Goal: Task Accomplishment & Management: Manage account settings

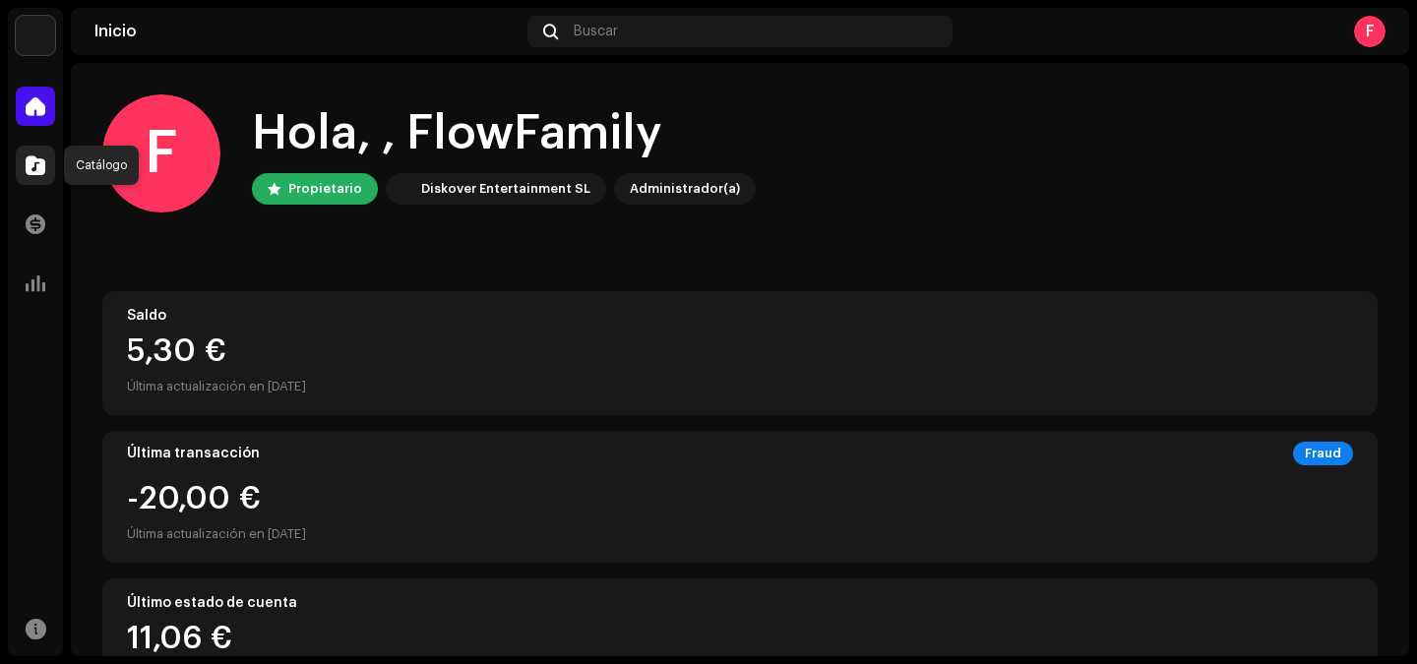
click at [46, 158] on div at bounding box center [35, 165] width 39 height 39
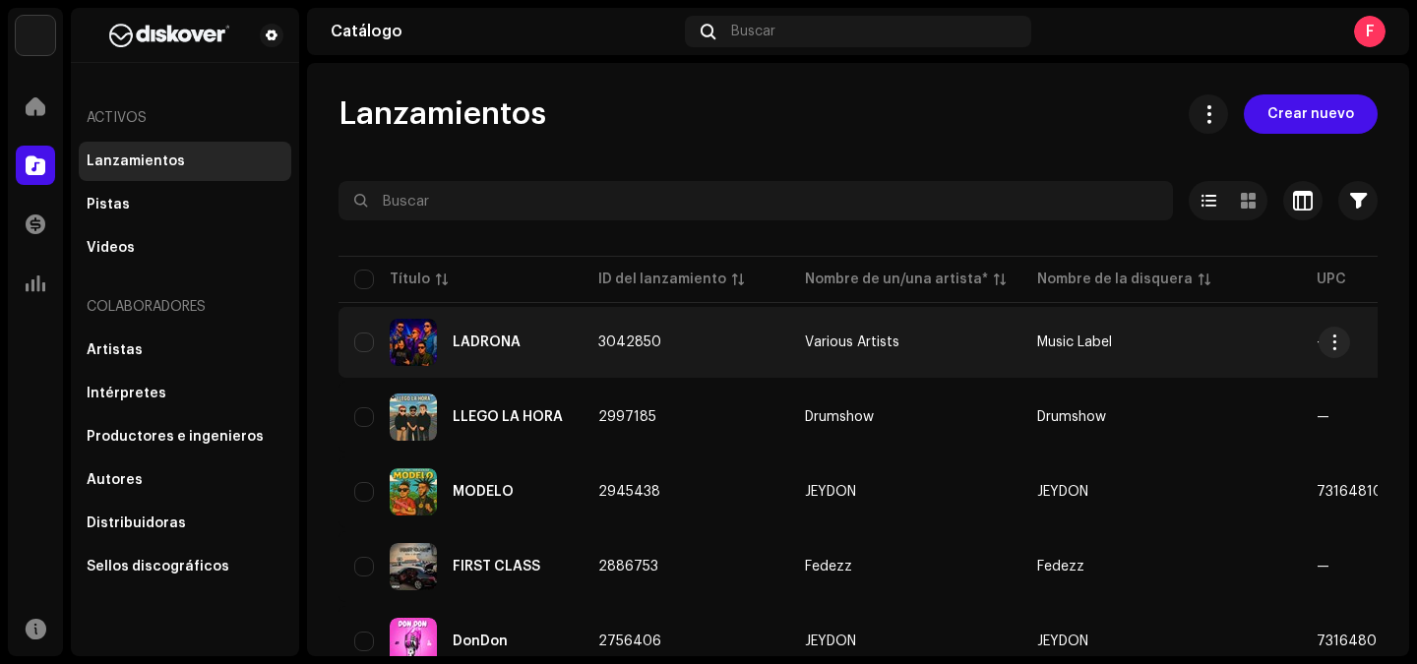
click at [543, 361] on div "LADRONA" at bounding box center [460, 342] width 212 height 47
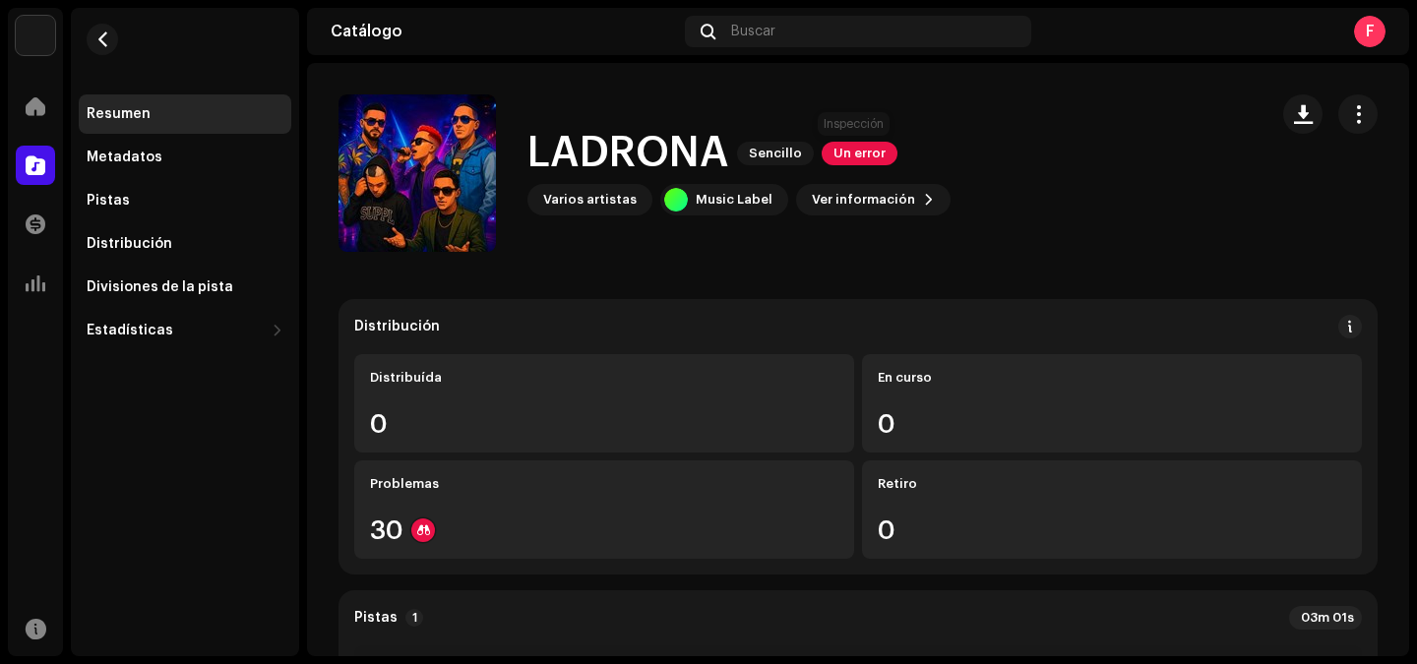
click at [865, 156] on span "Un error" at bounding box center [859, 154] width 76 height 24
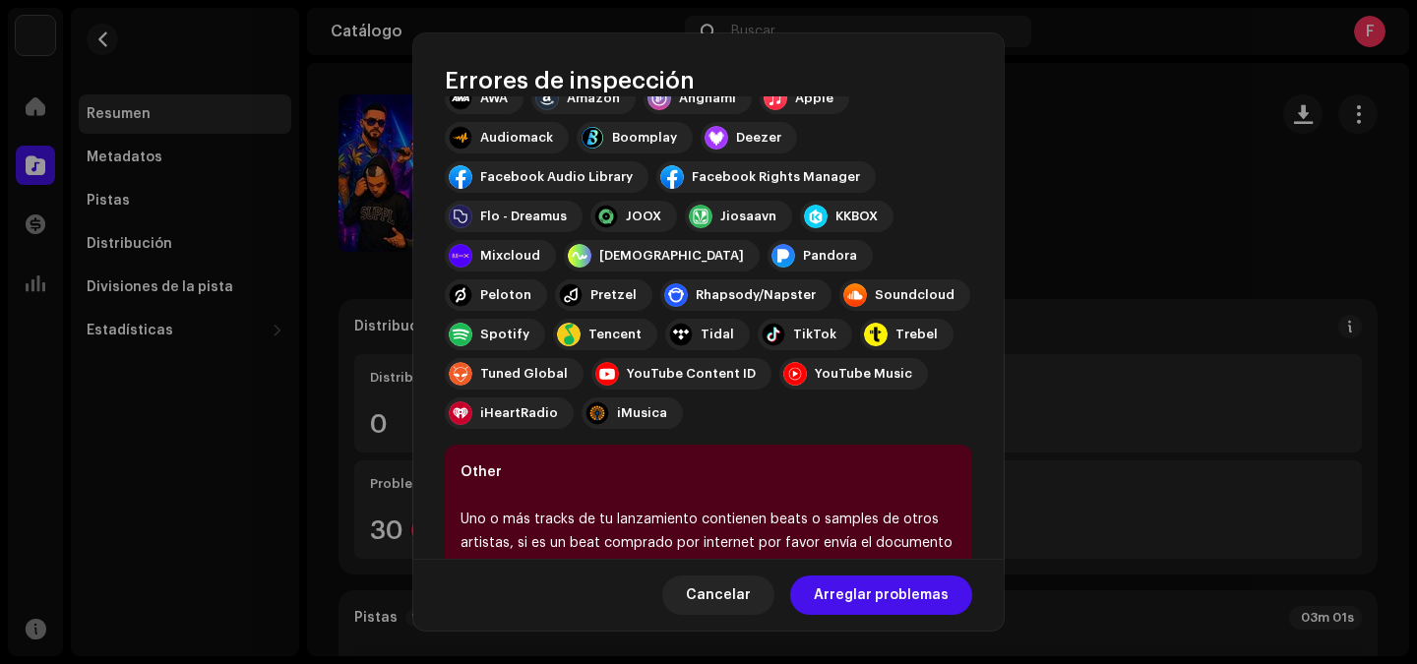
scroll to position [302, 0]
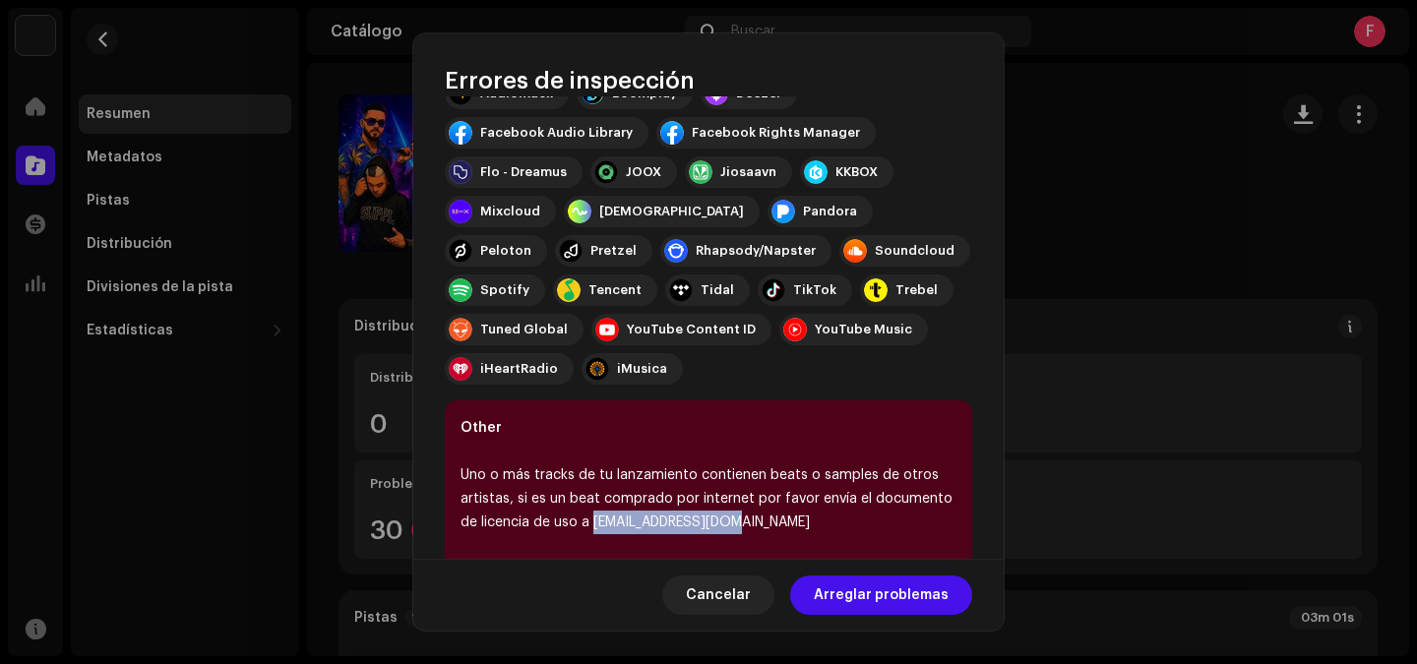
drag, startPoint x: 734, startPoint y: 526, endPoint x: 595, endPoint y: 530, distance: 138.8
click at [595, 530] on div "Uno o más tracks de tu lanzamiento contienen beats o samples de otros artistas,…" at bounding box center [708, 498] width 496 height 71
copy div "[EMAIL_ADDRESS][DOMAIN_NAME]"
click at [900, 597] on span "Arreglar problemas" at bounding box center [881, 594] width 135 height 39
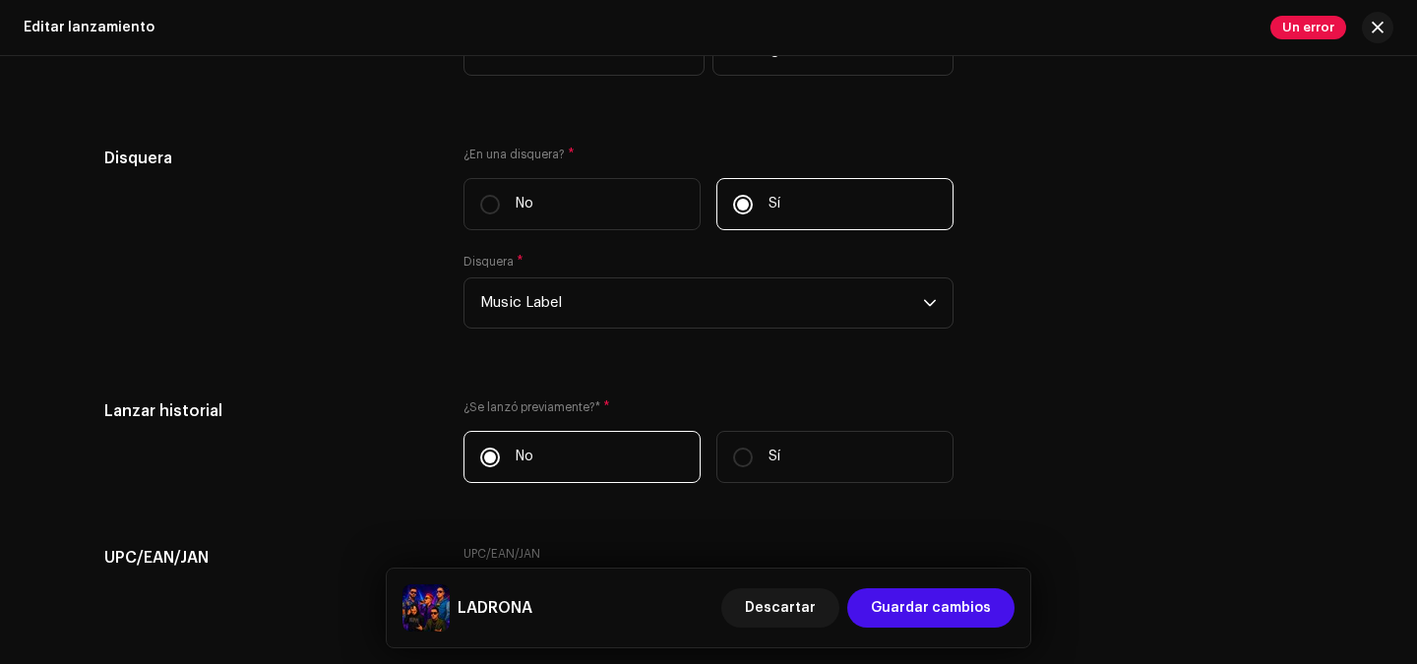
scroll to position [2609, 0]
click at [923, 296] on div "dropdown trigger" at bounding box center [930, 299] width 14 height 49
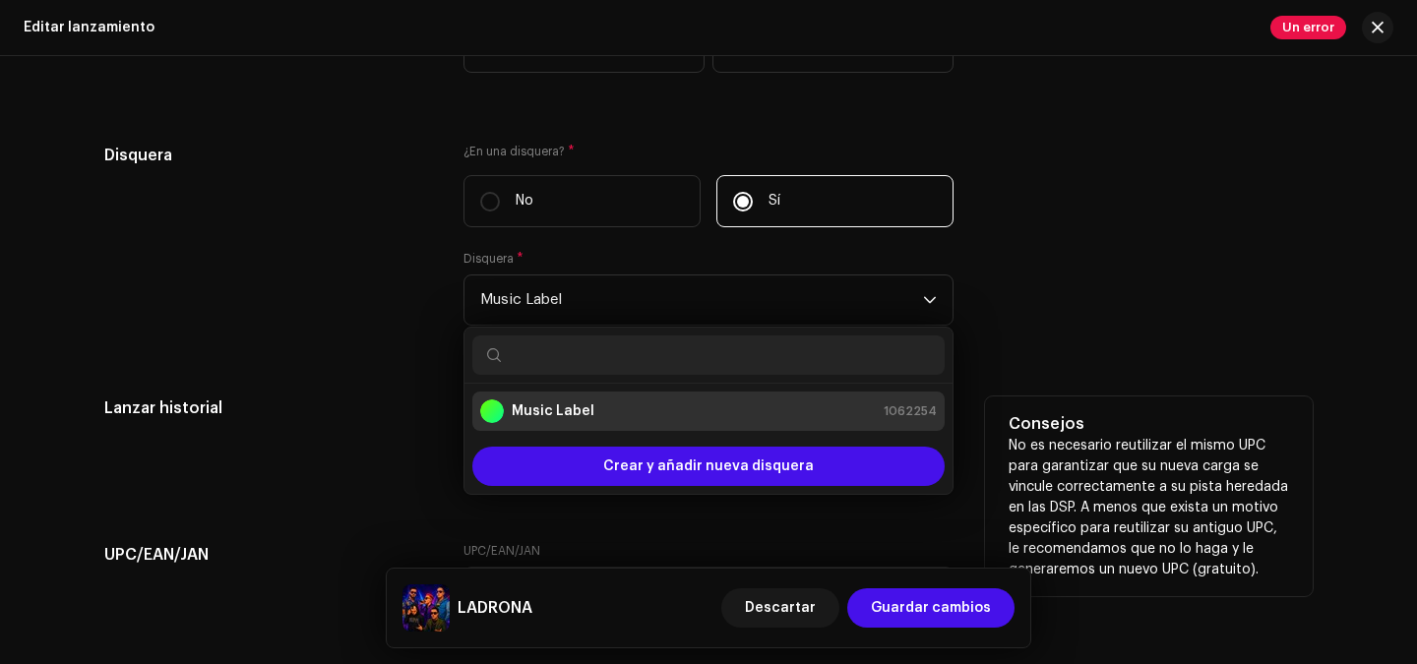
click at [1148, 420] on h5 "Consejos" at bounding box center [1148, 424] width 280 height 24
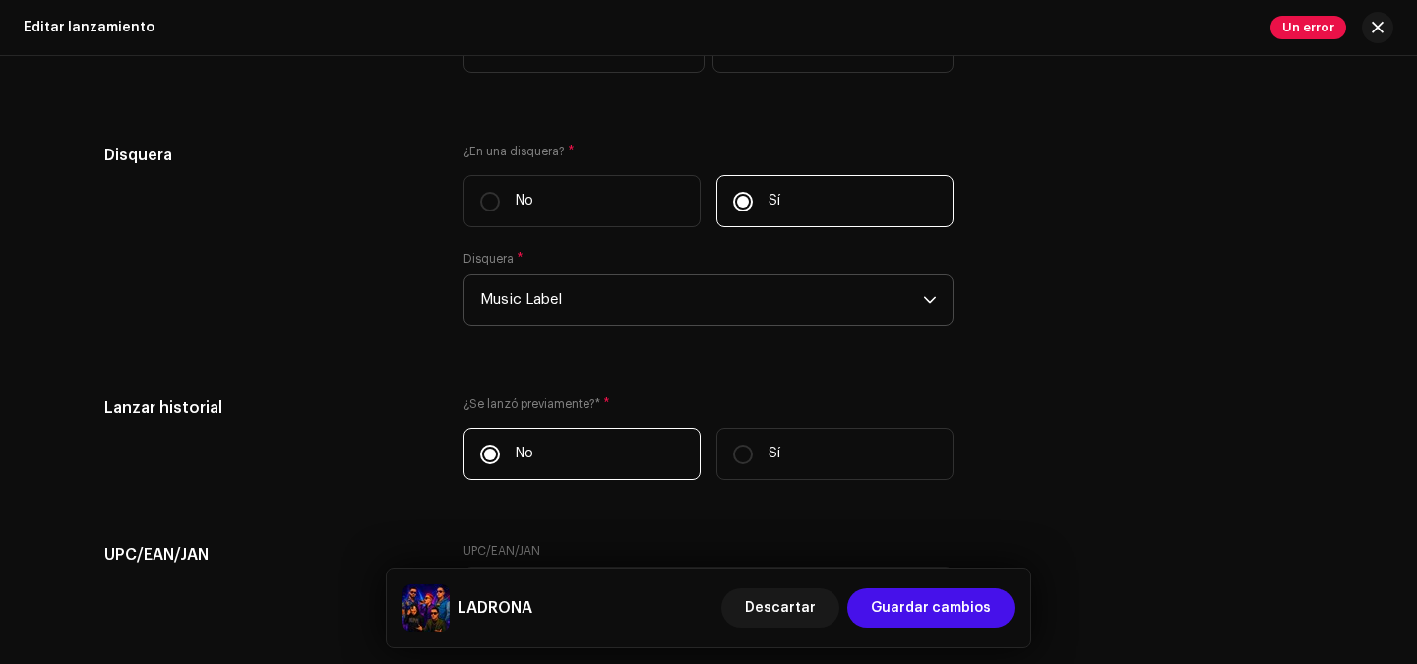
click at [668, 299] on span "Music Label" at bounding box center [701, 299] width 443 height 49
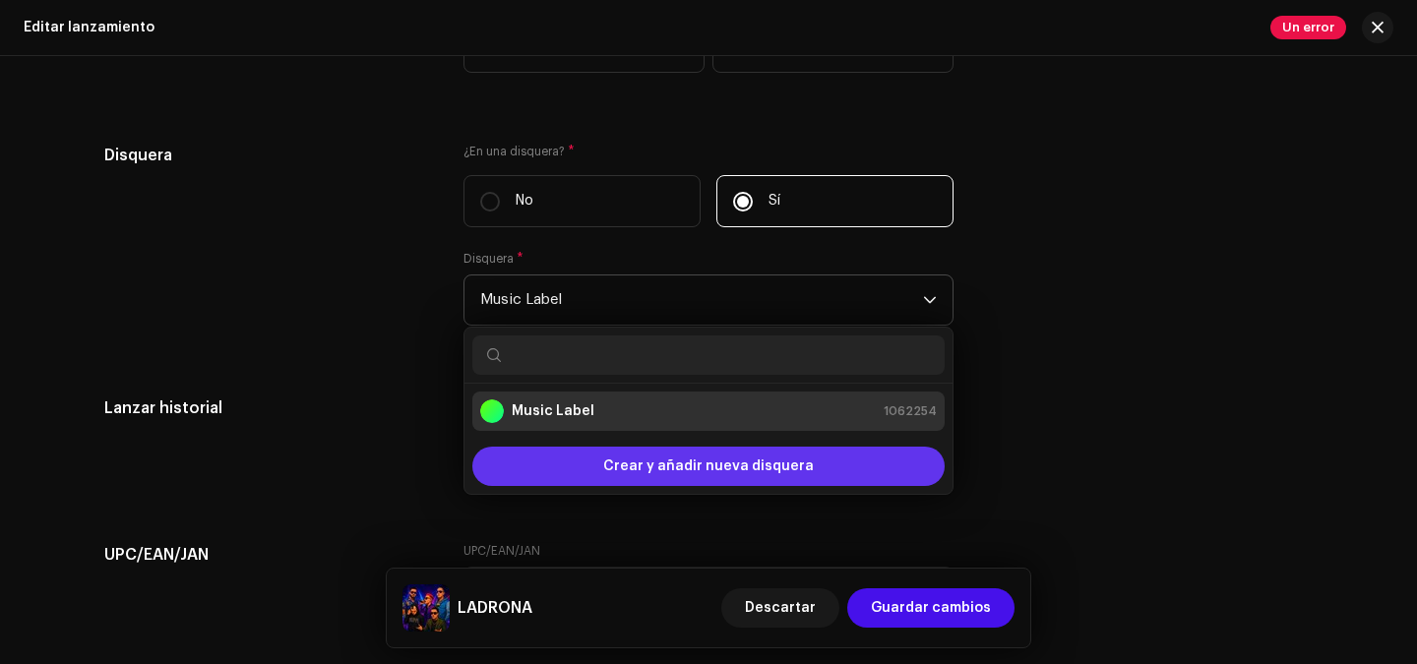
click at [629, 470] on span "Crear y añadir nueva disquera" at bounding box center [708, 466] width 211 height 39
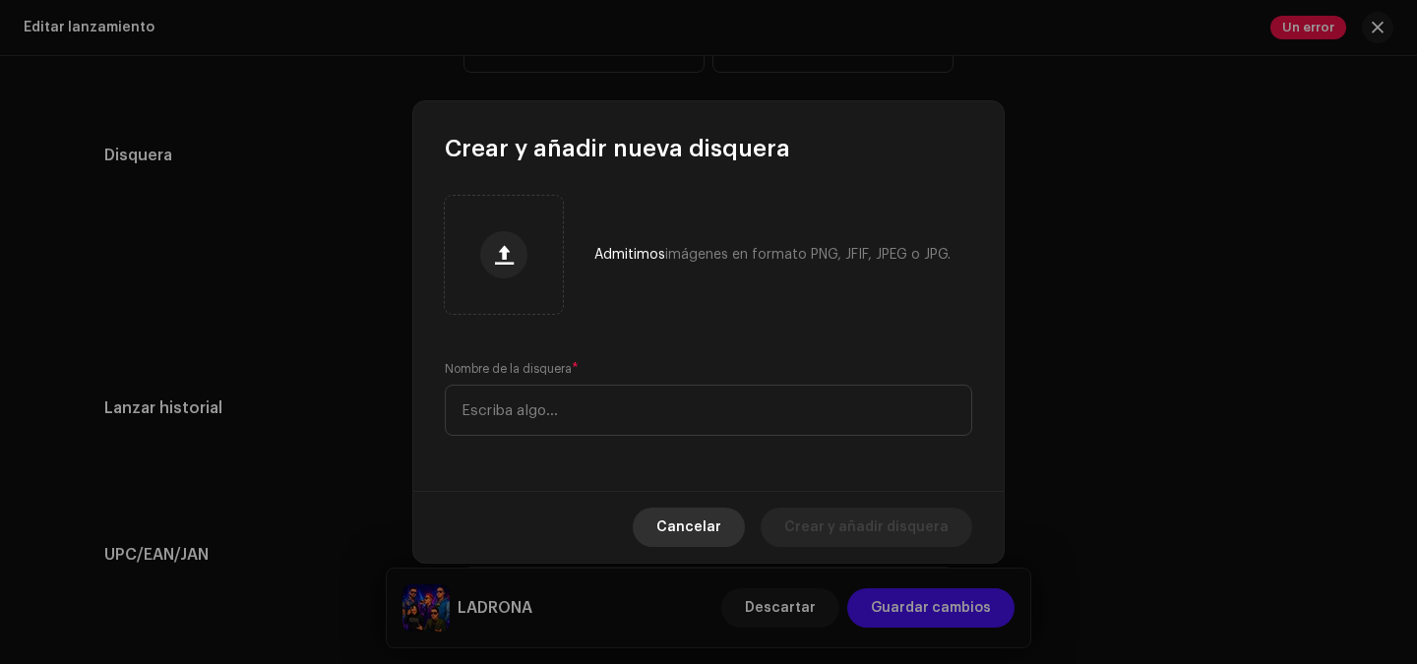
click at [736, 523] on button "Cancelar" at bounding box center [689, 527] width 112 height 39
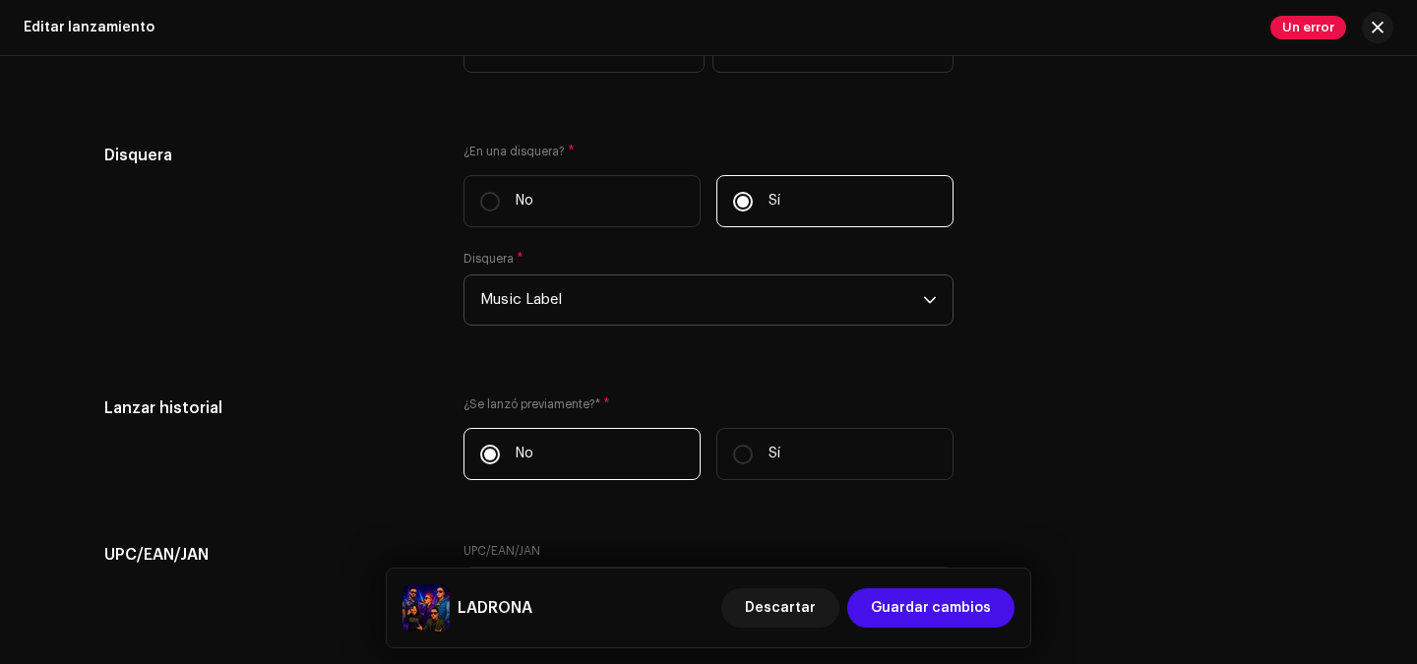
click at [647, 299] on span "Music Label" at bounding box center [701, 299] width 443 height 49
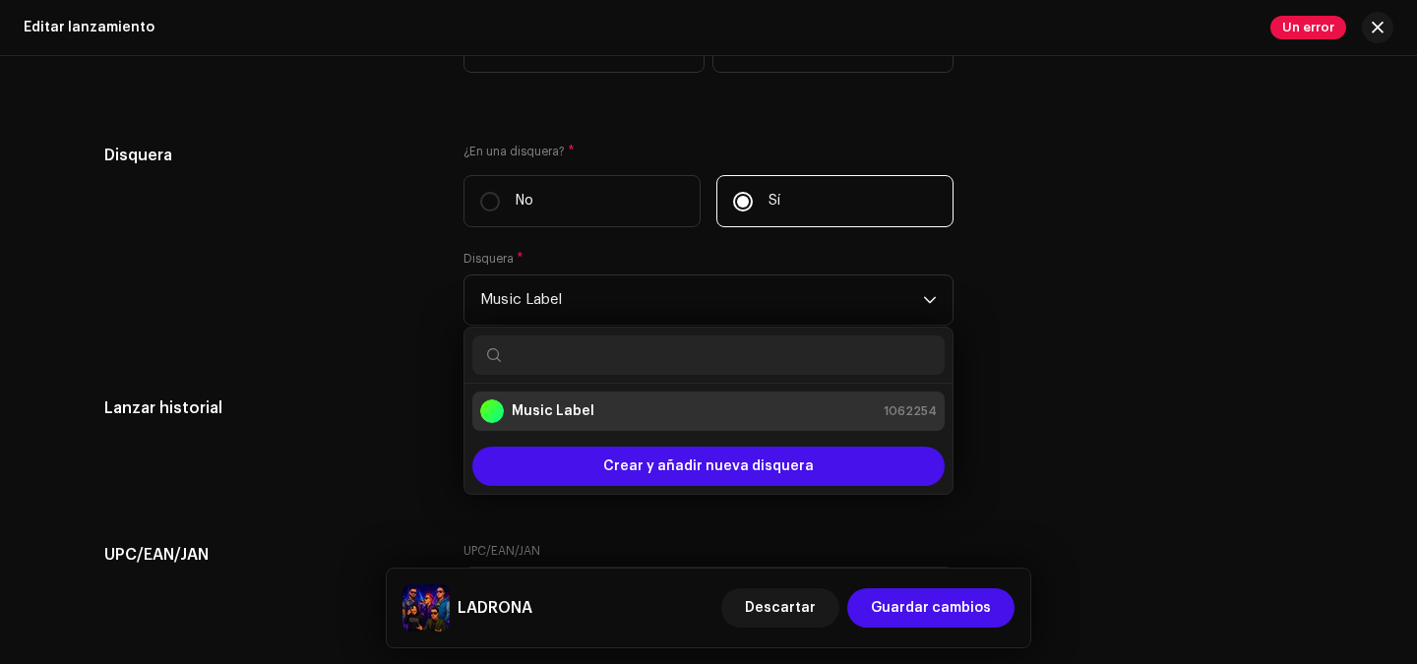
click at [568, 361] on input "text" at bounding box center [708, 354] width 472 height 39
click at [930, 301] on icon "dropdown trigger" at bounding box center [930, 300] width 14 height 14
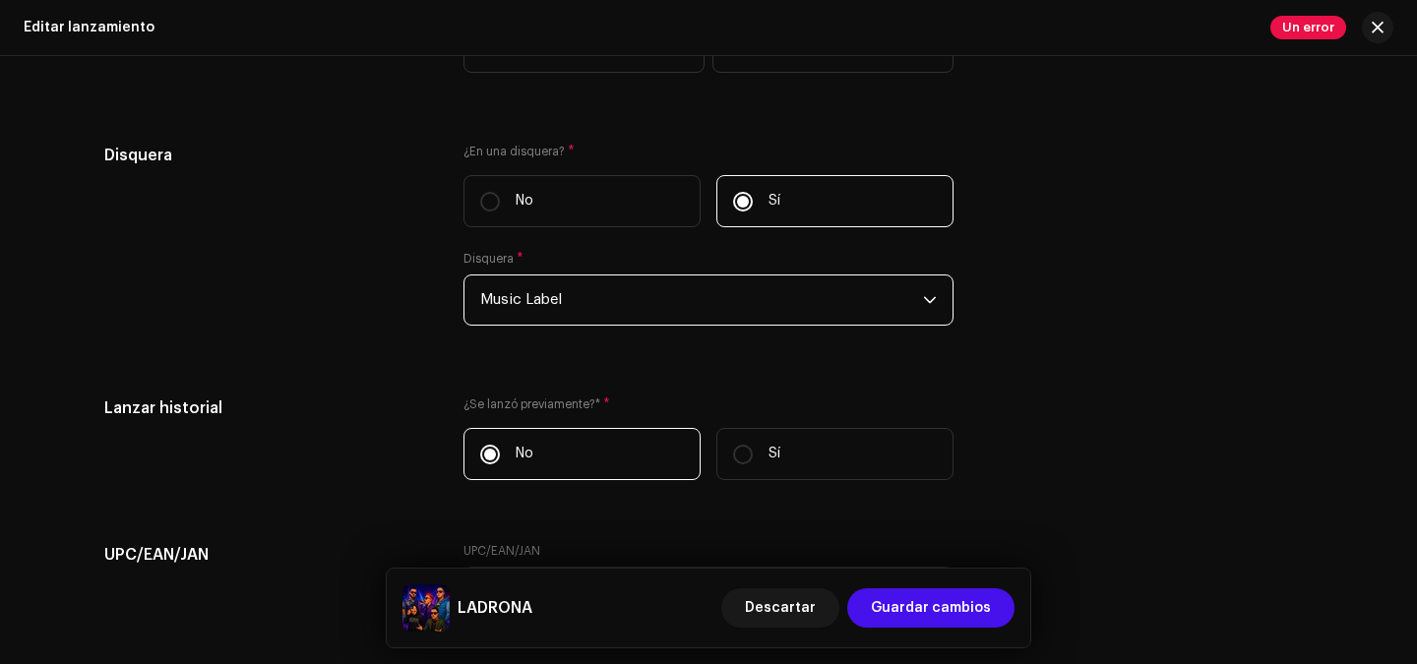
click at [930, 301] on icon "dropdown trigger" at bounding box center [930, 300] width 14 height 14
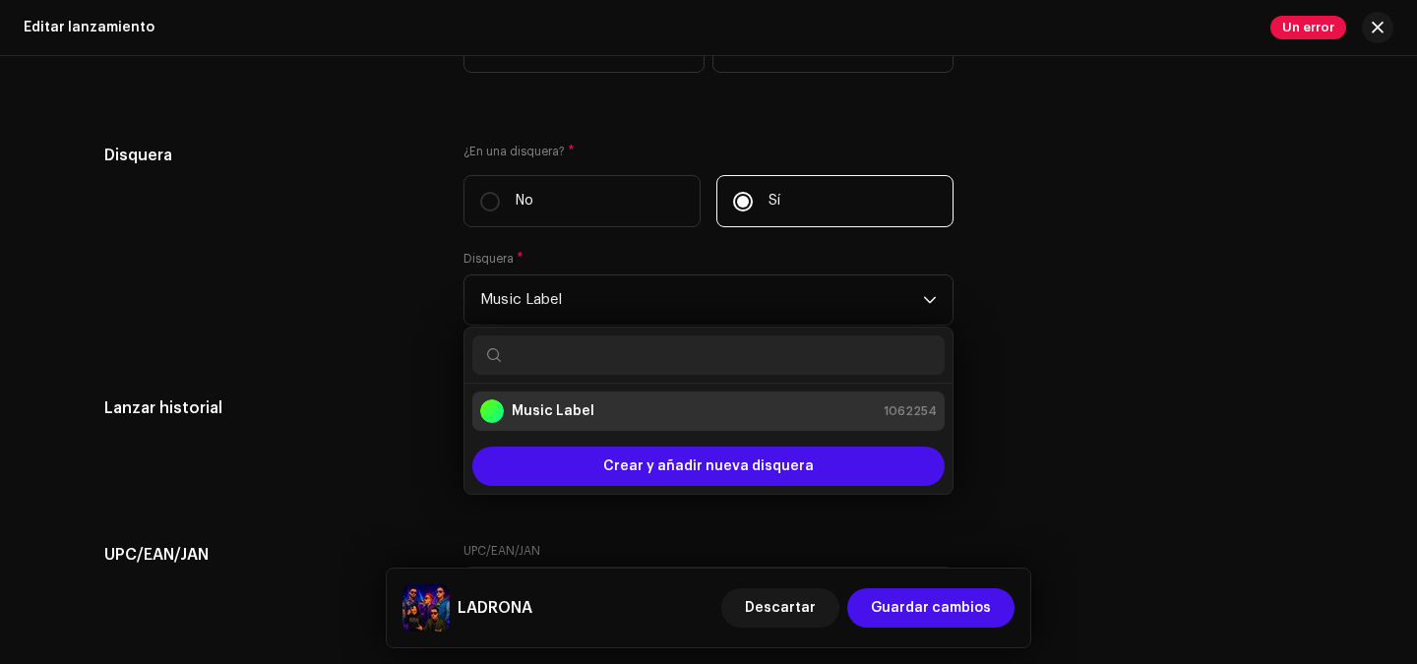
type input "j"
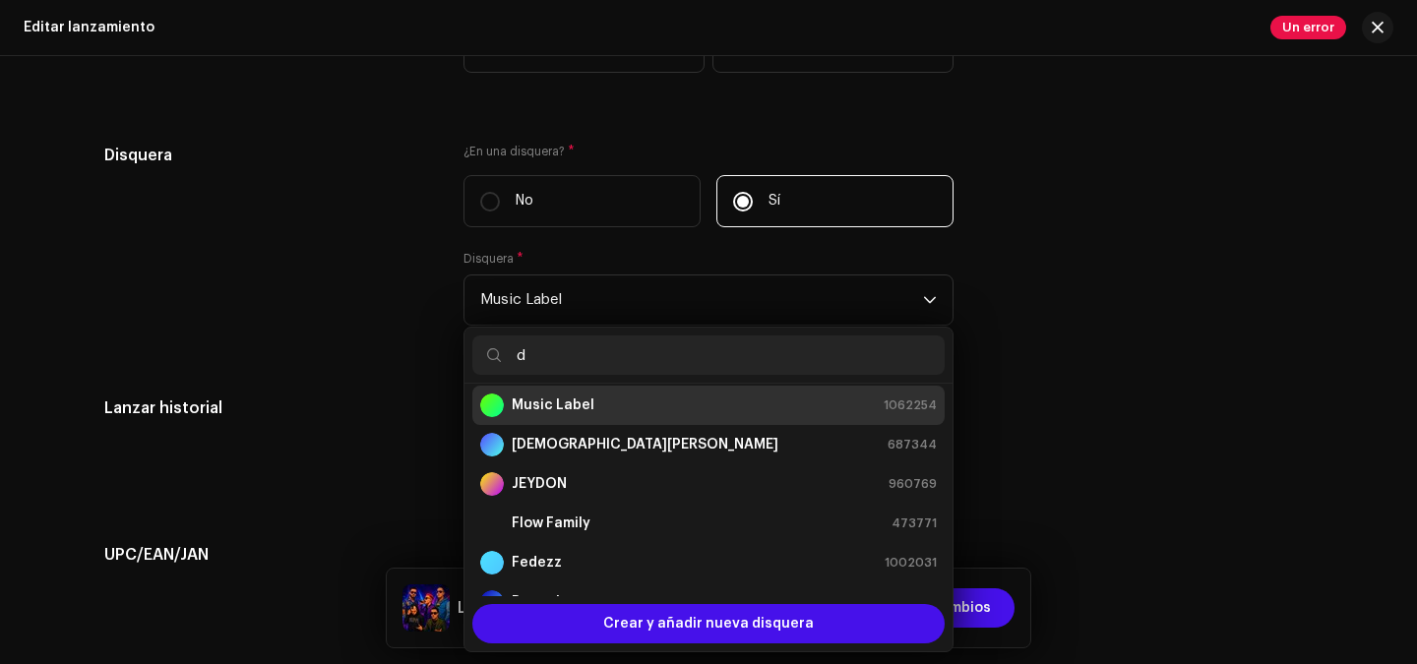
scroll to position [0, 0]
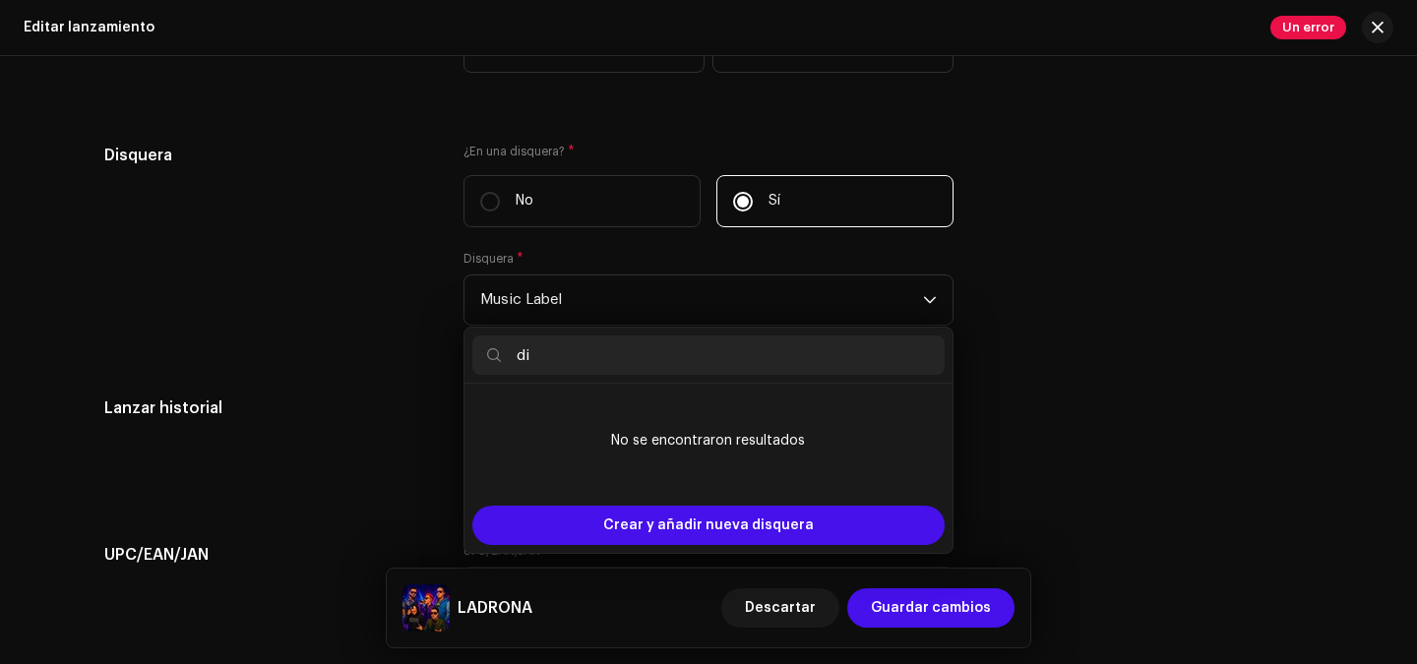
type input "d"
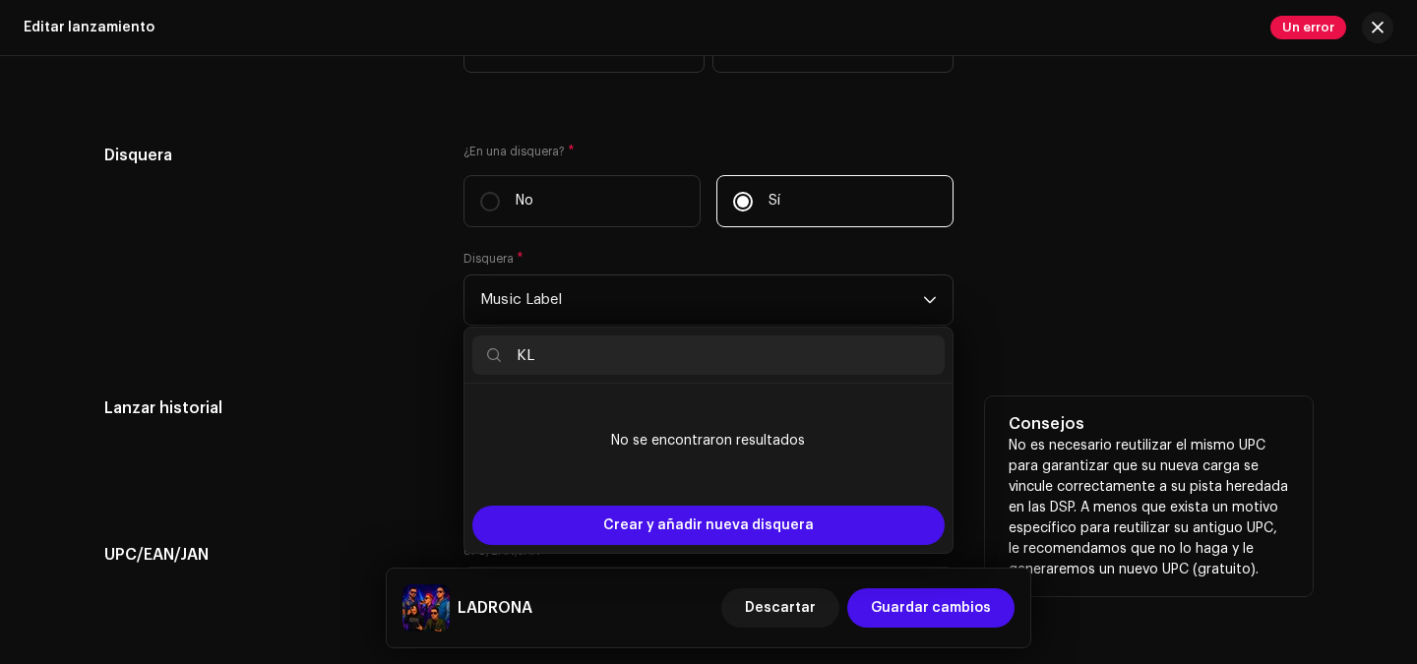
type input "K"
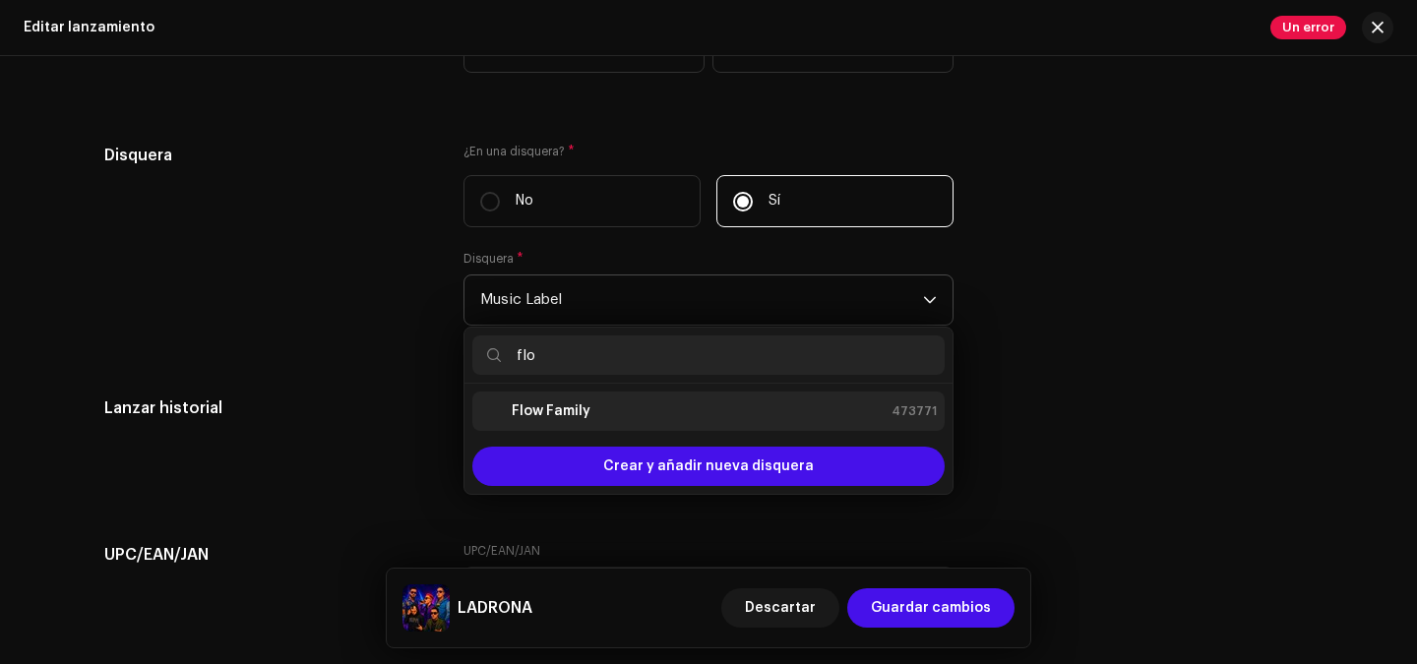
type input "flo"
click at [853, 401] on li "Flow Family 473771" at bounding box center [708, 411] width 472 height 39
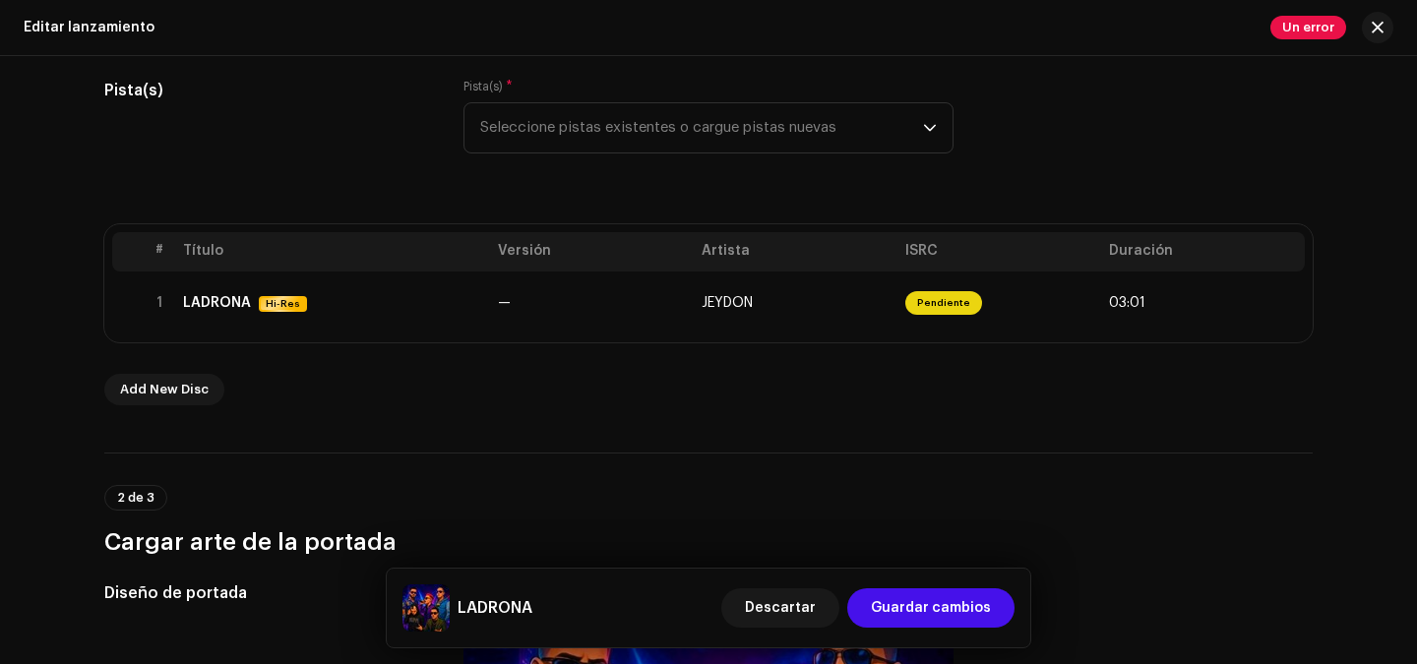
scroll to position [232, 0]
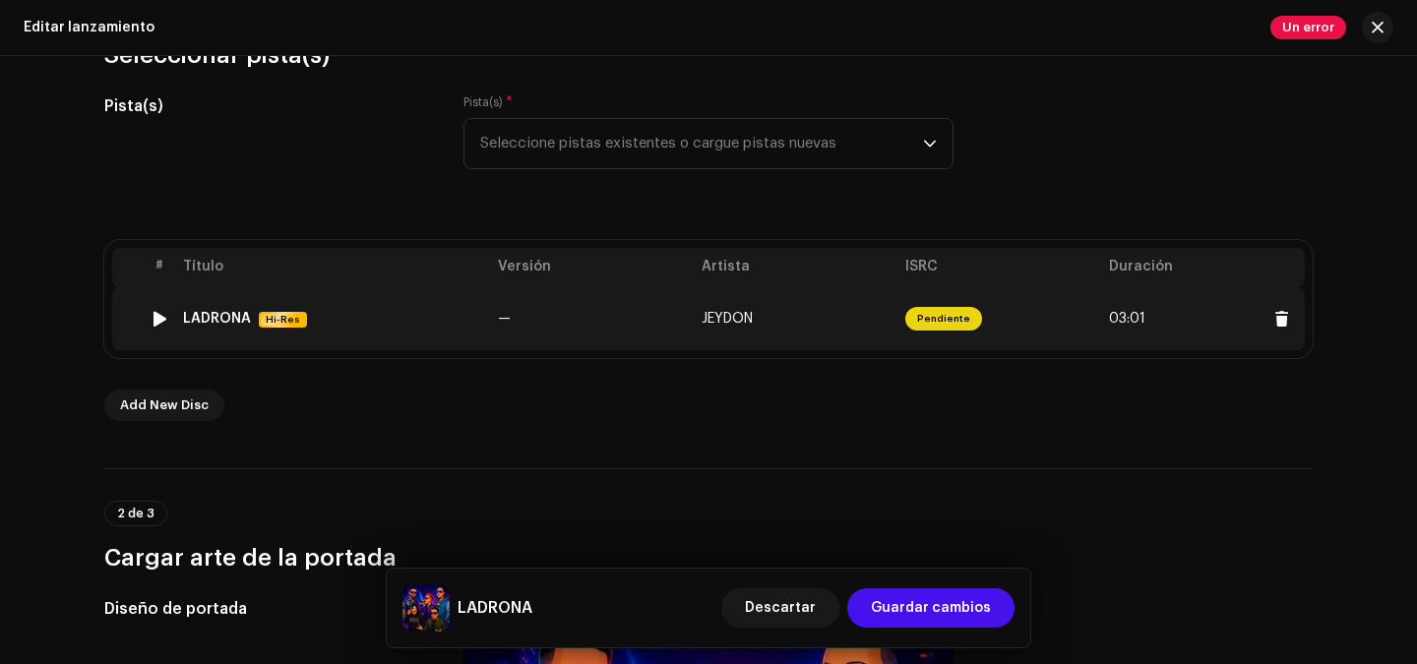
click at [936, 317] on span "Pendiente" at bounding box center [943, 319] width 77 height 24
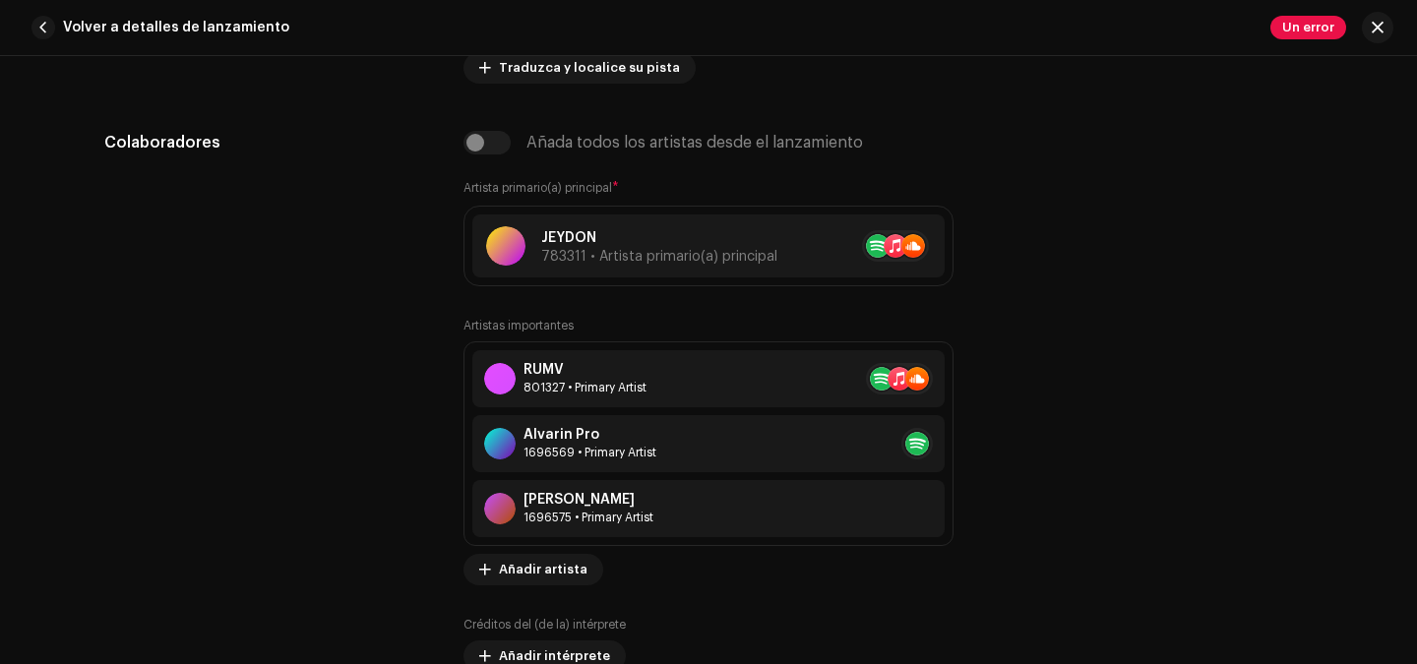
scroll to position [1126, 0]
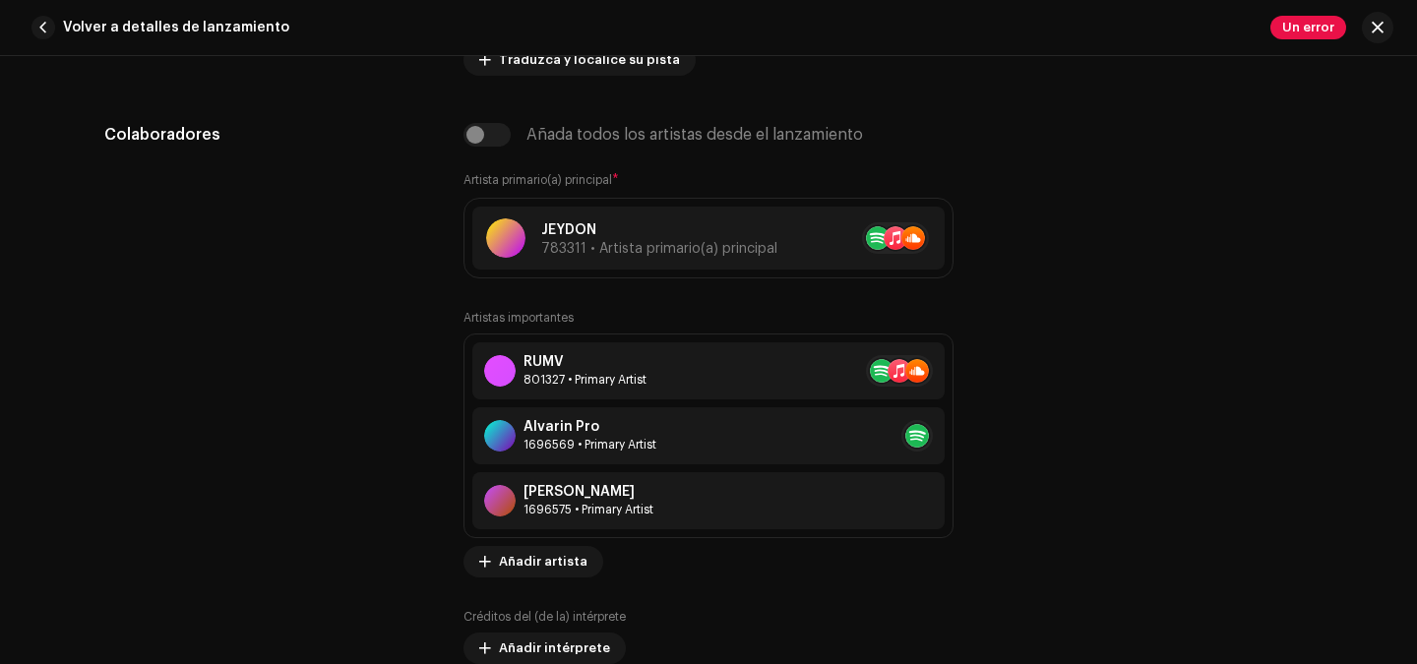
click at [1400, 236] on div "Detalles de la pista Complete los siguientes pasos para finalizar su pista. 1 d…" at bounding box center [708, 360] width 1417 height 608
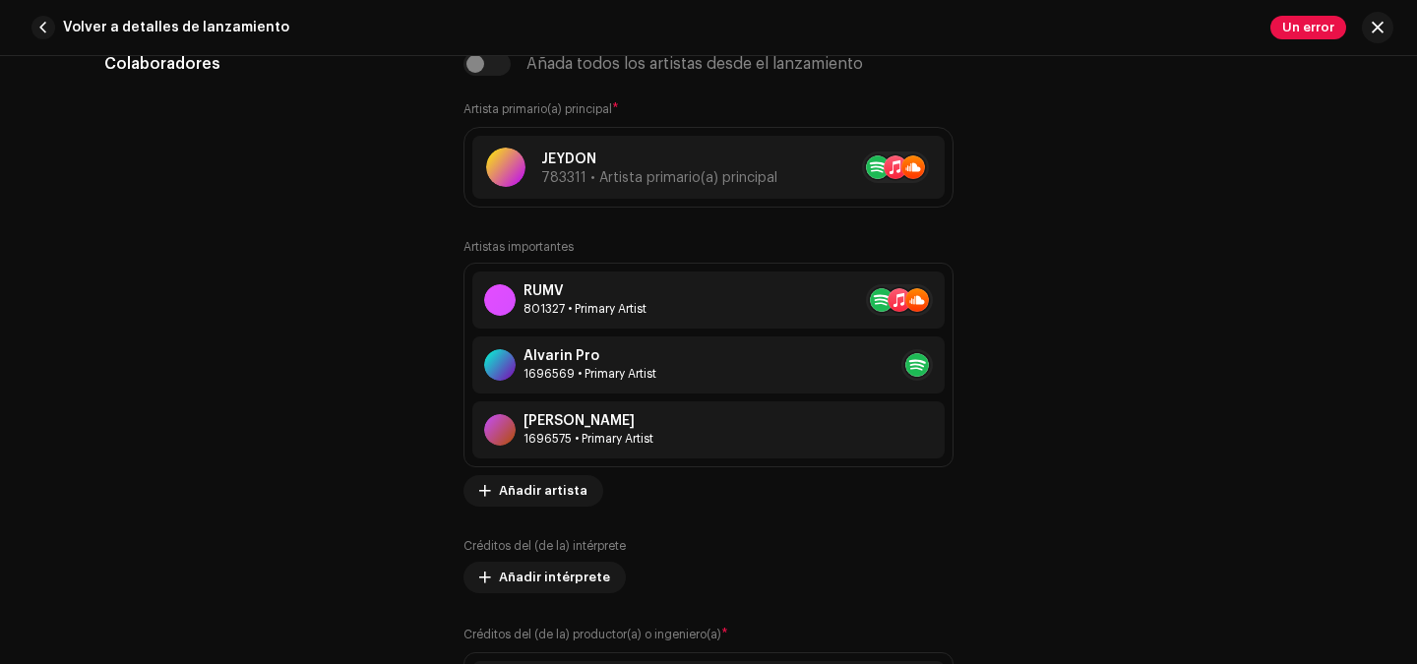
scroll to position [1185, 0]
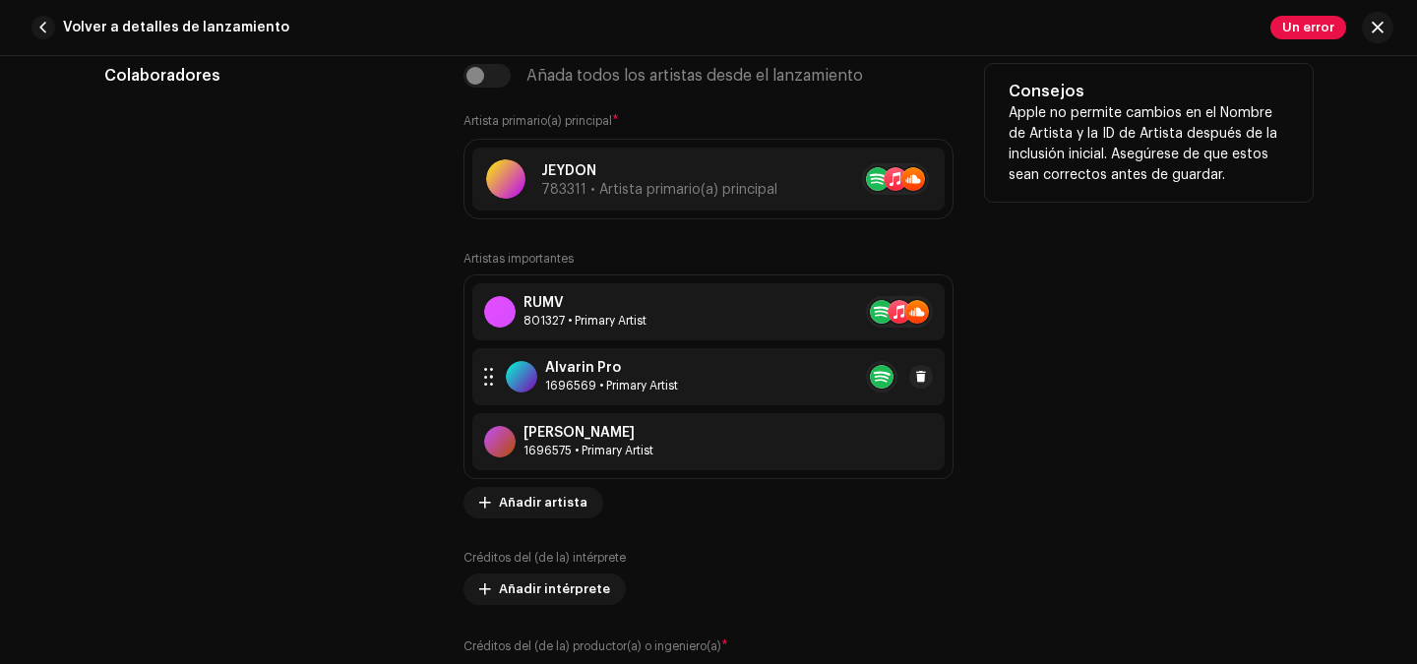
click at [780, 377] on div "[PERSON_NAME] Pro 1696569 • Primary Artist" at bounding box center [708, 376] width 472 height 57
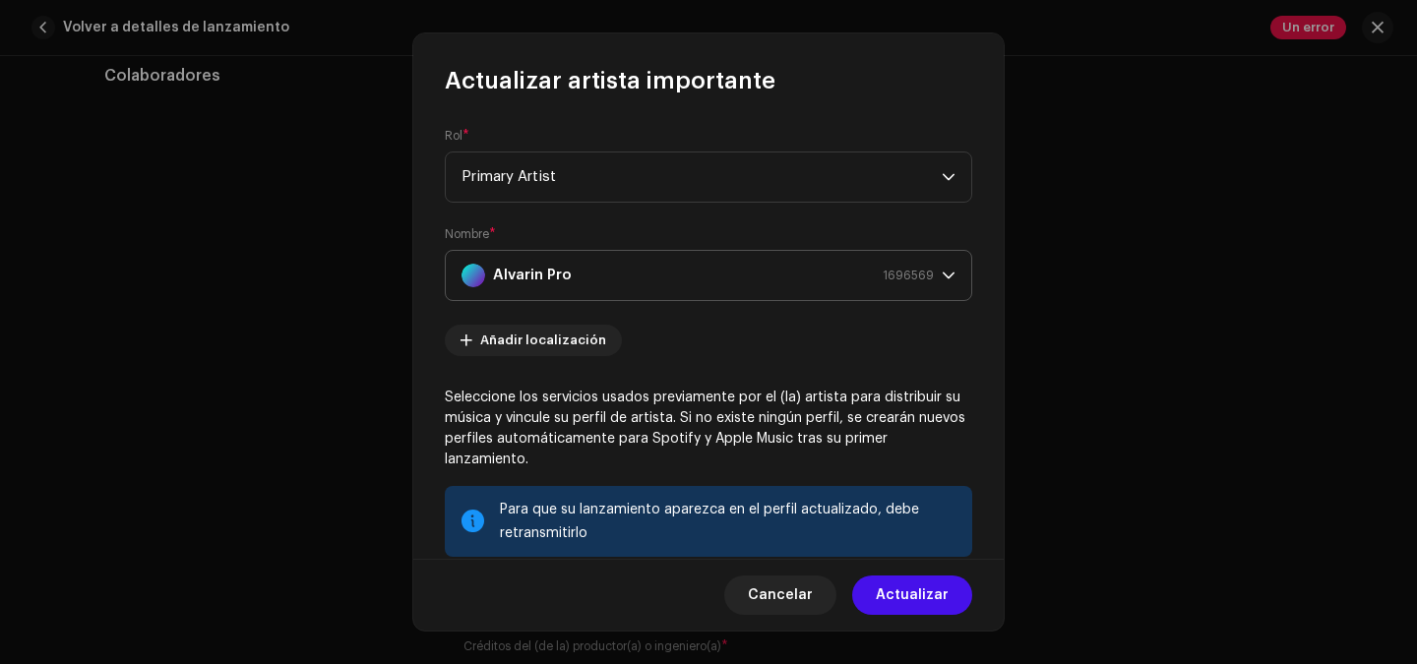
click at [941, 272] on icon "dropdown trigger" at bounding box center [948, 276] width 14 height 14
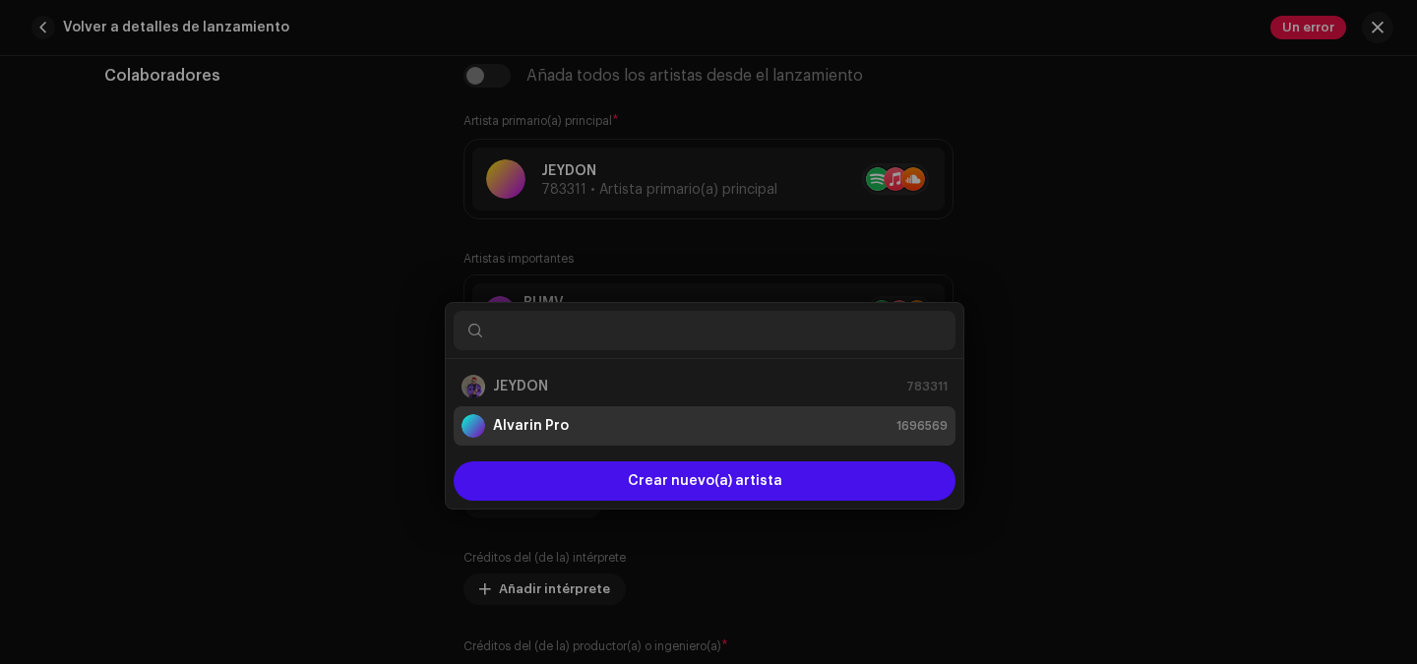
click at [1081, 305] on div "Actualizar artista importante Rol * Primary Artist Nombre * [PERSON_NAME] Pro 1…" at bounding box center [708, 332] width 1417 height 664
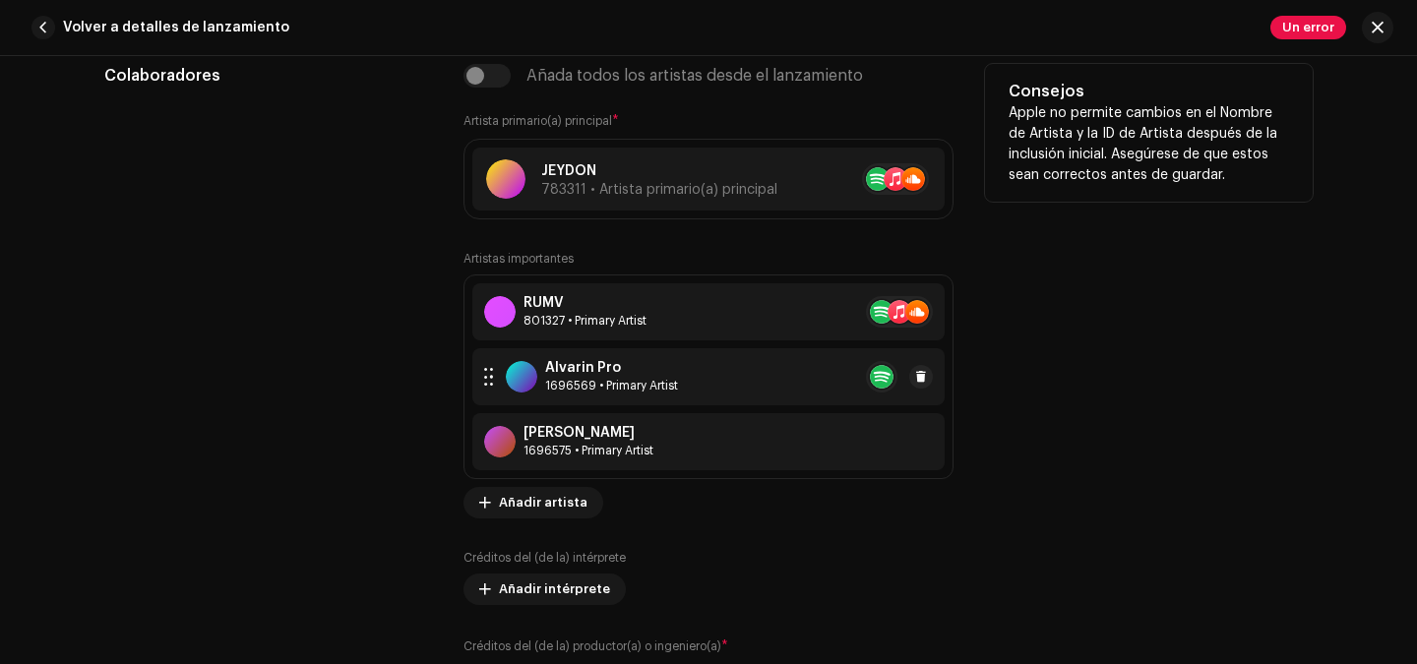
click at [740, 370] on div "[PERSON_NAME] Pro 1696569 • Primary Artist" at bounding box center [708, 376] width 472 height 57
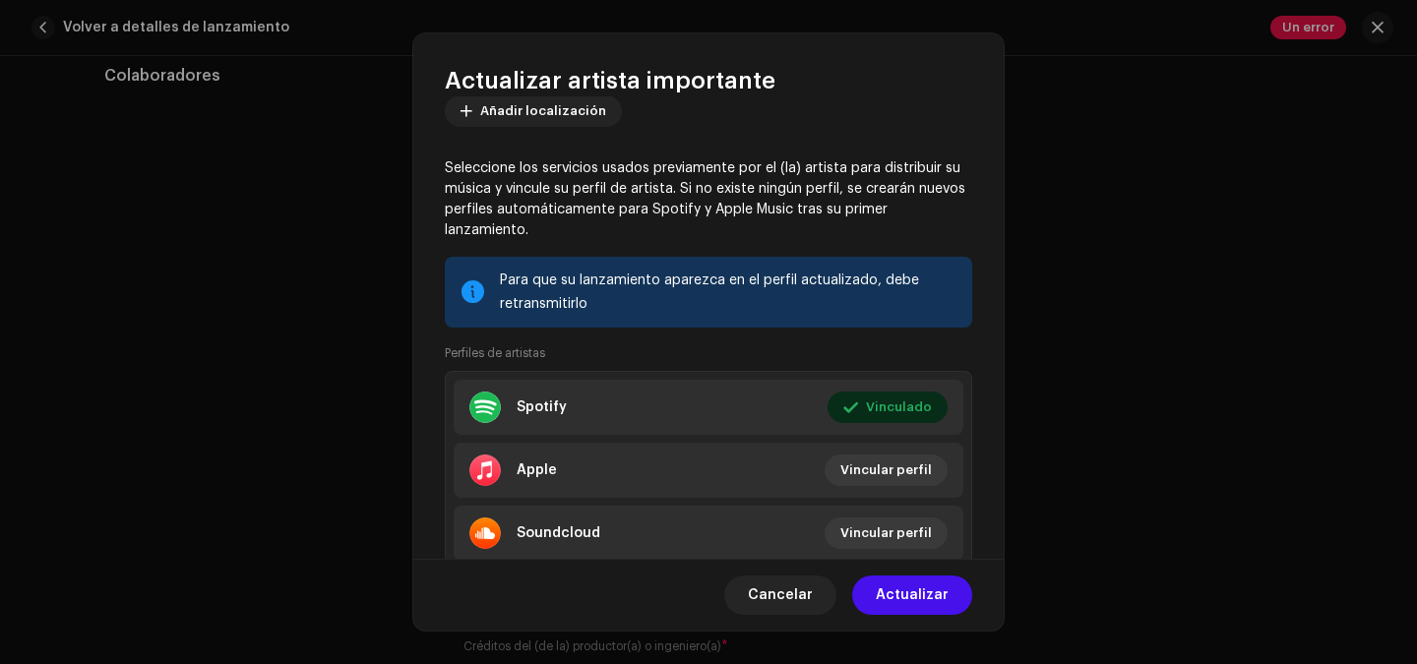
scroll to position [295, 0]
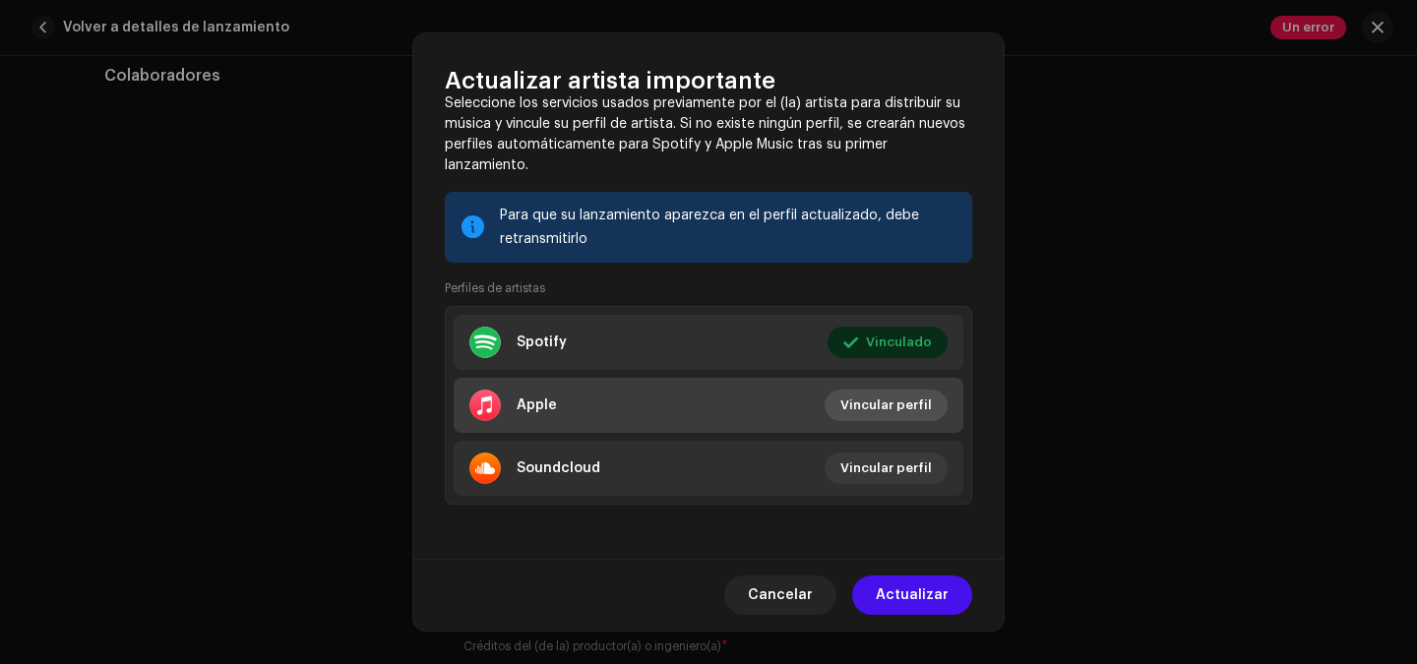
click at [890, 408] on span "Vincular perfil" at bounding box center [885, 405] width 91 height 39
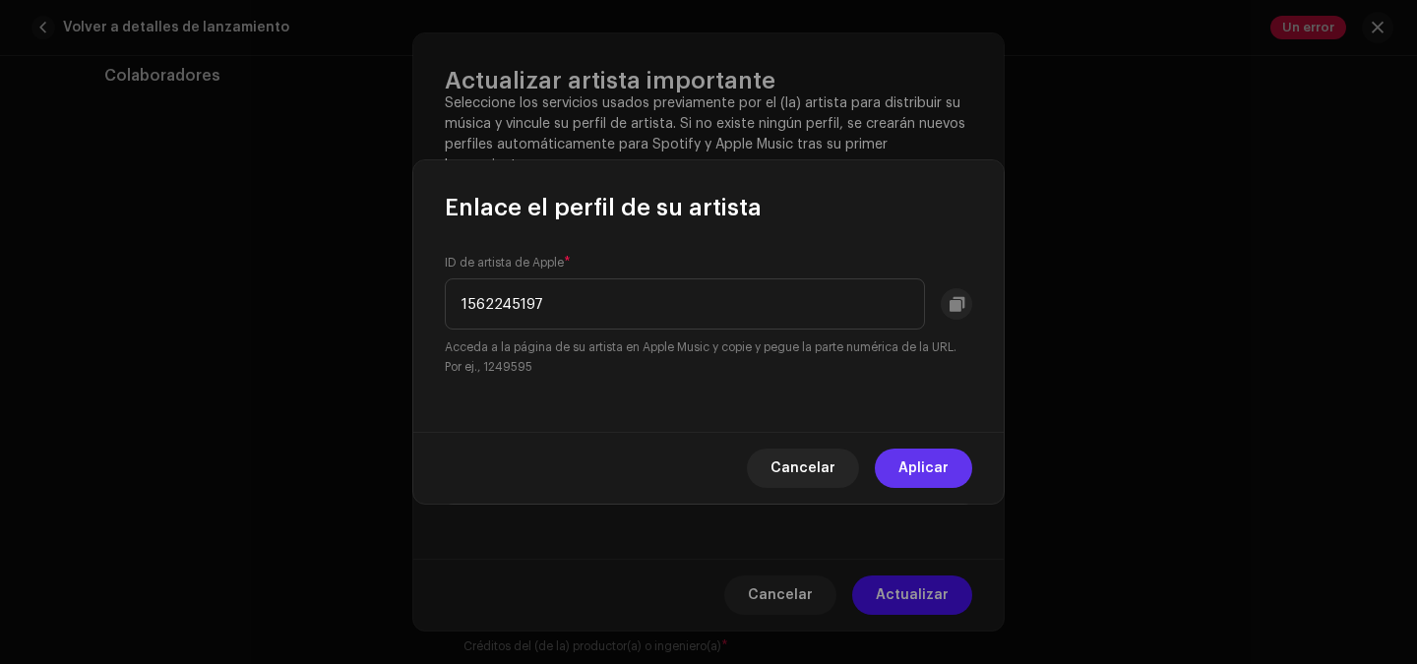
type input "1562245197"
click at [937, 479] on span "Aplicar" at bounding box center [923, 468] width 50 height 39
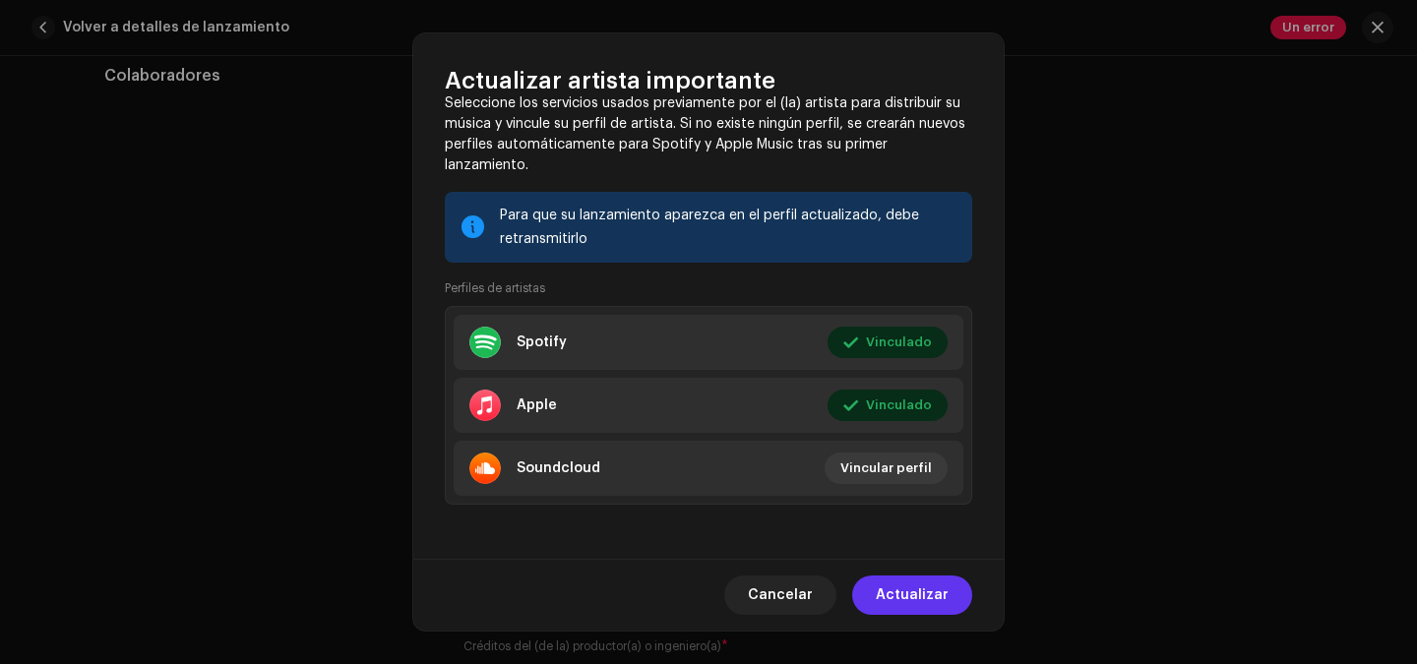
click at [932, 597] on span "Actualizar" at bounding box center [911, 594] width 73 height 39
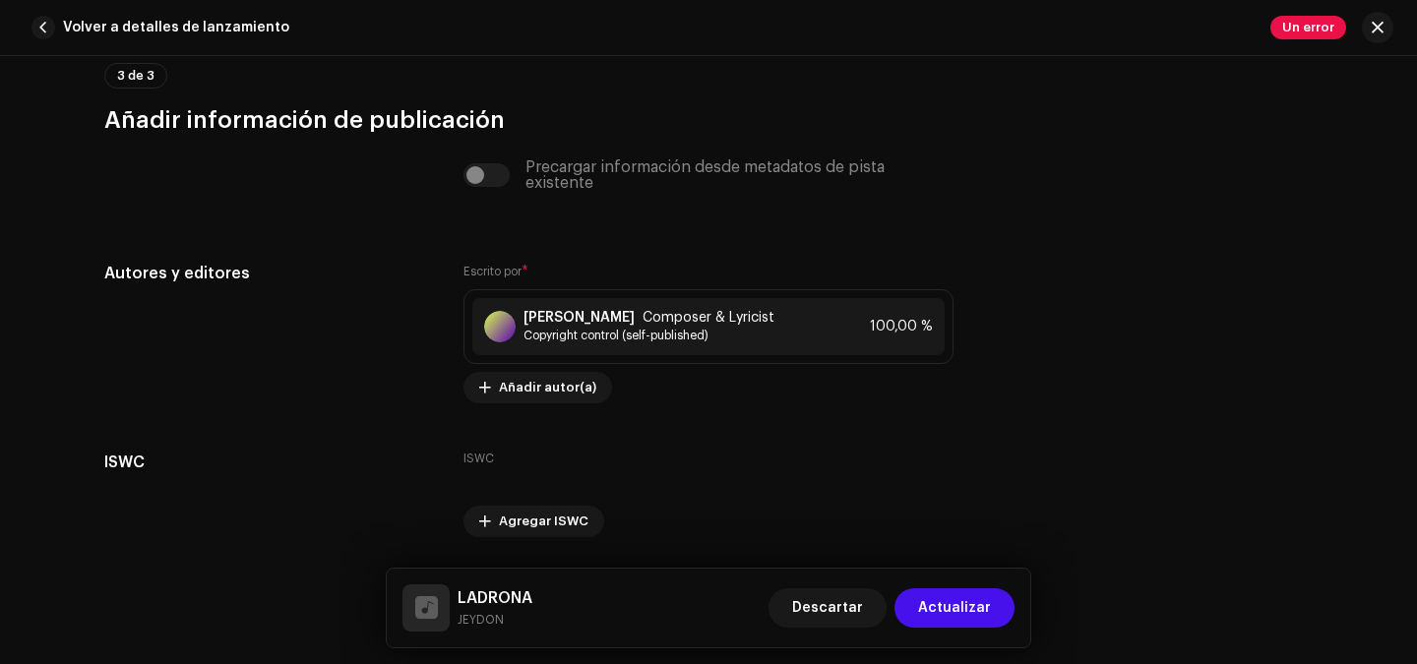
scroll to position [4245, 0]
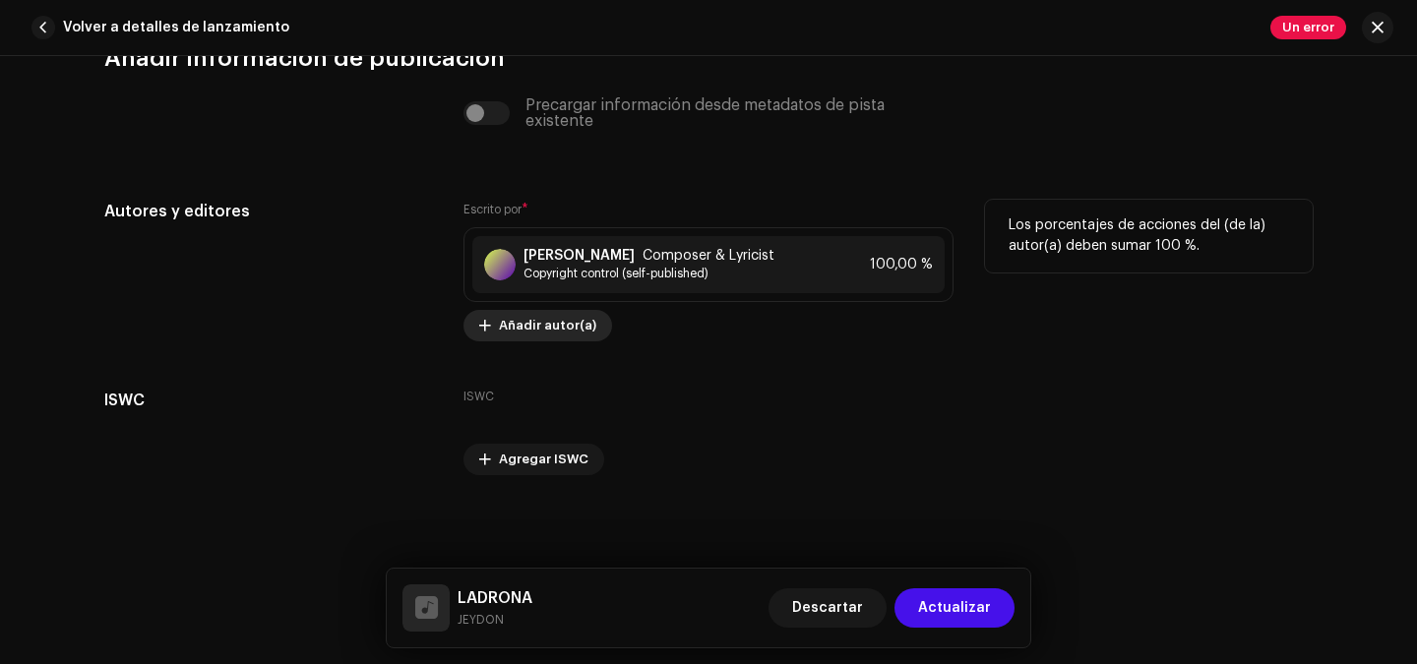
click at [523, 323] on span "Añadir autor(a)" at bounding box center [547, 325] width 97 height 39
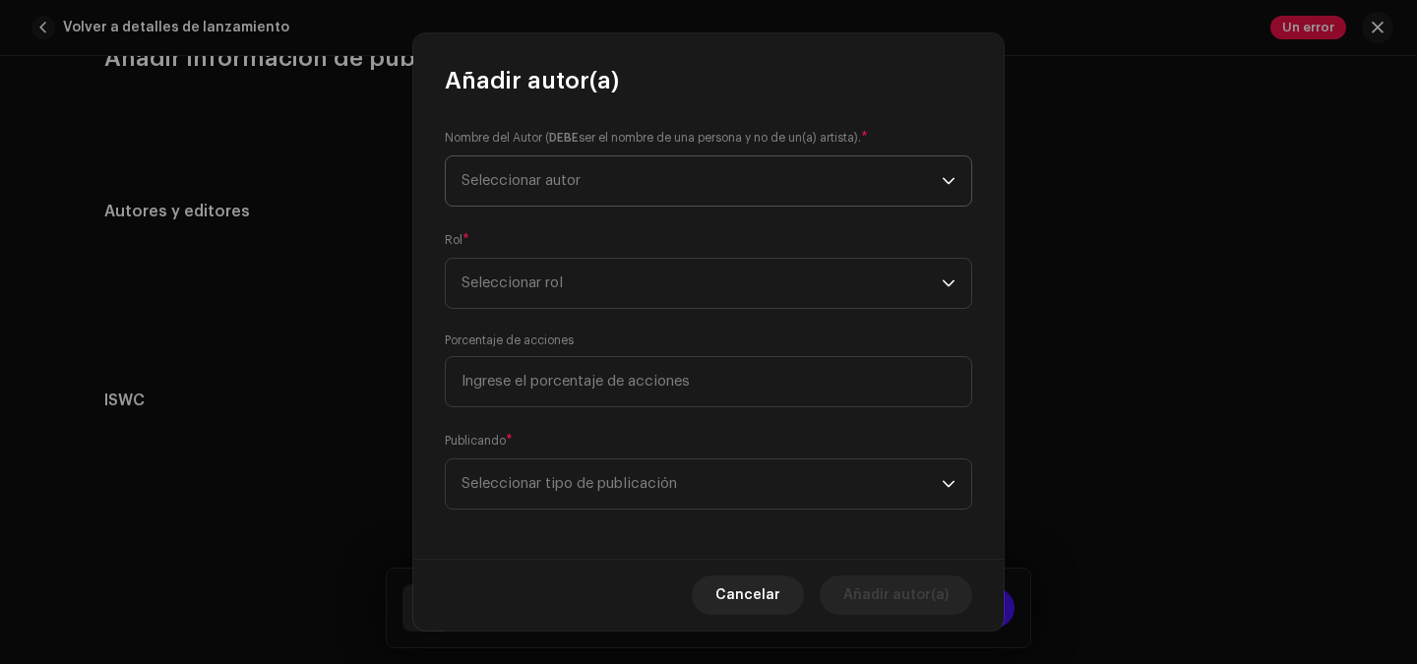
click at [602, 180] on span "Seleccionar autor" at bounding box center [701, 180] width 480 height 49
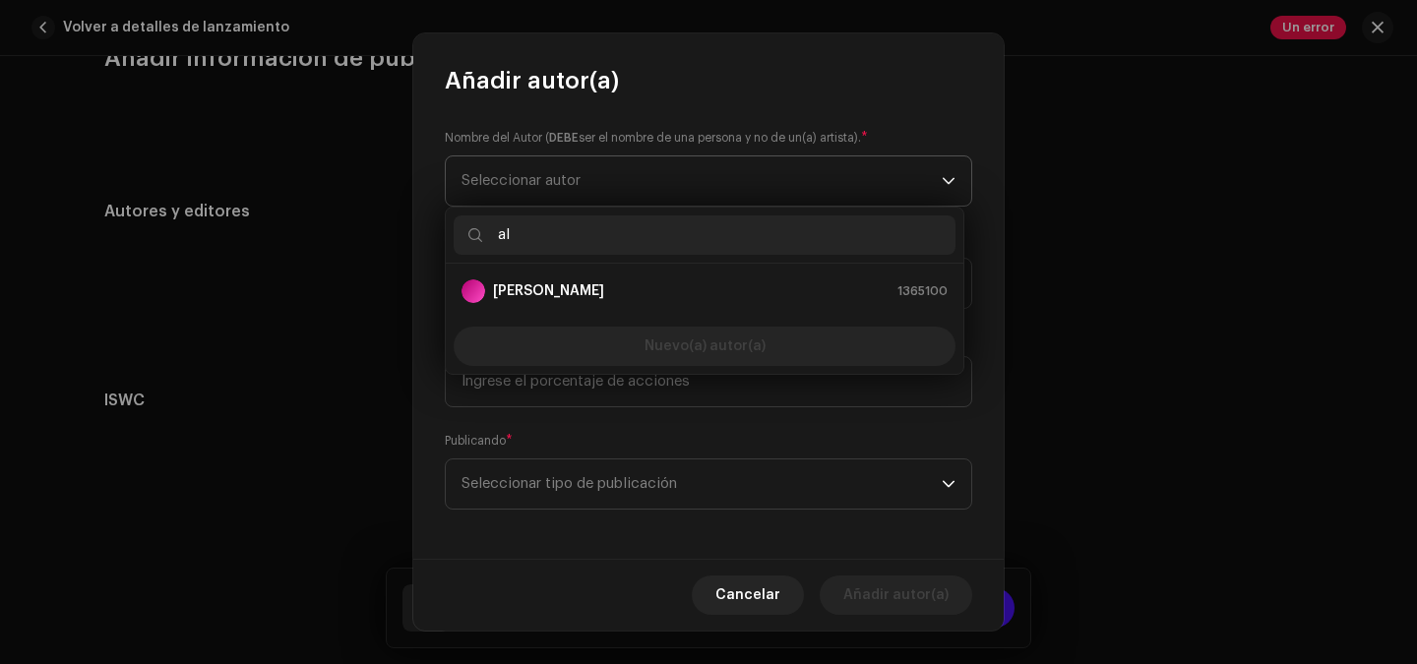
type input "a"
type input "p"
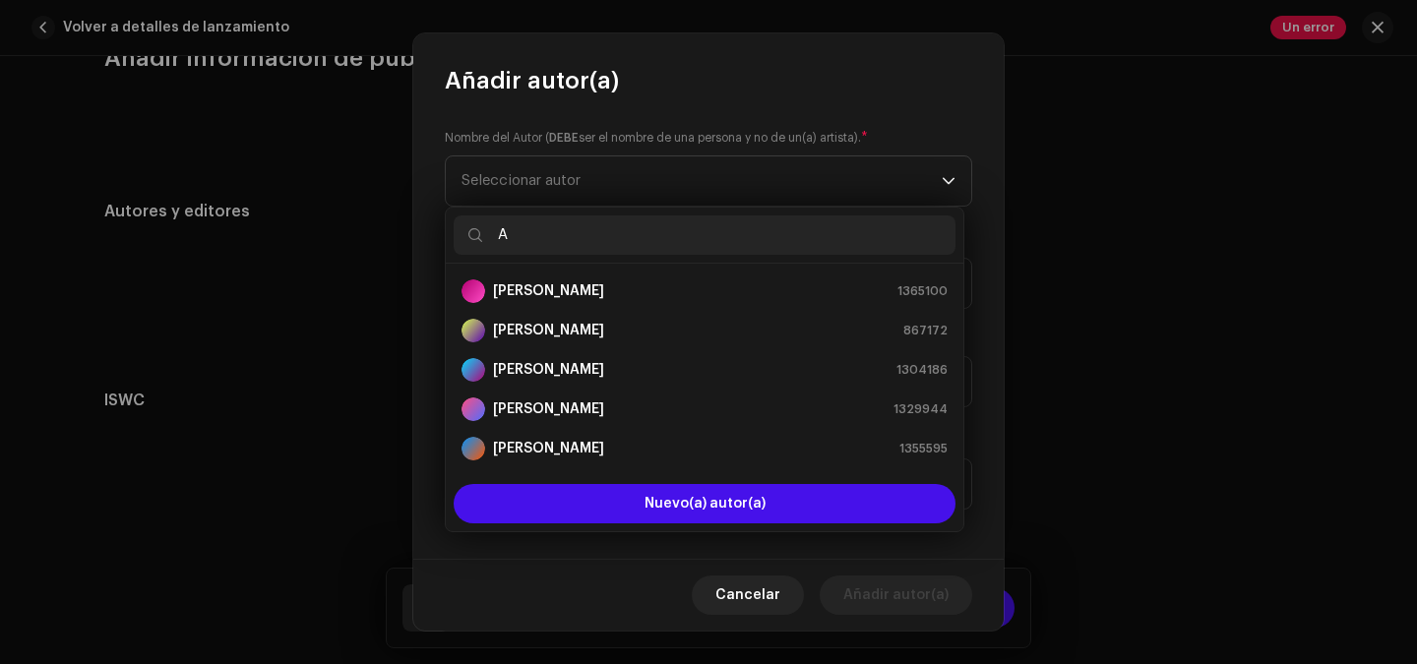
type input "A"
click at [539, 53] on div "Añadir autor(a)" at bounding box center [708, 64] width 590 height 63
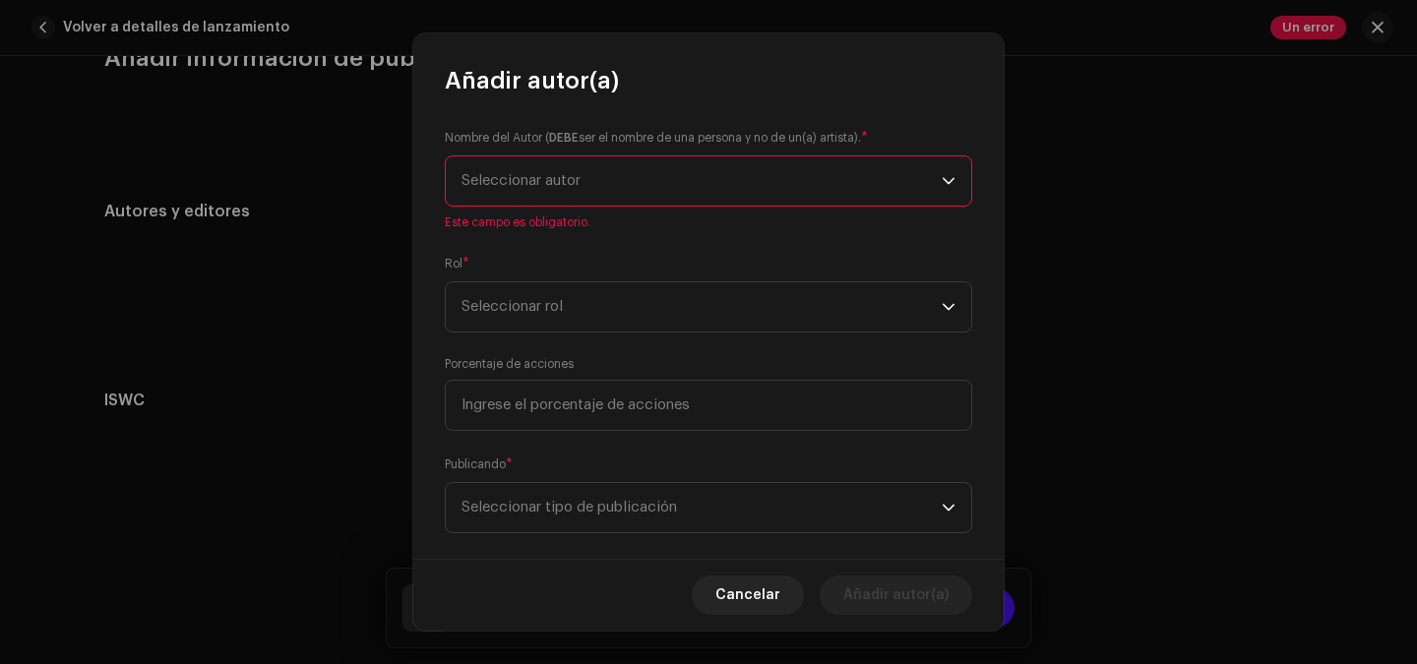
click at [726, 175] on span "Seleccionar autor" at bounding box center [701, 180] width 480 height 49
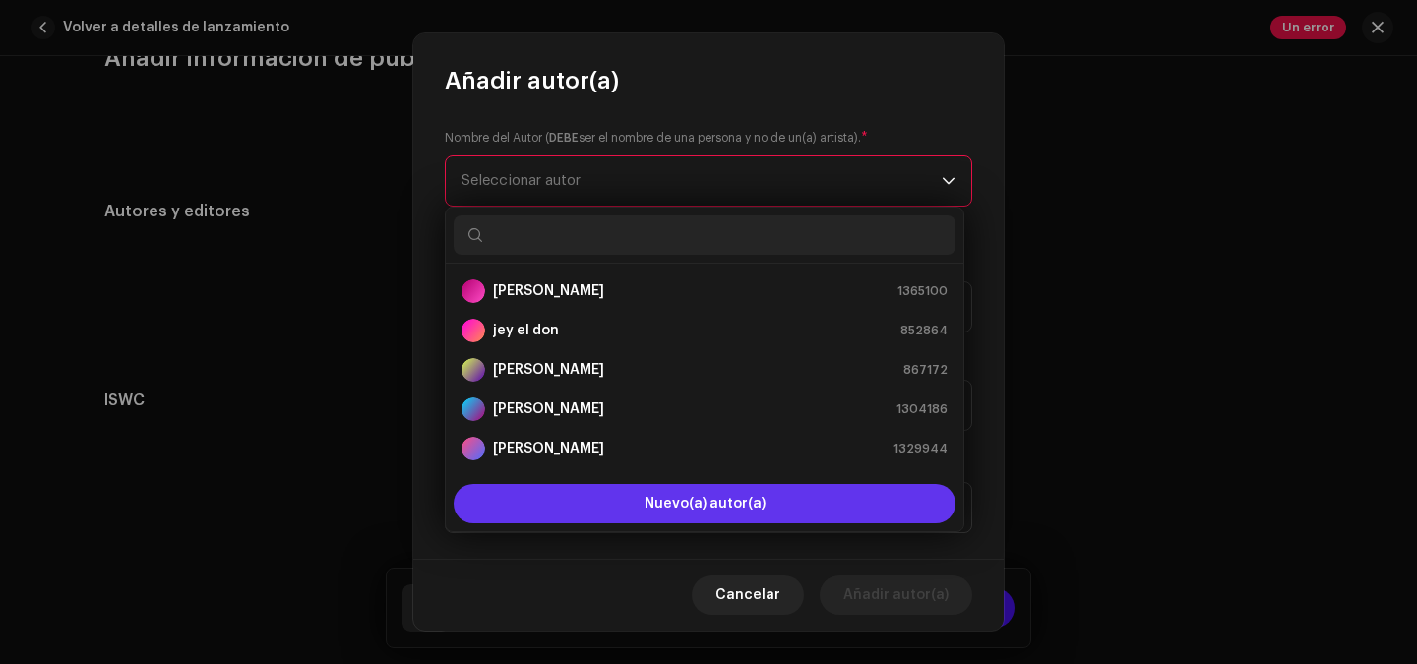
scroll to position [31, 0]
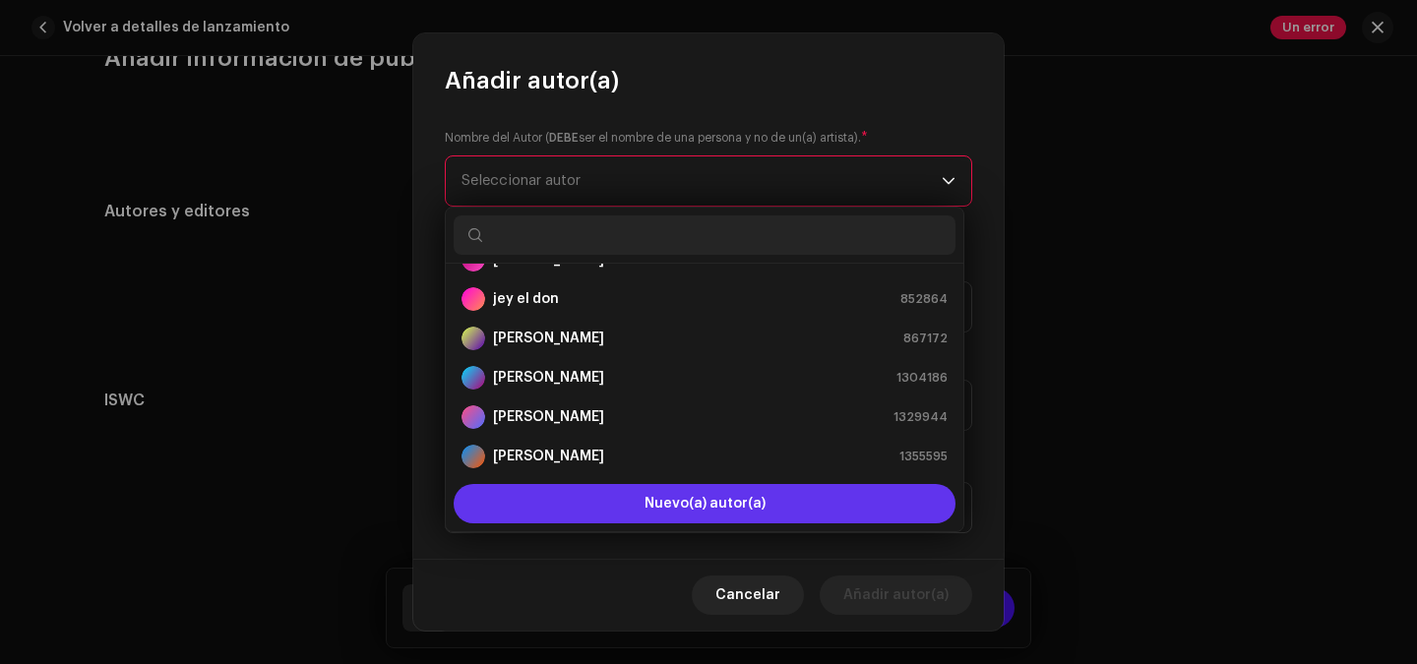
click at [662, 505] on span "Nuevo(a) autor(a)" at bounding box center [704, 504] width 121 height 14
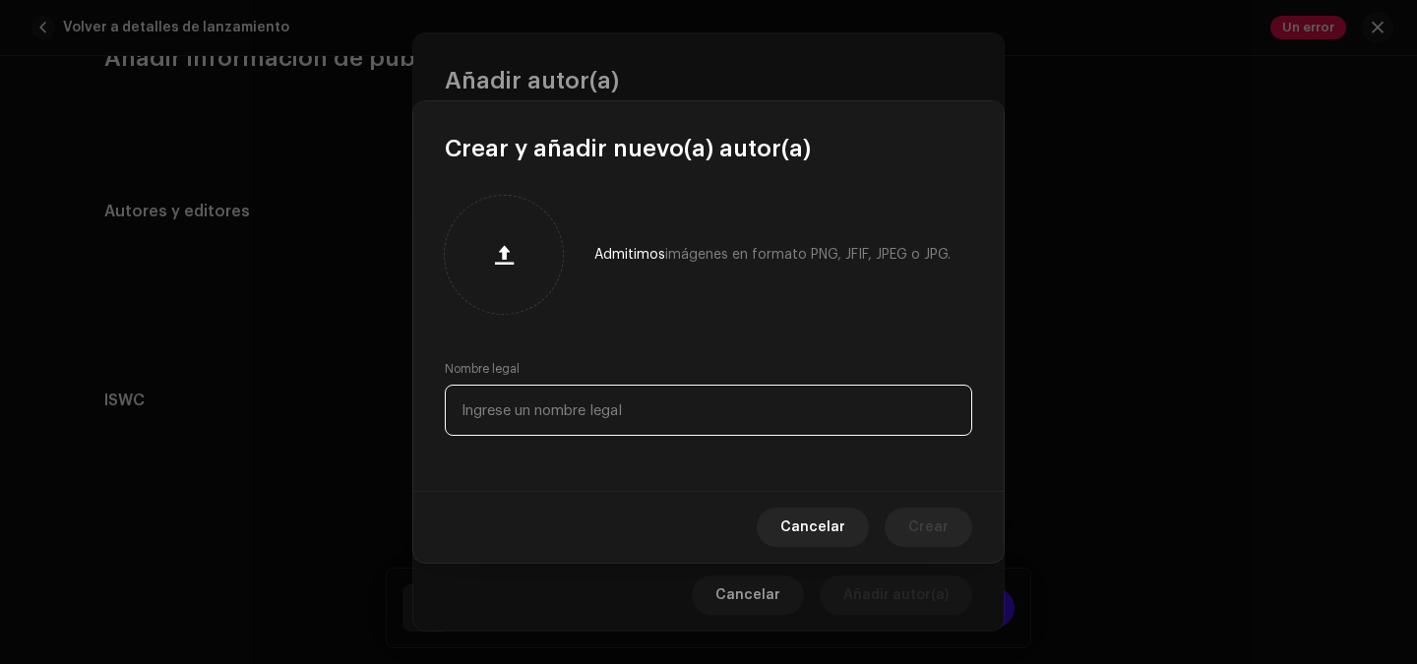
click at [608, 397] on input "text" at bounding box center [708, 410] width 527 height 51
type input "[PERSON_NAME]"
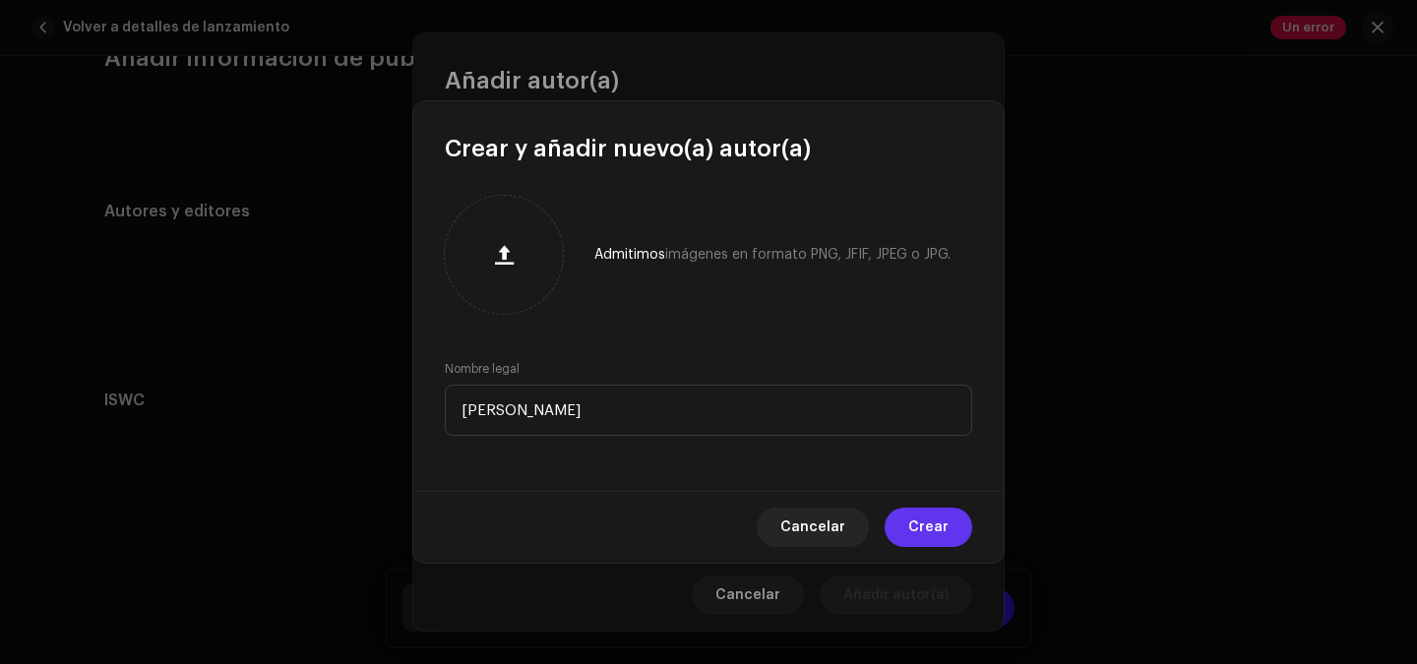
click at [945, 532] on span "Crear" at bounding box center [928, 527] width 40 height 39
click at [945, 532] on p-select "Seleccionar tipo de publicación" at bounding box center [708, 507] width 527 height 51
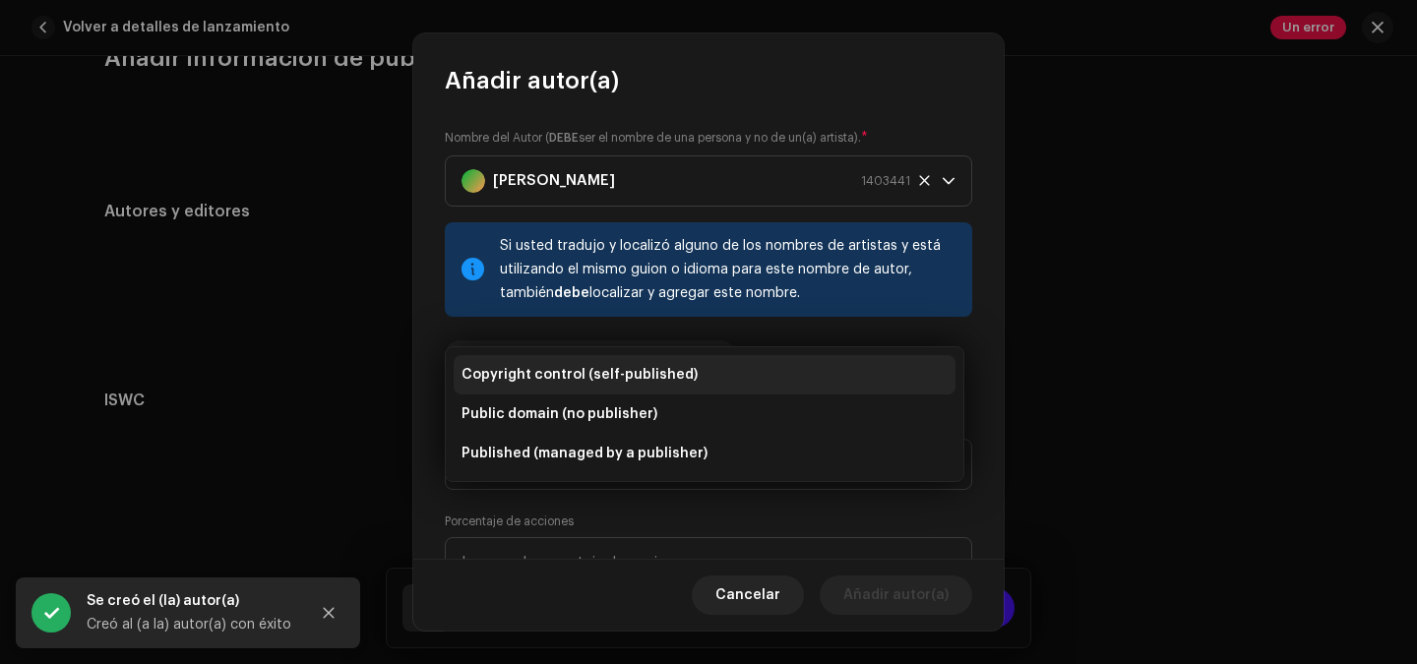
click at [784, 373] on li "Copyright control (self-published)" at bounding box center [704, 374] width 502 height 39
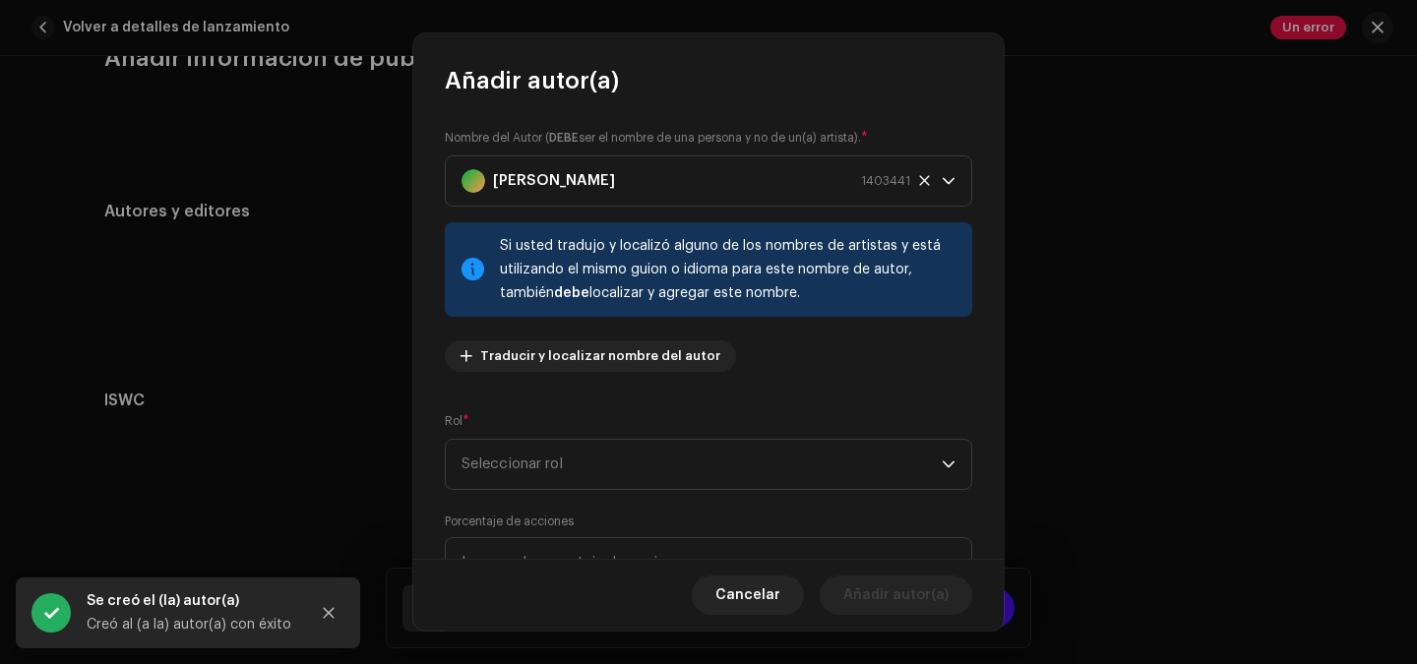
scroll to position [187, 0]
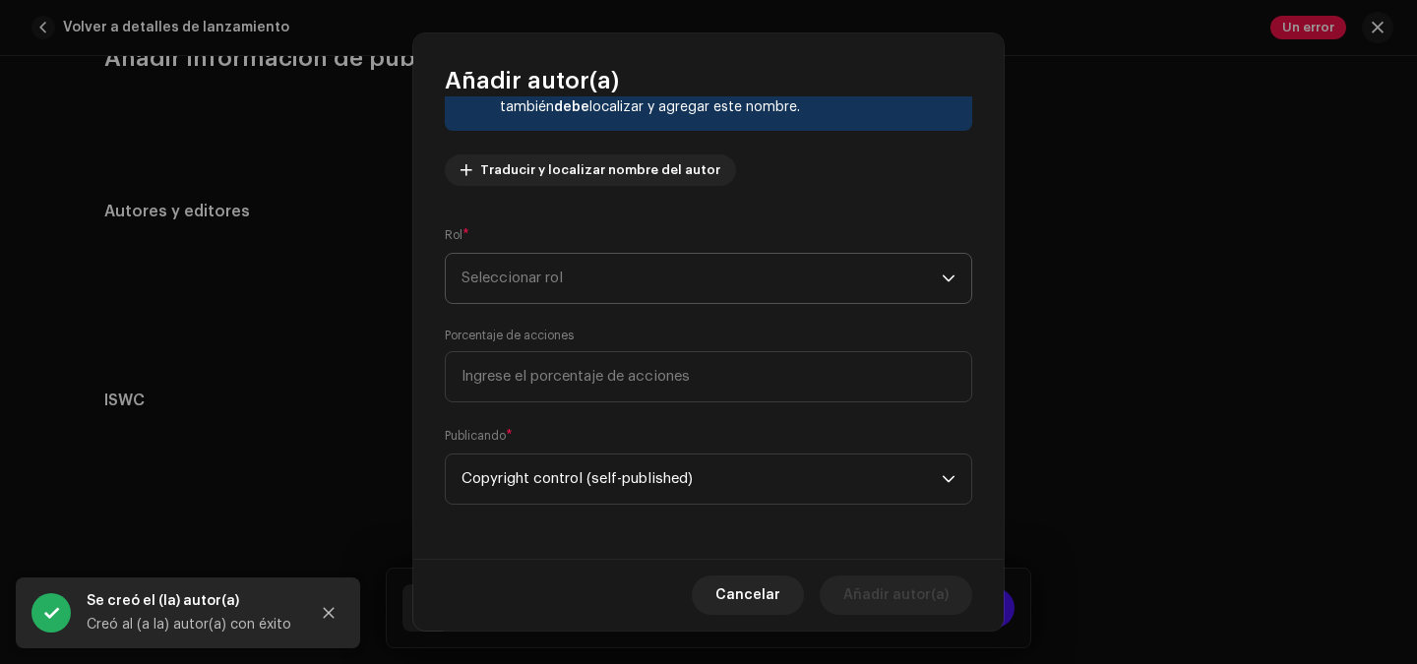
click at [679, 268] on span "Seleccionar rol" at bounding box center [701, 278] width 480 height 49
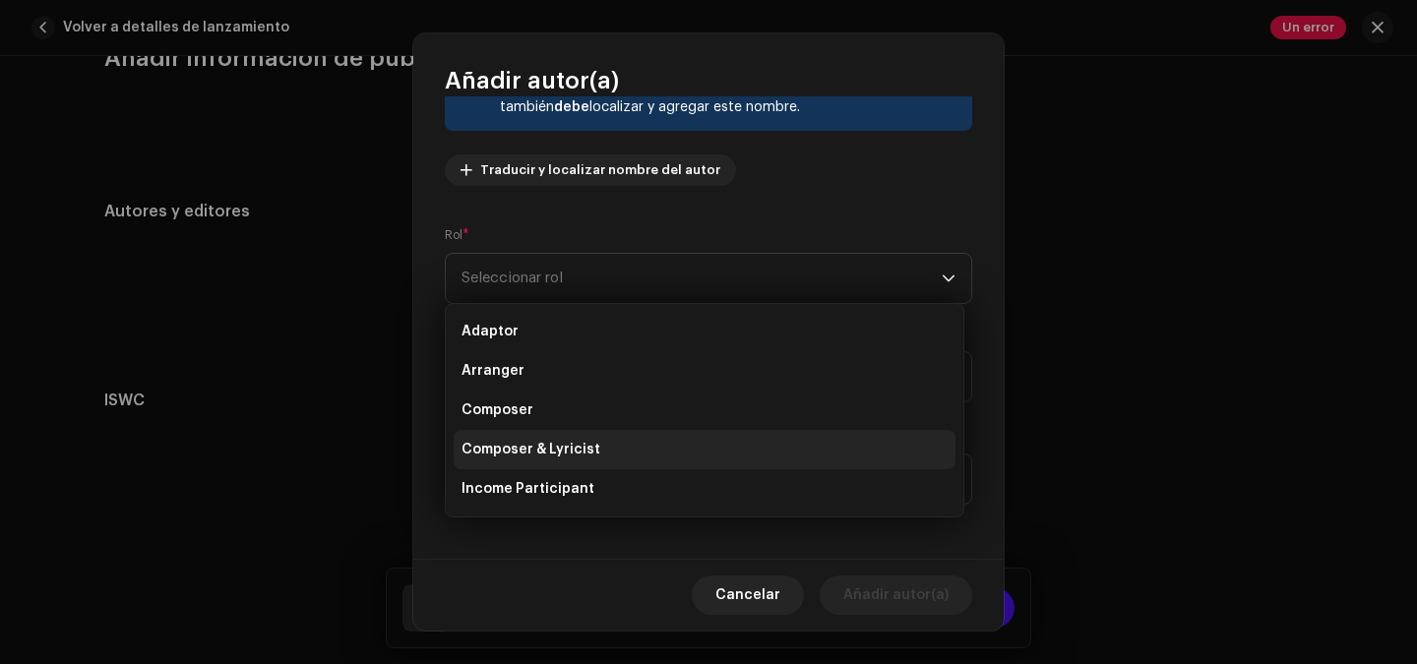
click at [578, 465] on li "Composer & Lyricist" at bounding box center [704, 449] width 502 height 39
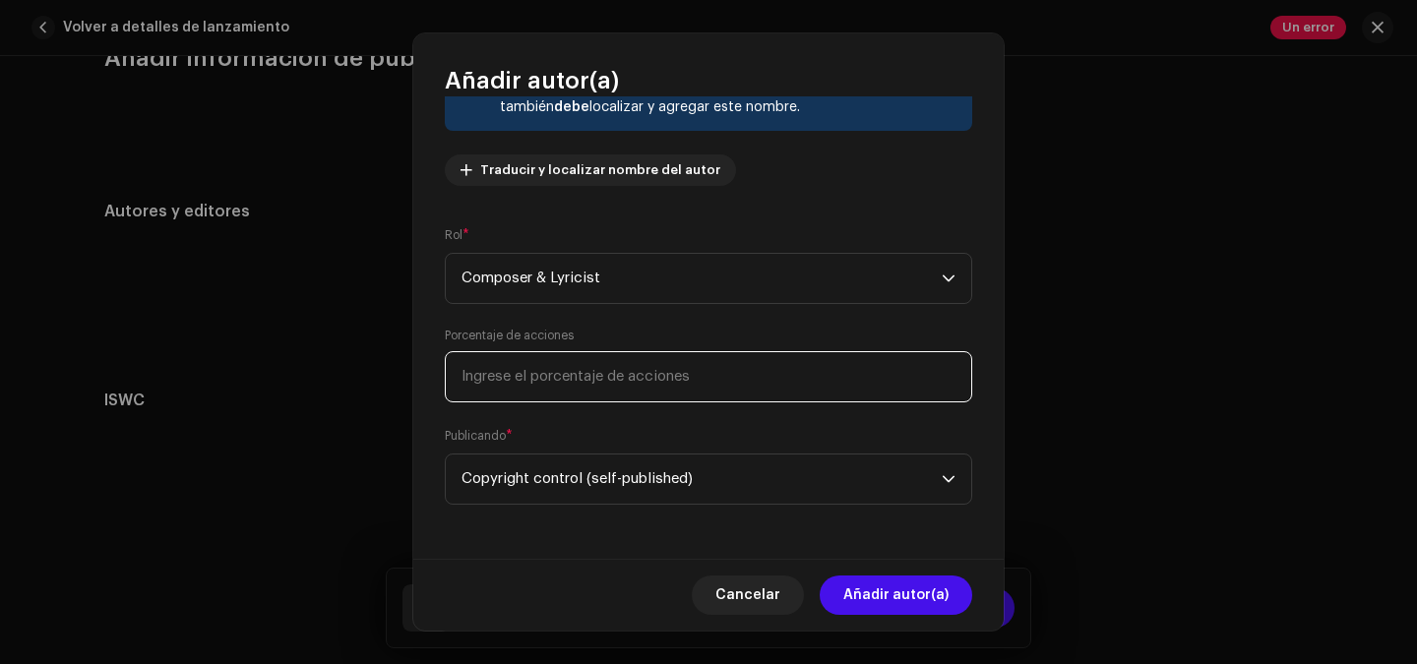
click at [581, 396] on input at bounding box center [708, 376] width 527 height 51
type input "2,00"
type input "10,00"
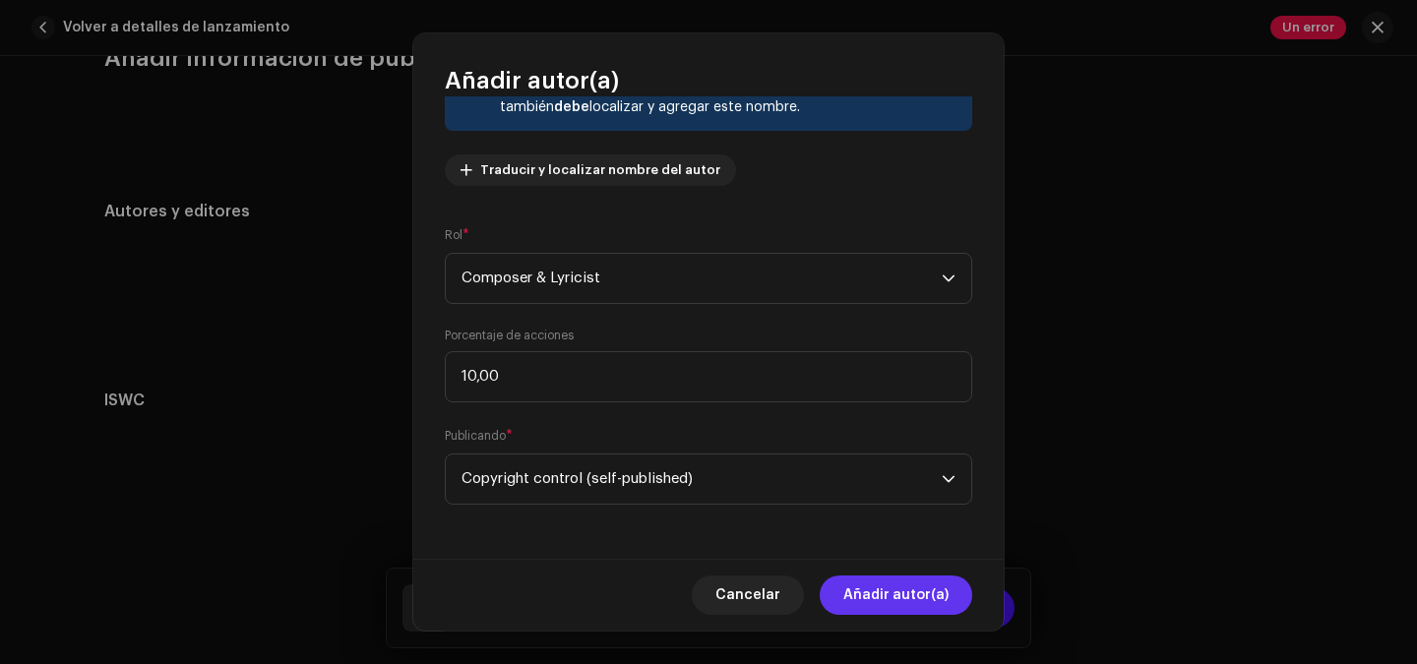
click at [887, 606] on span "Añadir autor(a)" at bounding box center [895, 594] width 105 height 39
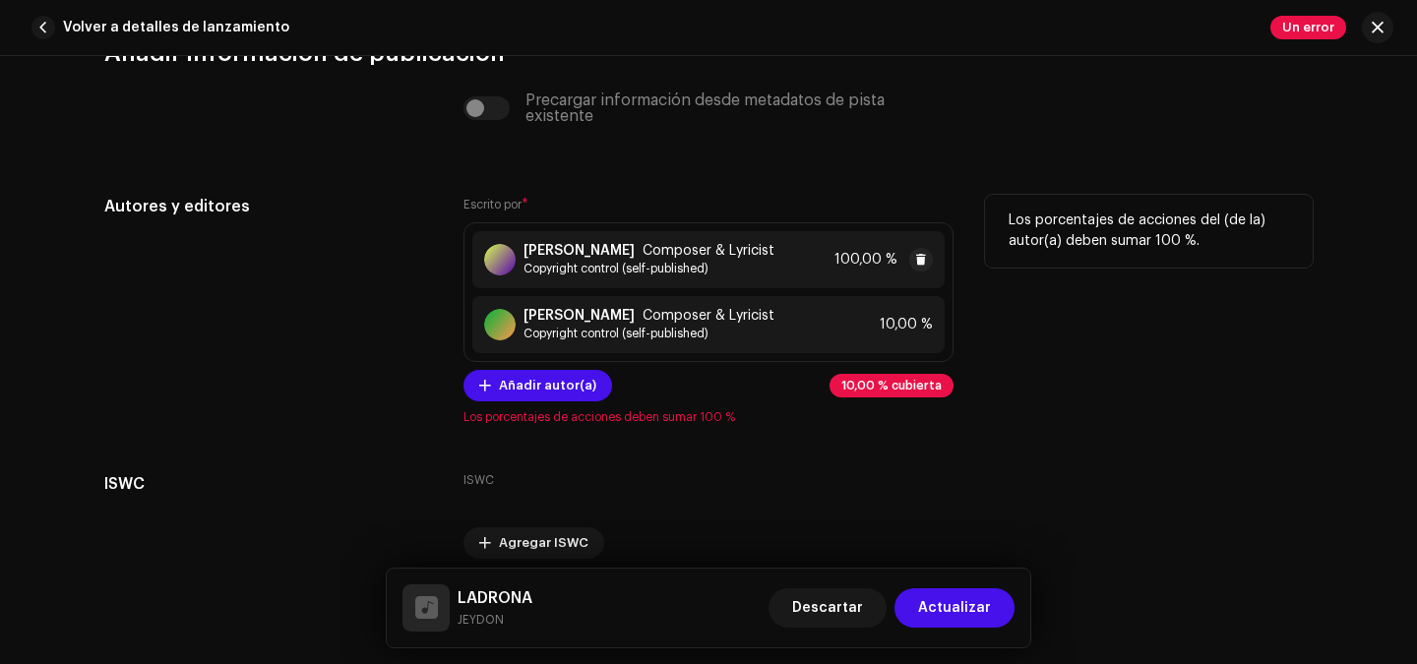
click at [811, 260] on div "[PERSON_NAME] Composer & Lyricist Copyright control (self-published) 100,00 %" at bounding box center [708, 259] width 472 height 57
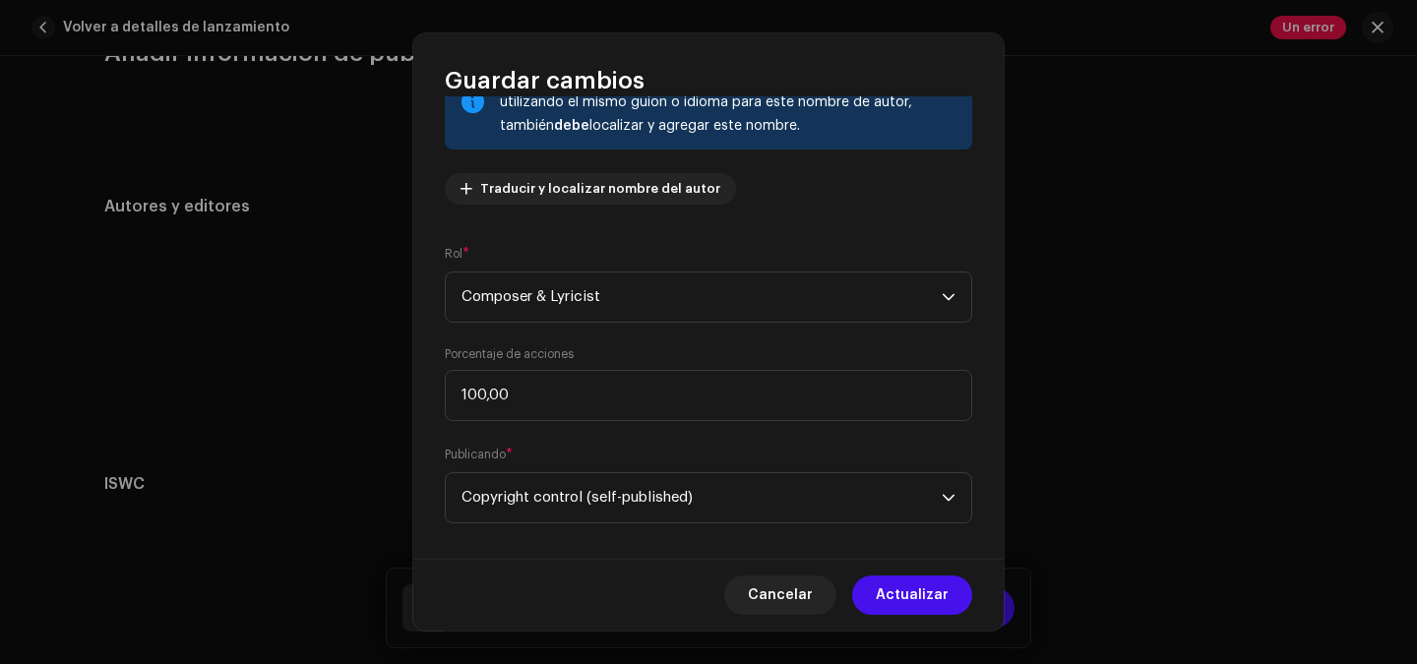
scroll to position [175, 0]
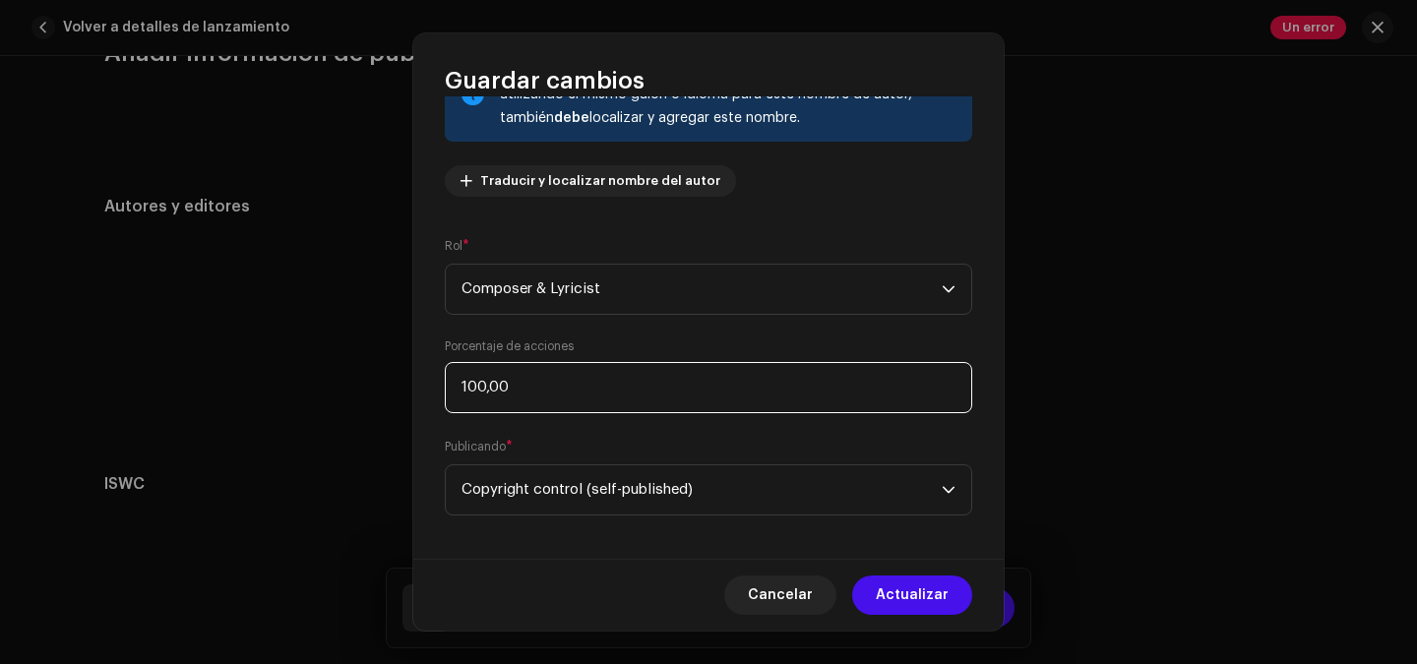
click at [482, 388] on input "100,00" at bounding box center [708, 387] width 527 height 51
type input "1,00"
type input "90,00"
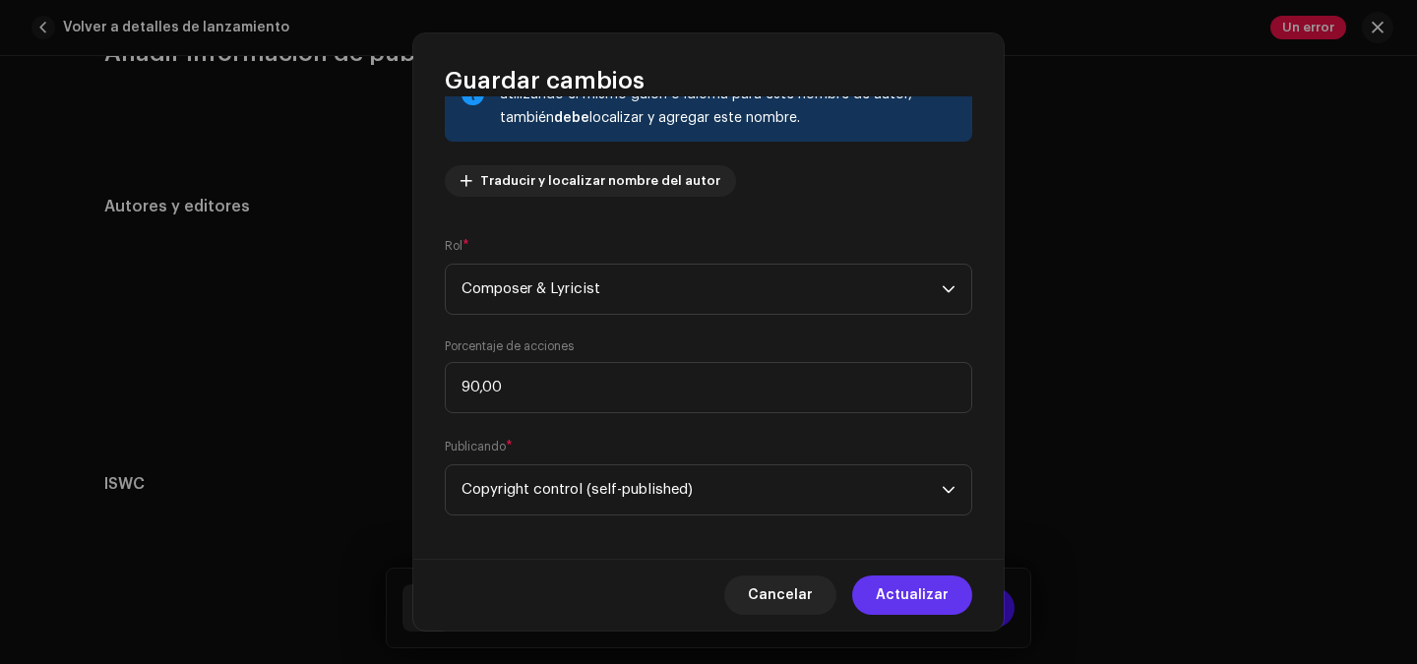
click at [955, 609] on button "Actualizar" at bounding box center [912, 594] width 120 height 39
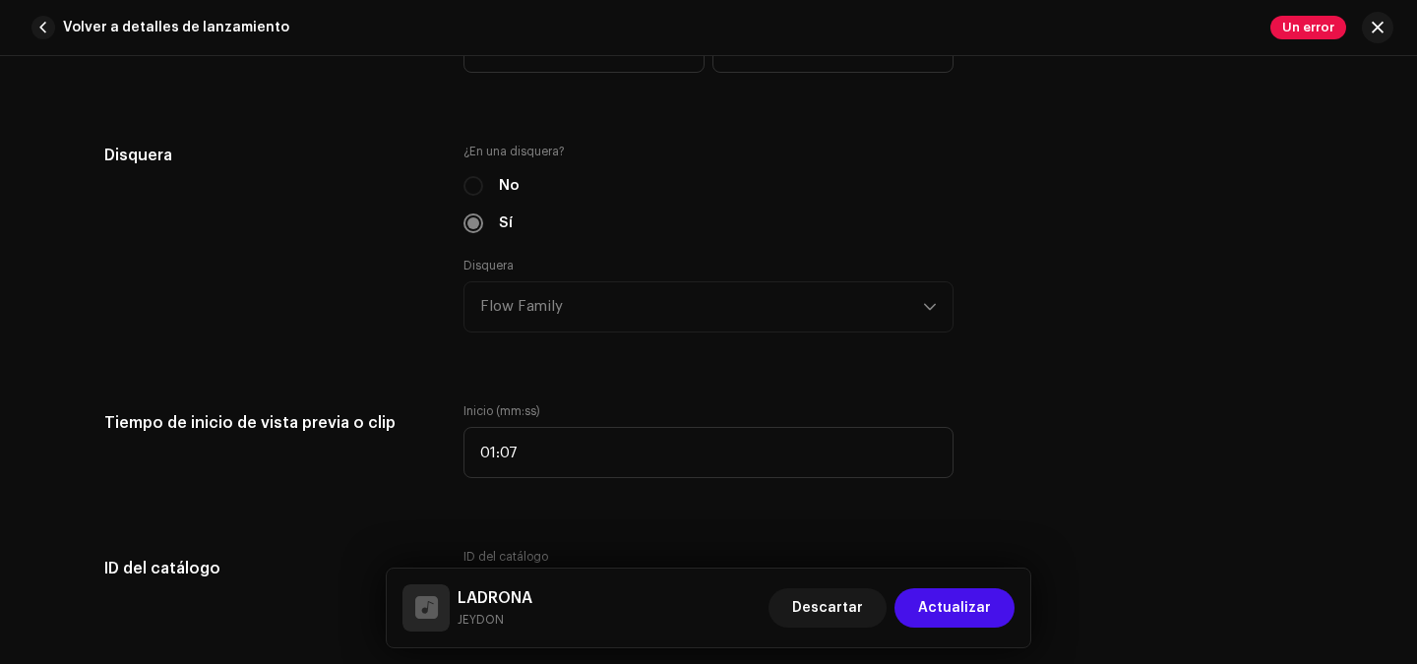
scroll to position [2172, 0]
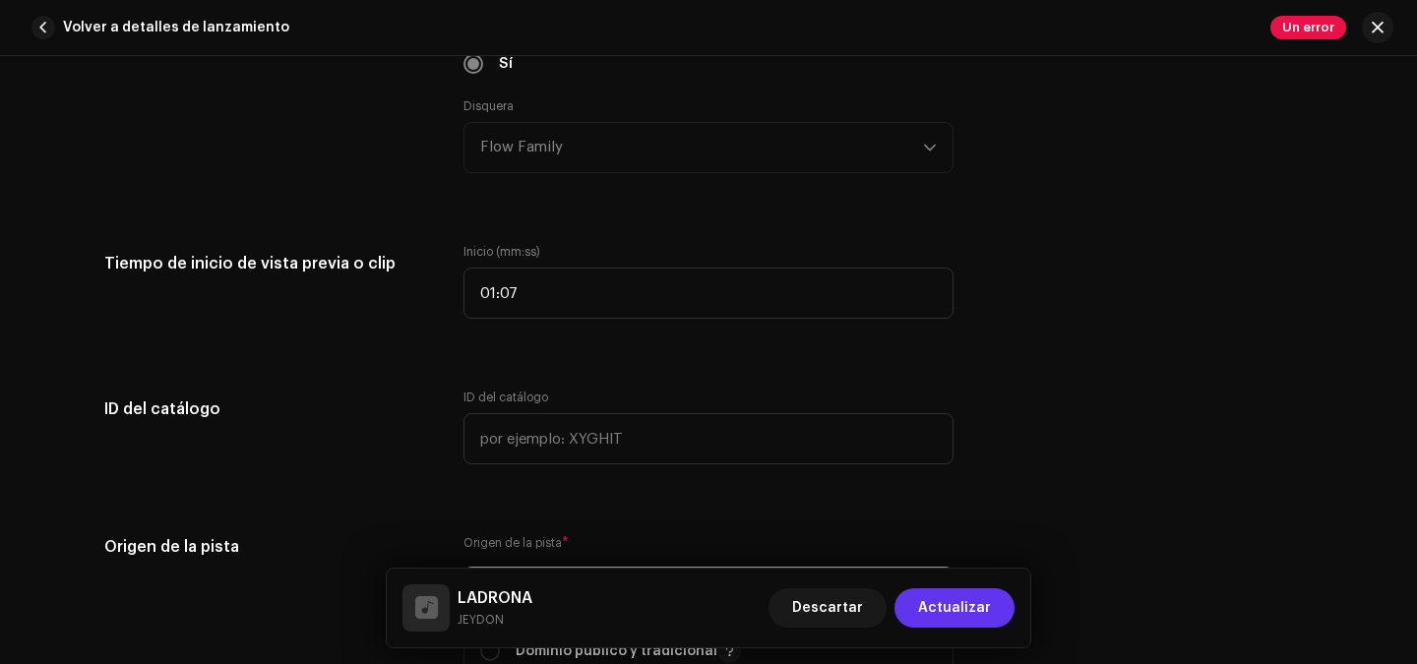
click at [955, 590] on span "Actualizar" at bounding box center [954, 607] width 73 height 39
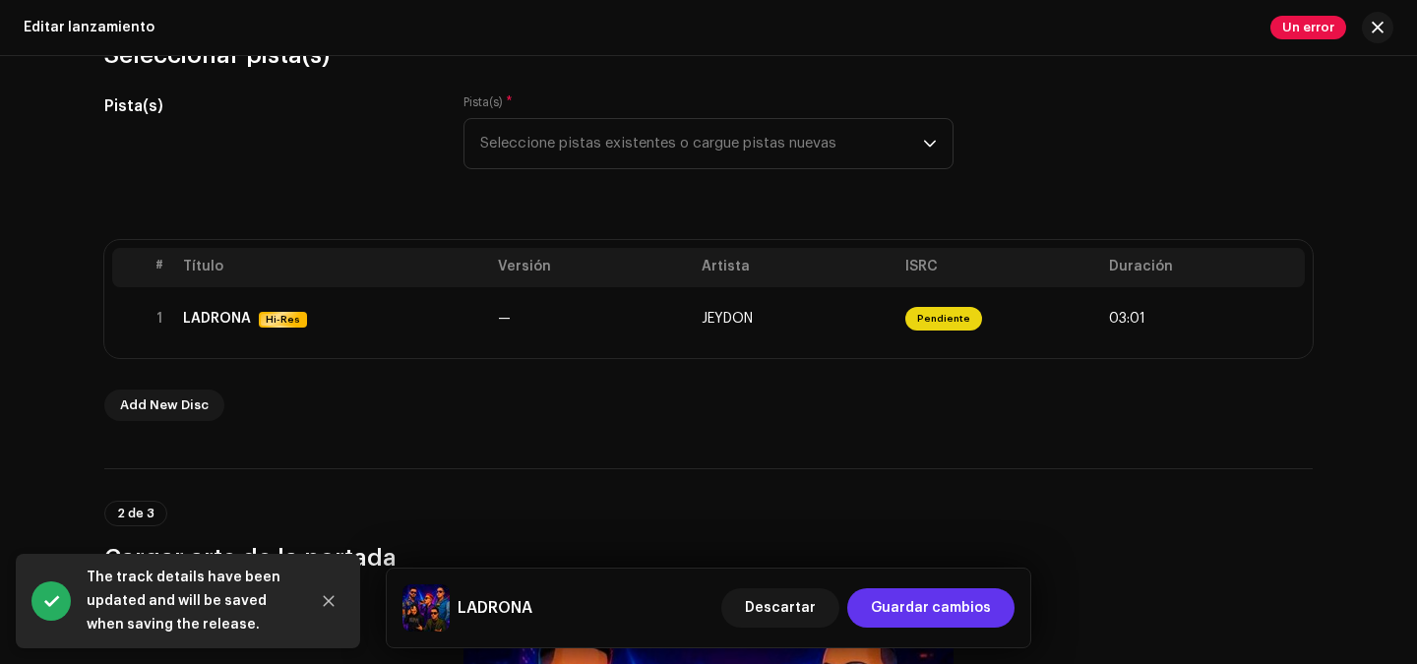
click at [924, 606] on span "Guardar cambios" at bounding box center [931, 607] width 120 height 39
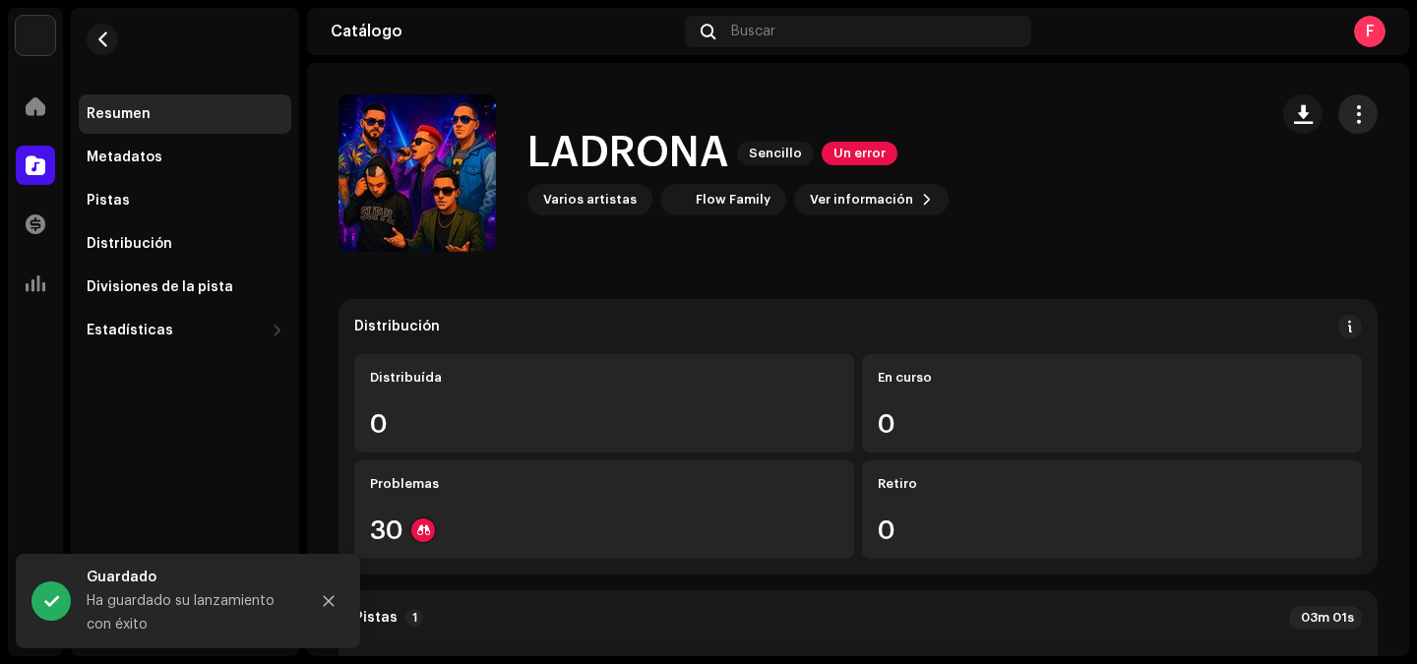
click at [1343, 128] on button "button" at bounding box center [1357, 113] width 39 height 39
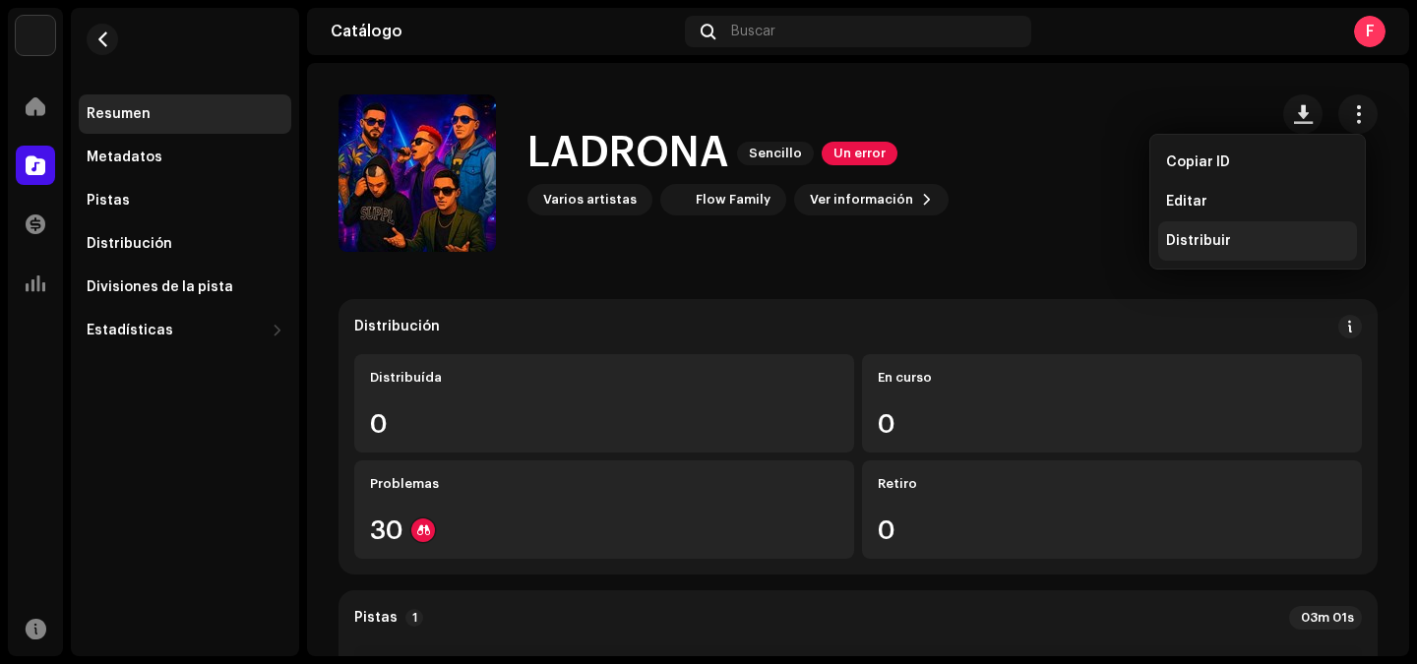
click at [1288, 243] on div "Distribuir" at bounding box center [1257, 241] width 183 height 16
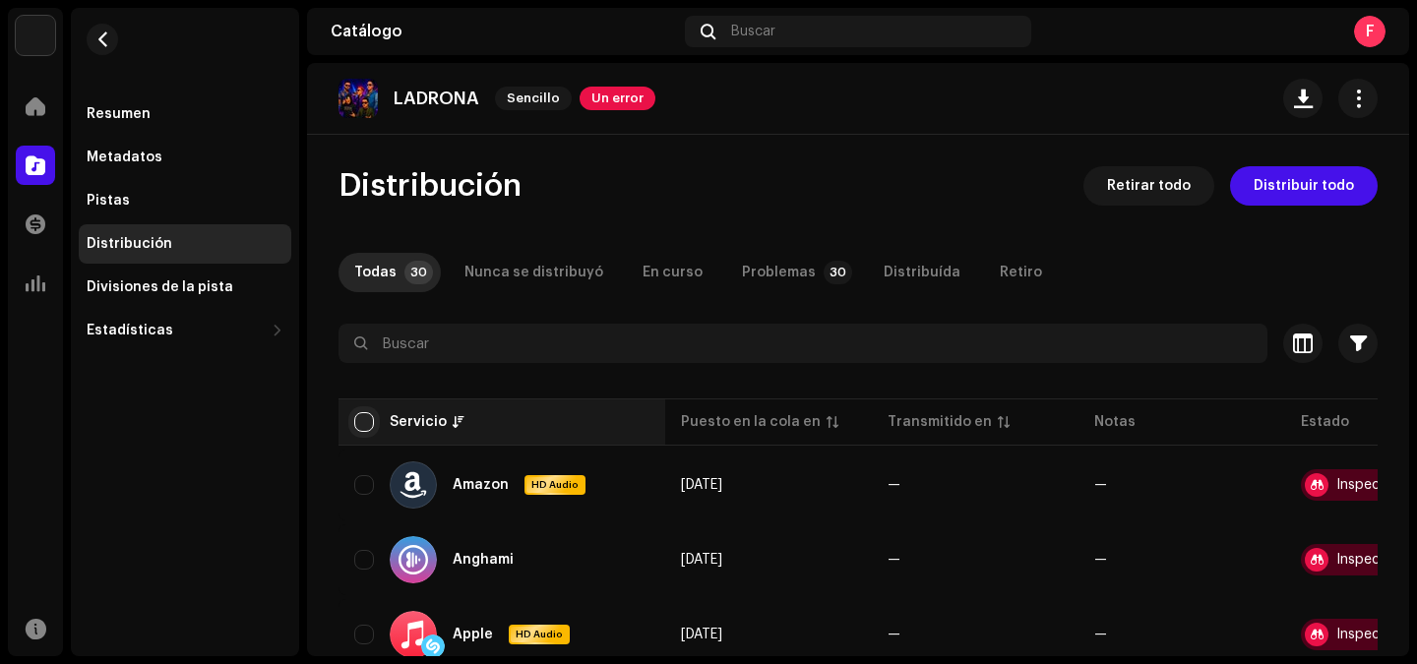
click at [370, 418] on input "checkbox" at bounding box center [364, 422] width 20 height 20
checkbox input "true"
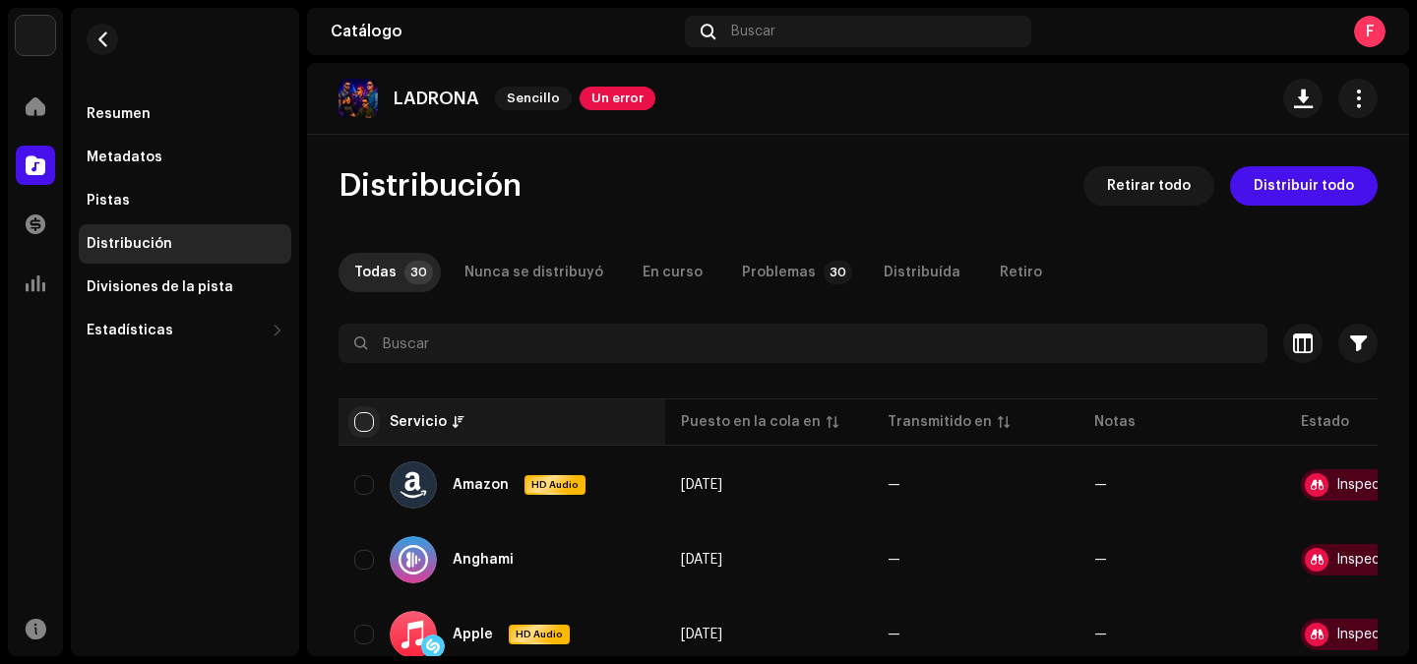
checkbox input "true"
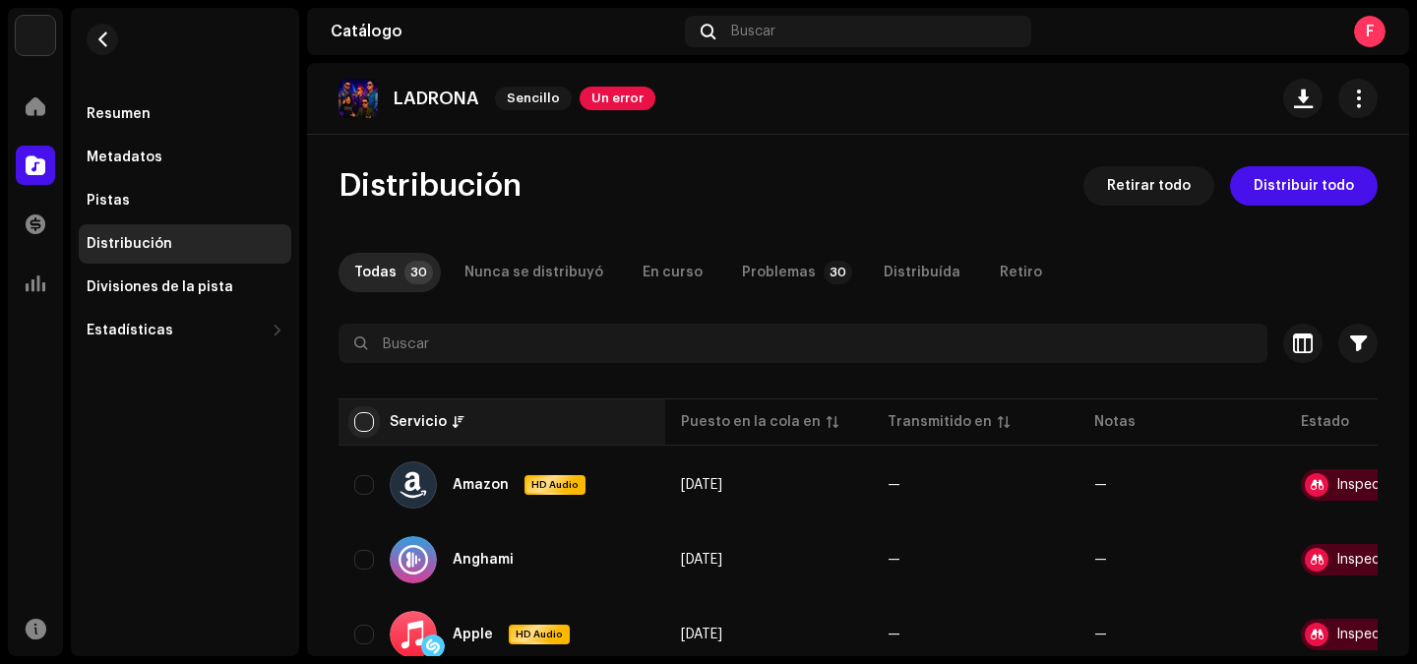
checkbox input "true"
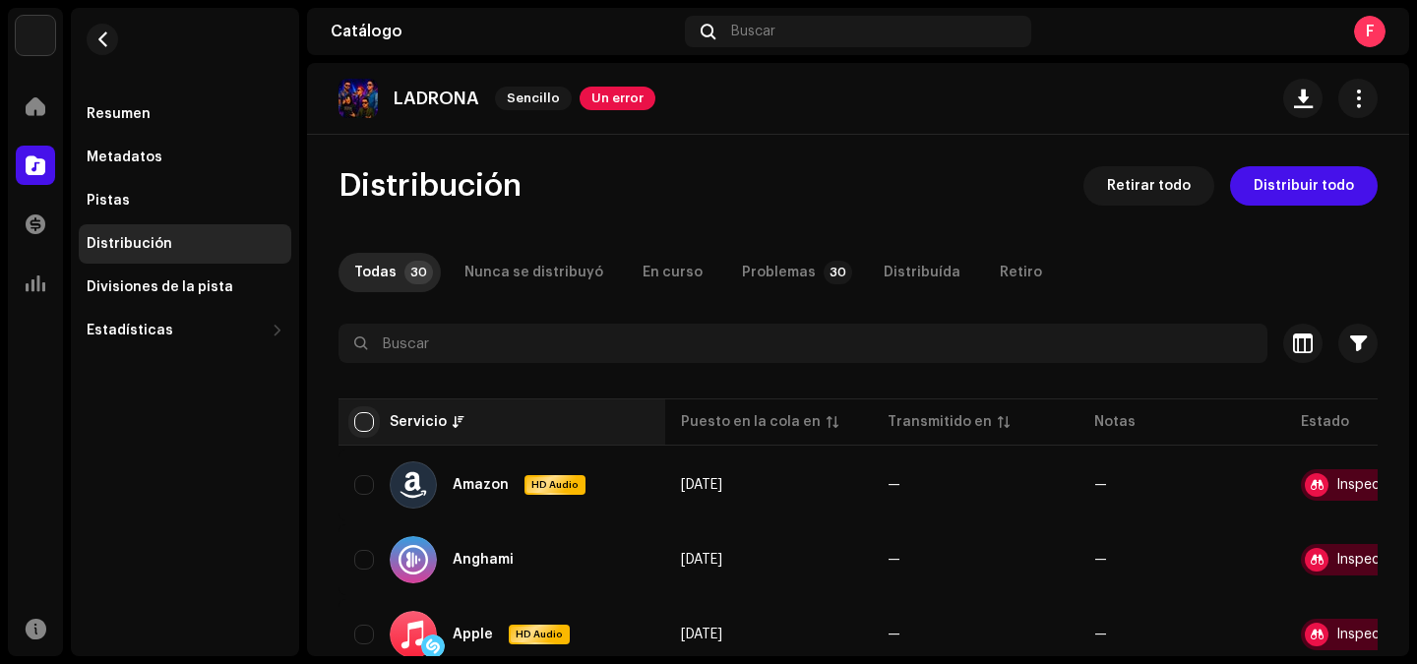
checkbox input "true"
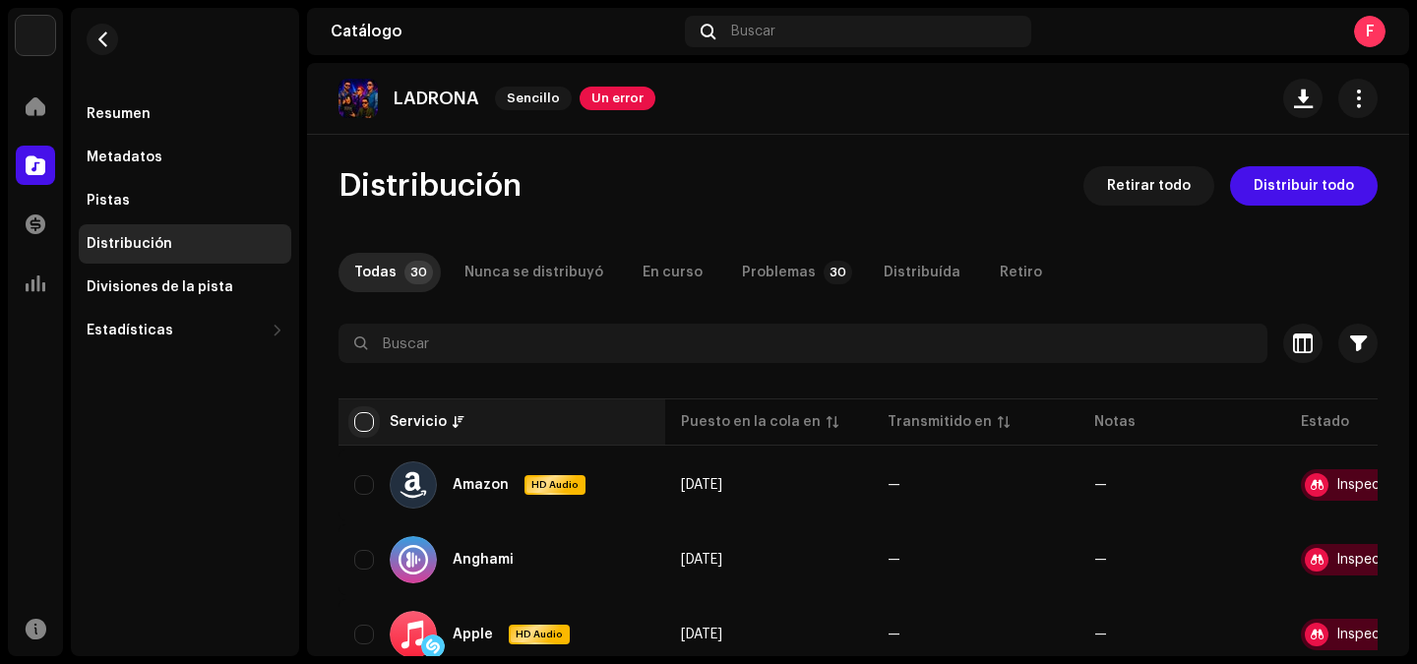
checkbox input "true"
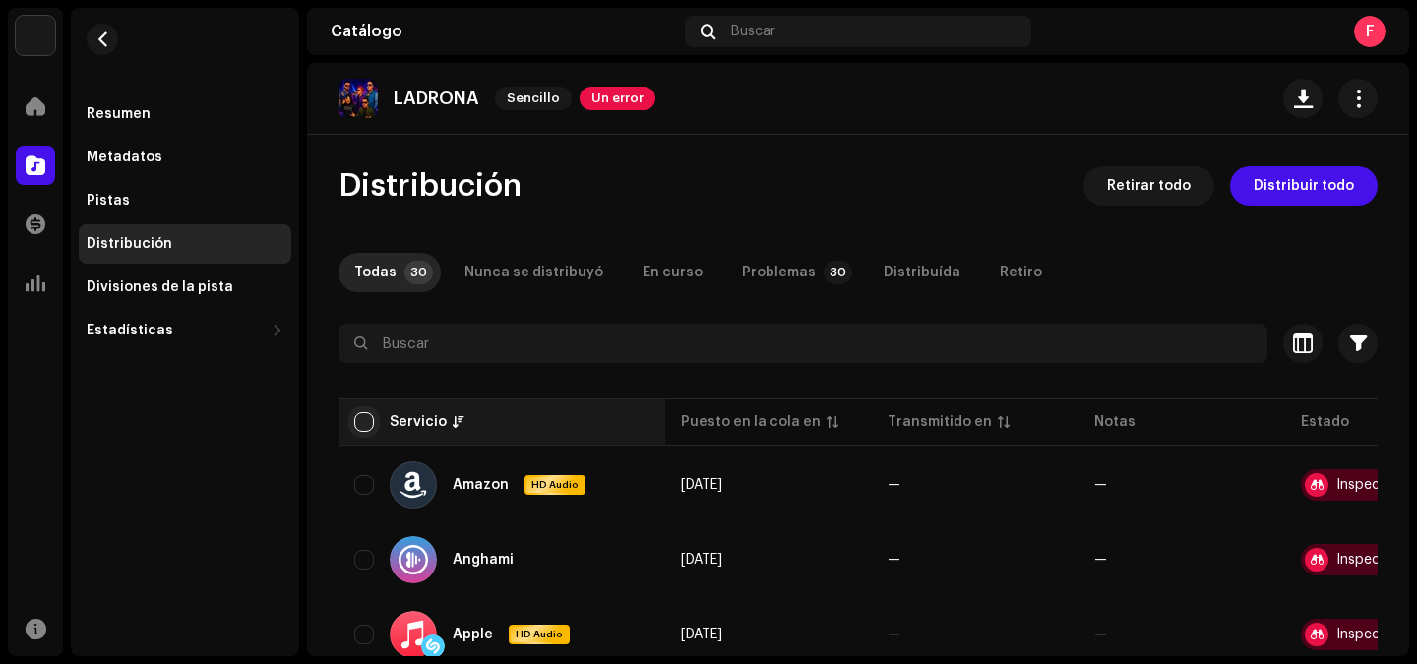
checkbox input "true"
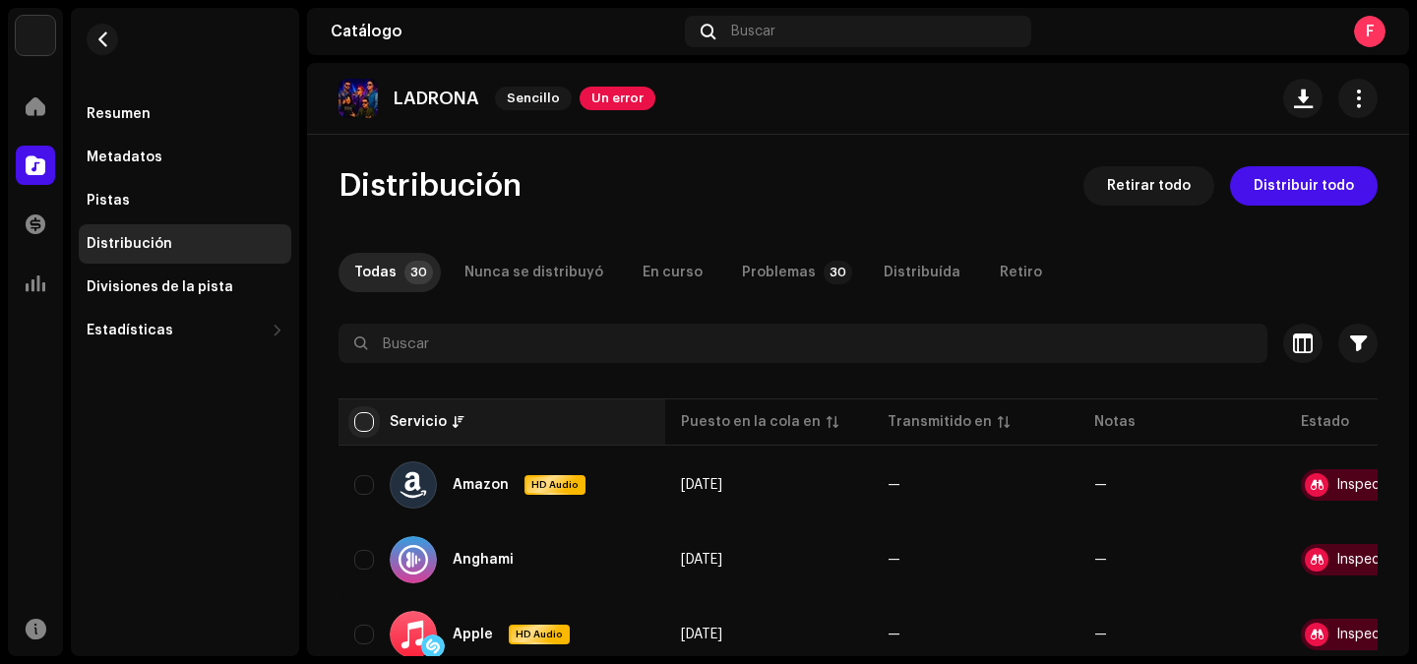
checkbox input "true"
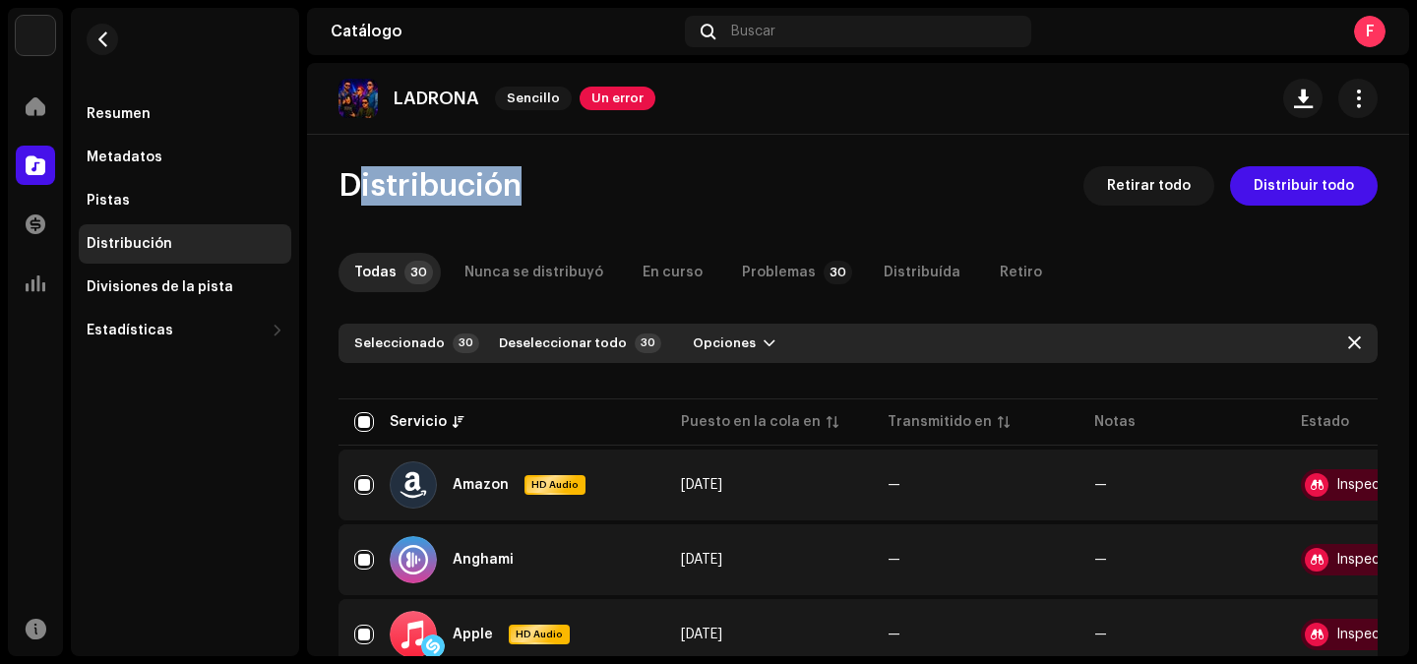
drag, startPoint x: 1409, startPoint y: 131, endPoint x: 1408, endPoint y: 163, distance: 32.5
click at [1408, 163] on div "FlowFamily Inicio Catálogo Transacciones Estadísticas Recursos Resumen Metadato…" at bounding box center [708, 332] width 1417 height 664
click at [1335, 188] on span "Distribuir todo" at bounding box center [1303, 185] width 100 height 39
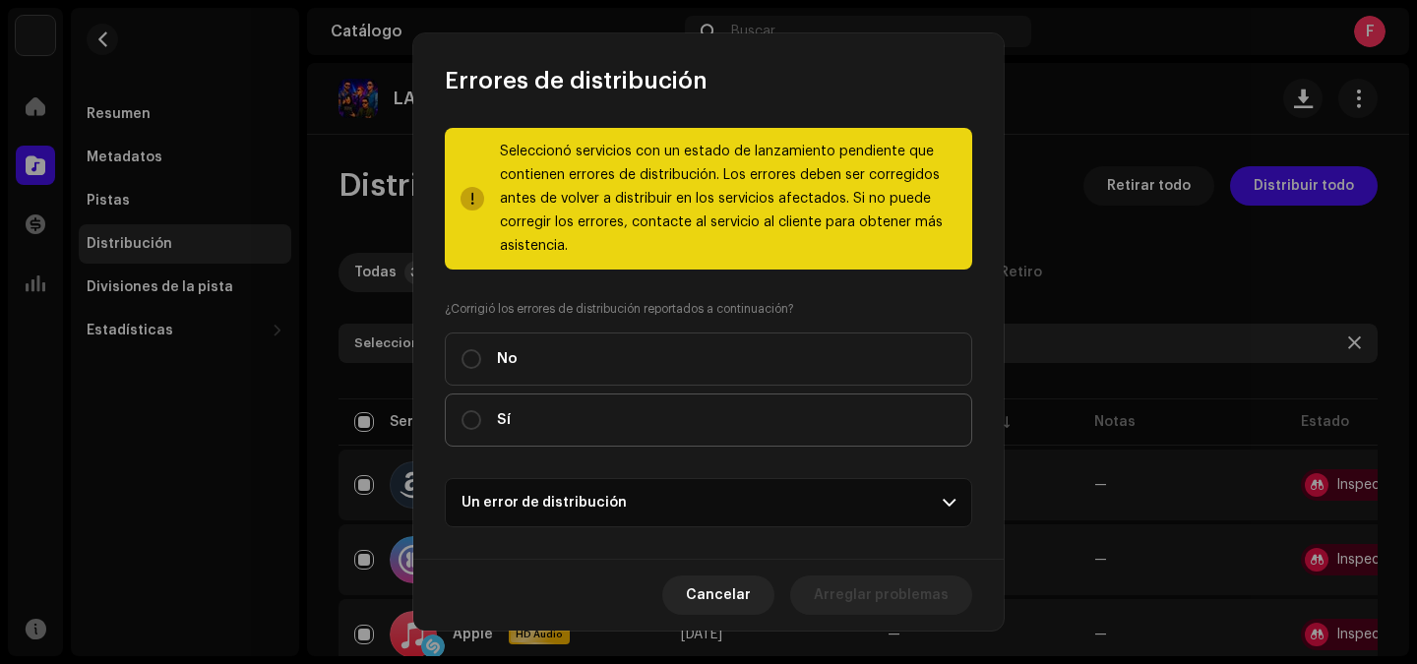
click at [461, 430] on div "Sí" at bounding box center [485, 420] width 49 height 22
click at [461, 430] on input "Sí" at bounding box center [471, 420] width 20 height 20
radio input "true"
click at [925, 508] on p-accordion-header "Un error de distribución" at bounding box center [708, 502] width 527 height 49
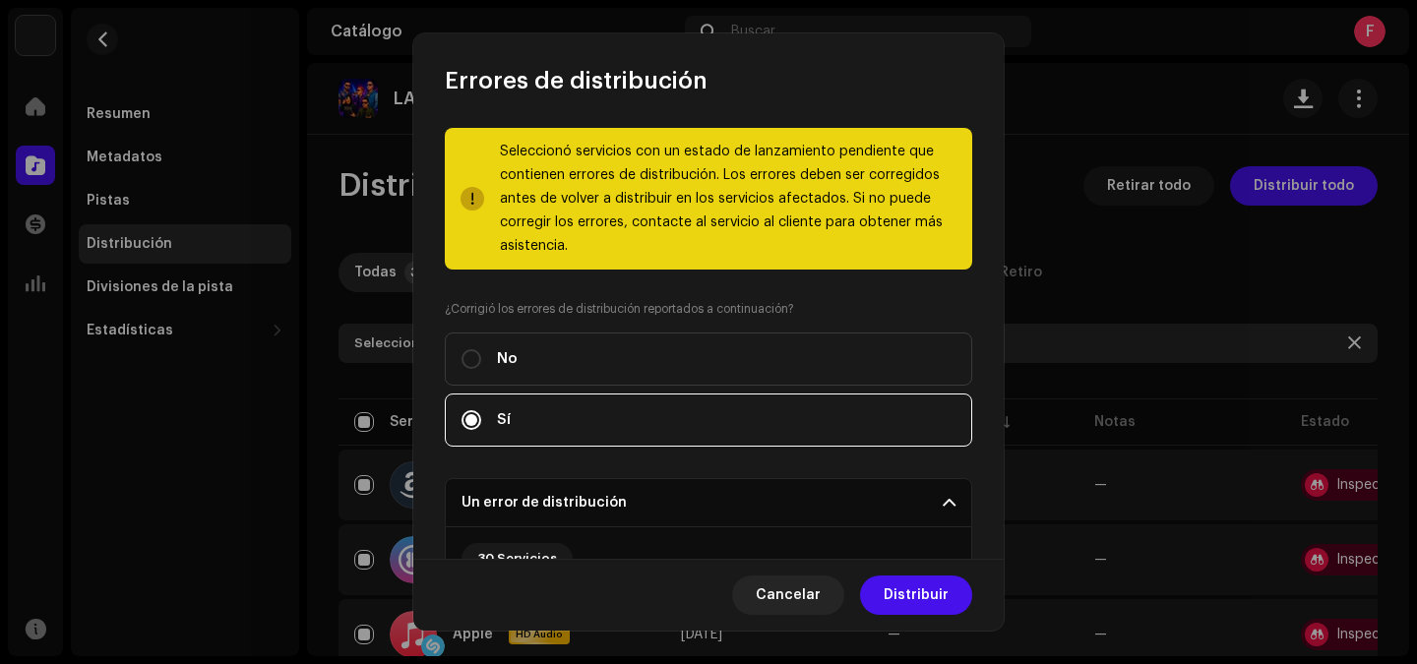
click at [925, 508] on p-accordion-header "Un error de distribución" at bounding box center [708, 502] width 527 height 49
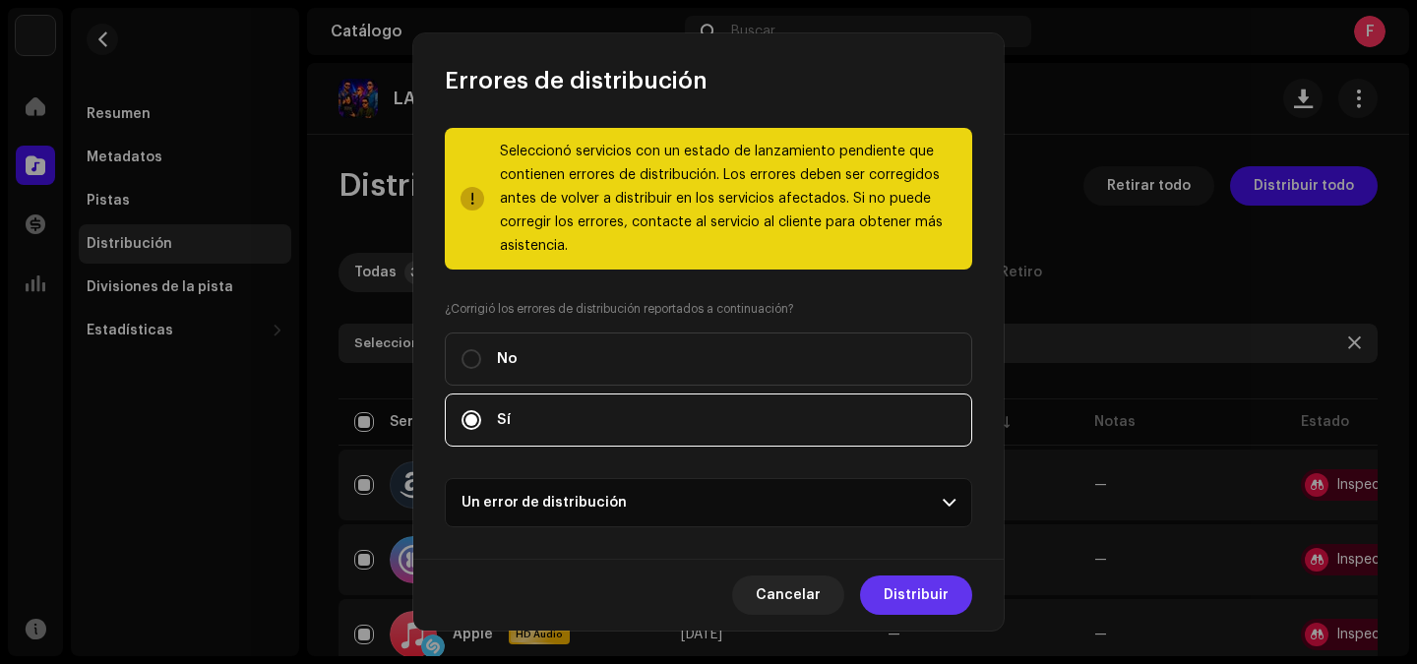
click at [923, 601] on span "Distribuir" at bounding box center [915, 594] width 65 height 39
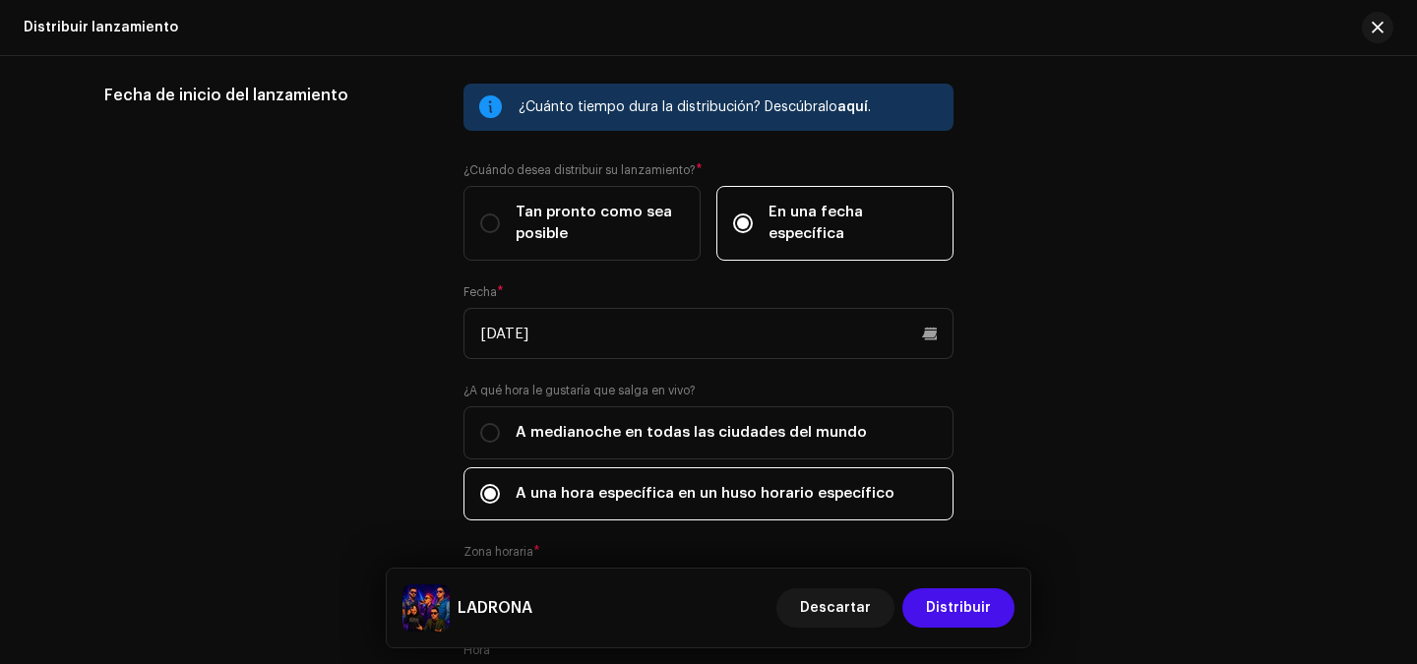
scroll to position [3206, 0]
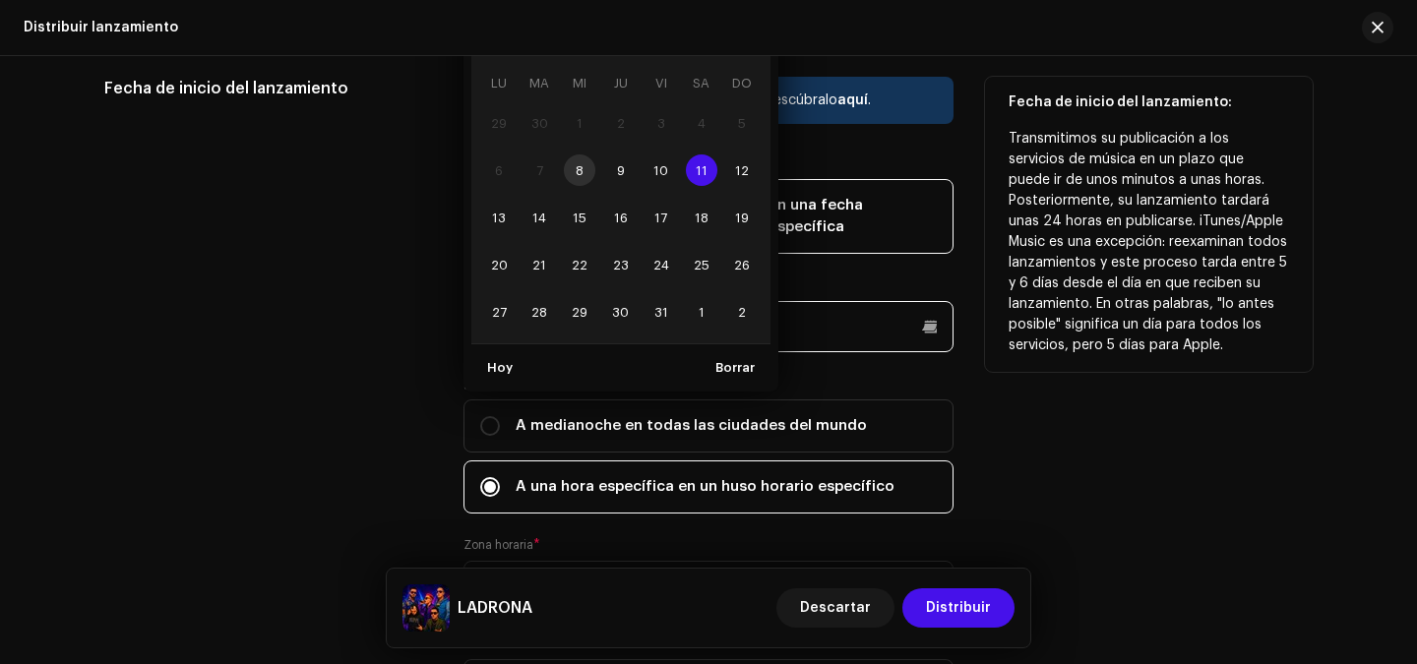
click at [755, 318] on p-datepicker "[DATE] [DATE] LU MA MI JU VI SA DO 29 30 1 2 3 4 5 6 7 8 9 10 11 11 12 13 14 15…" at bounding box center [708, 326] width 490 height 51
click at [612, 208] on span "16" at bounding box center [620, 217] width 31 height 31
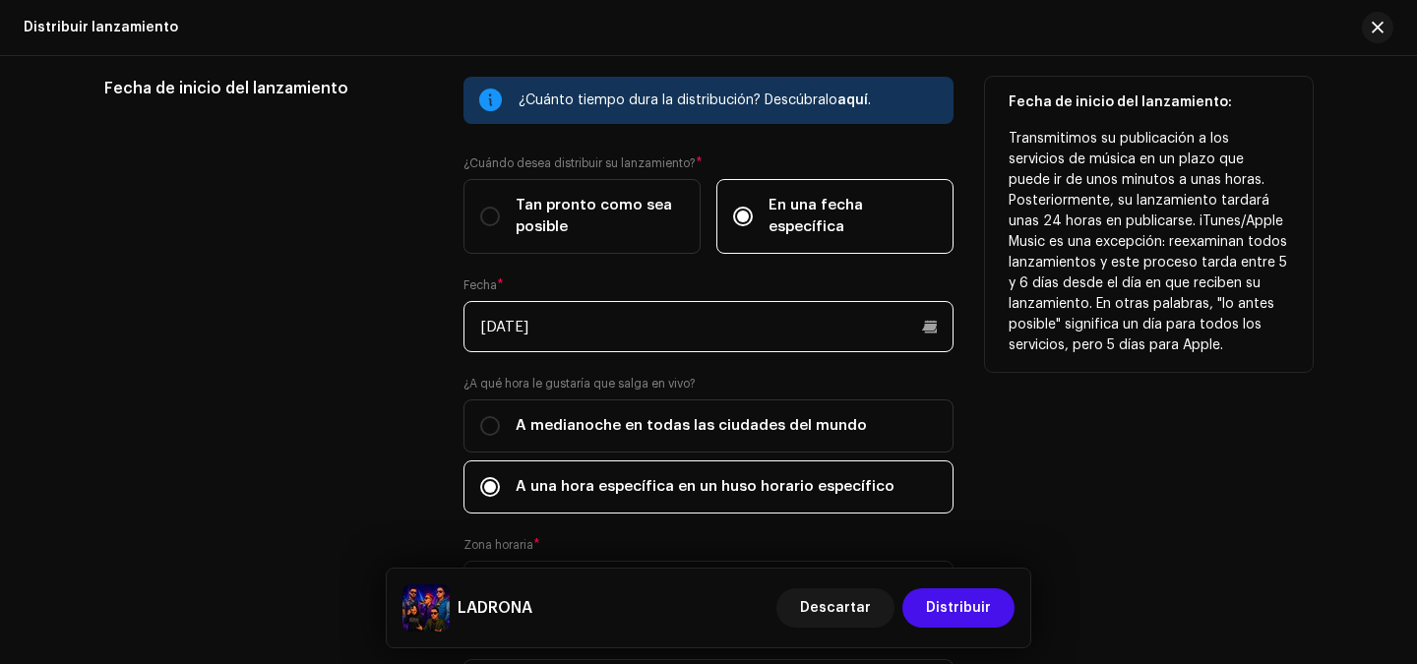
click at [640, 321] on input "[DATE]" at bounding box center [708, 326] width 490 height 51
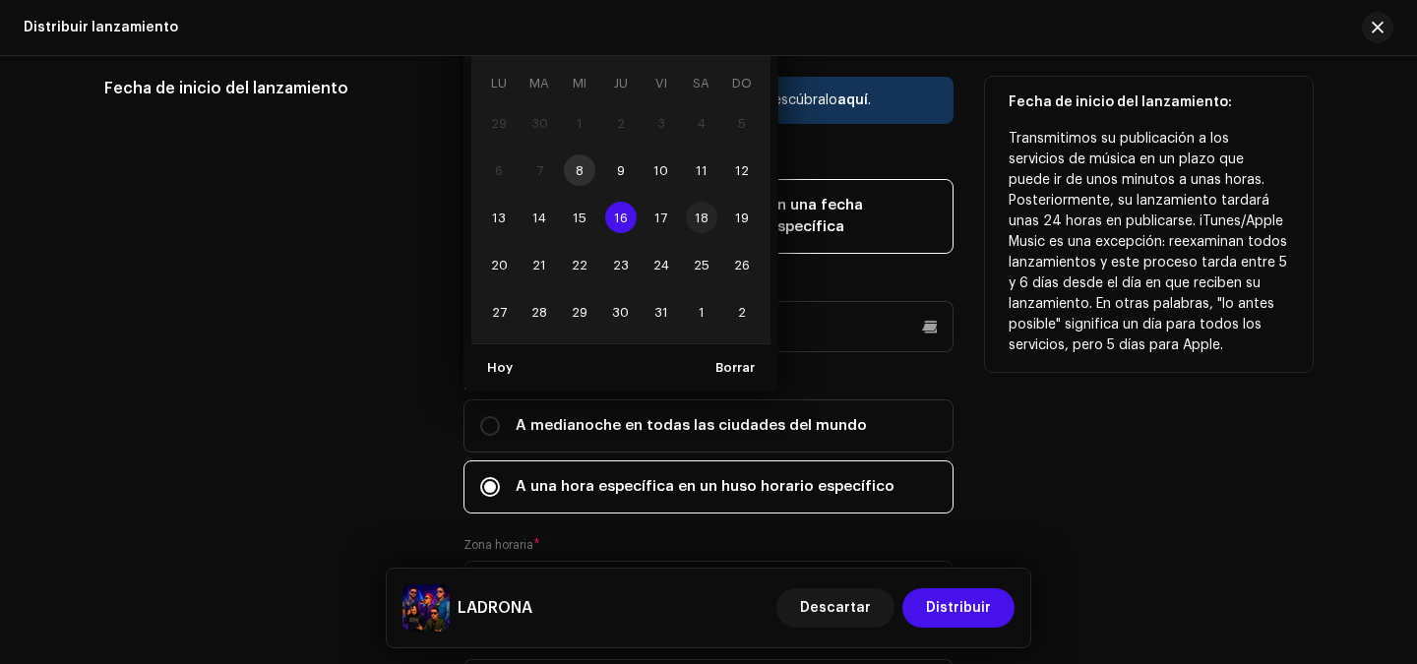
click at [698, 222] on span "18" at bounding box center [701, 217] width 31 height 31
type input "[DATE]"
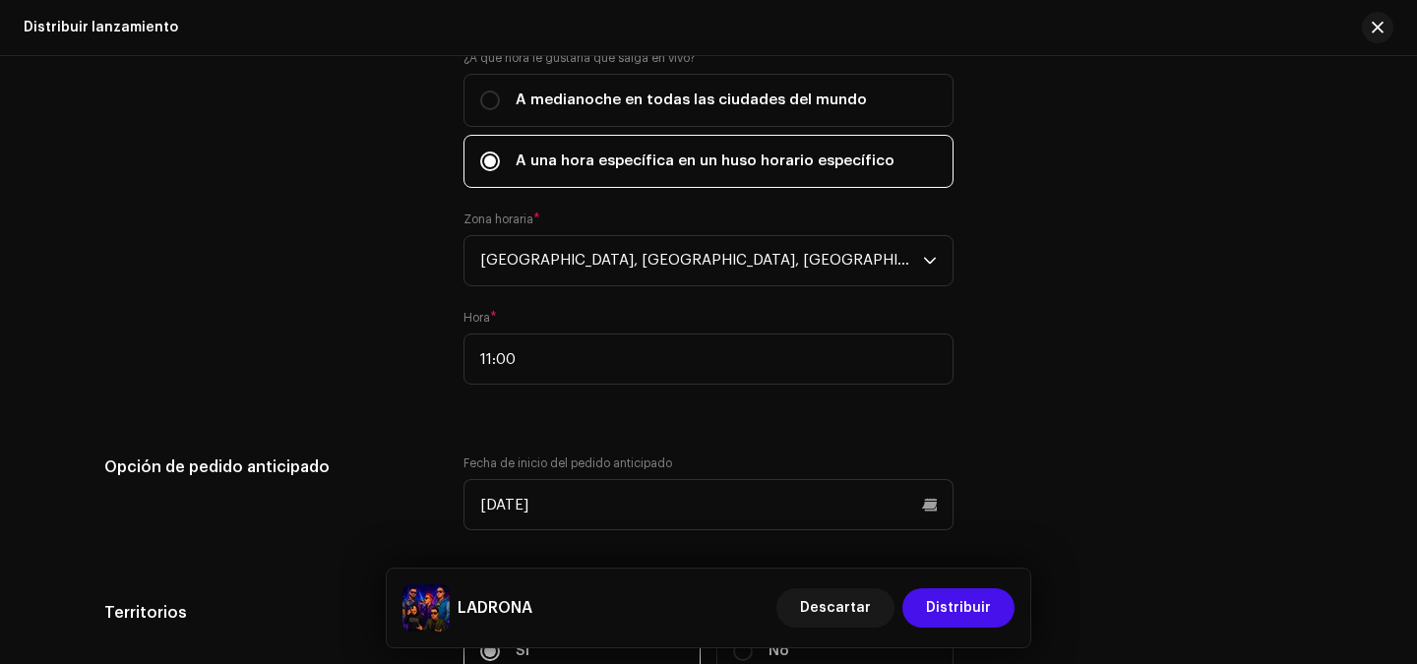
scroll to position [3579, 0]
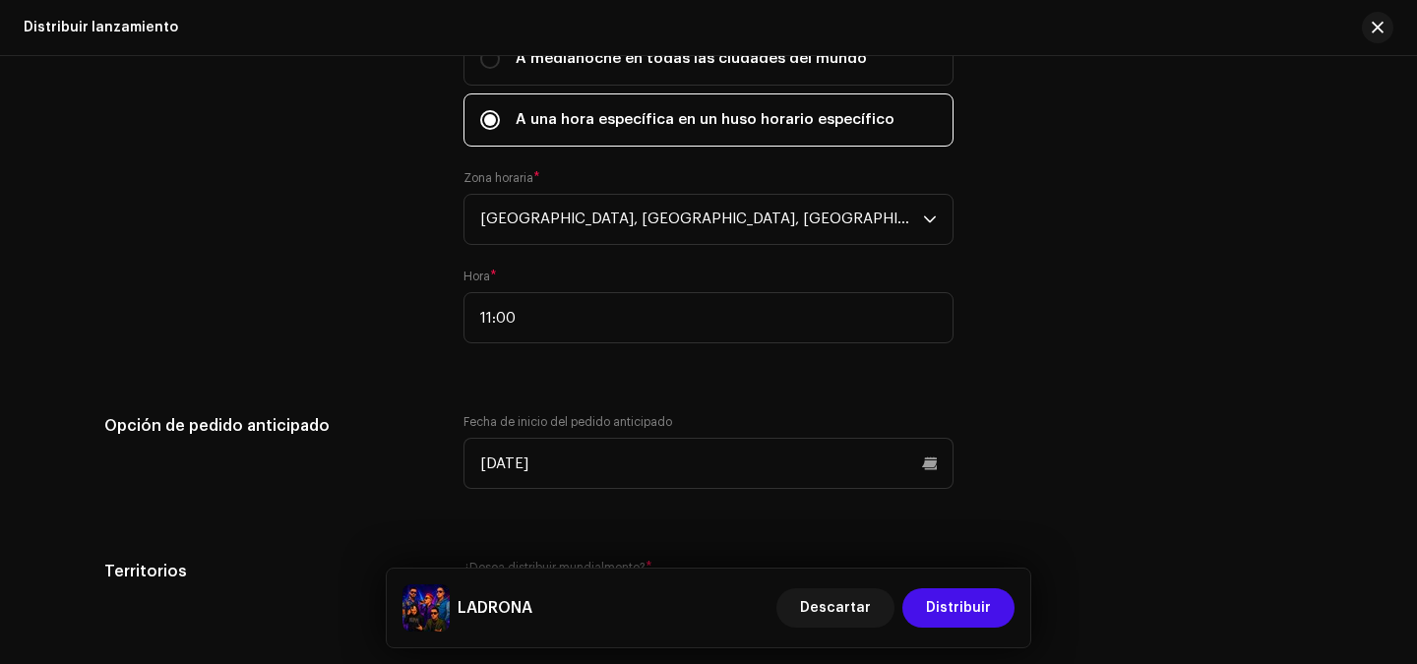
drag, startPoint x: 1410, startPoint y: 575, endPoint x: 1416, endPoint y: 657, distance: 81.9
click at [1416, 657] on div "Distribuir lanzamiento Complete los siguientes pasos para distribuir su lanzami…" at bounding box center [708, 360] width 1417 height 608
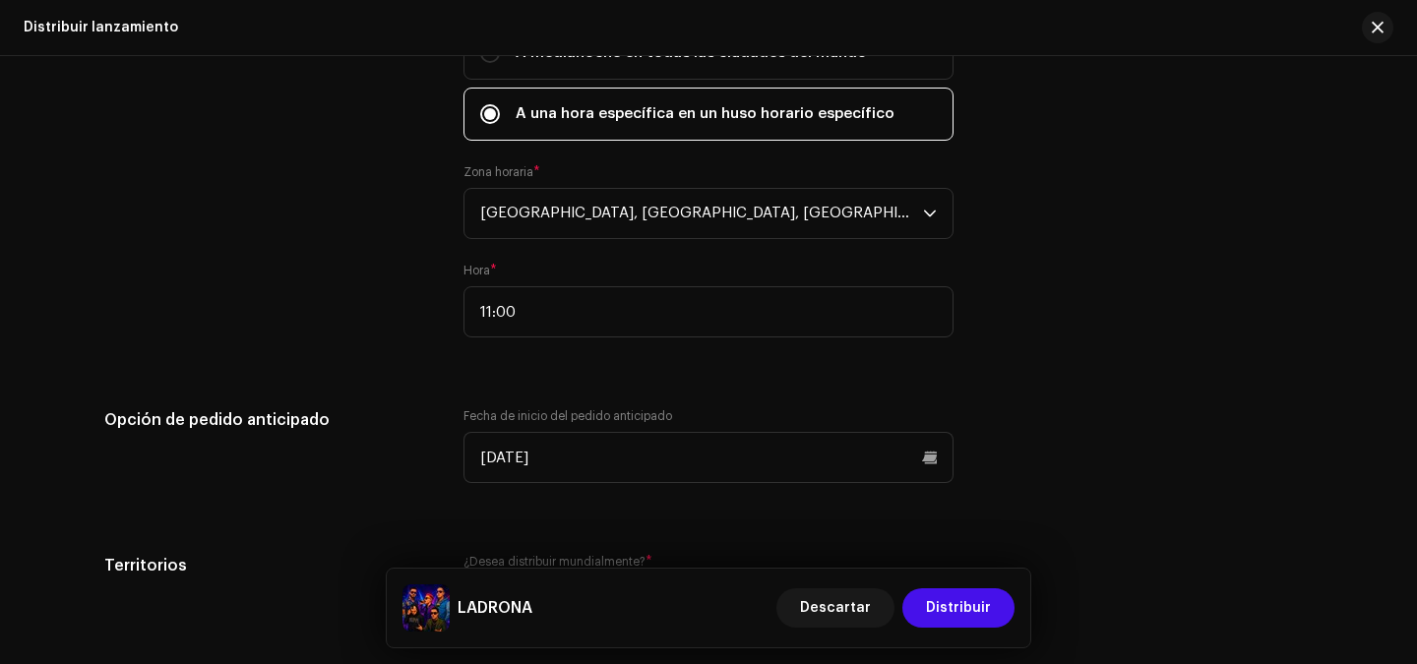
scroll to position [3761, 0]
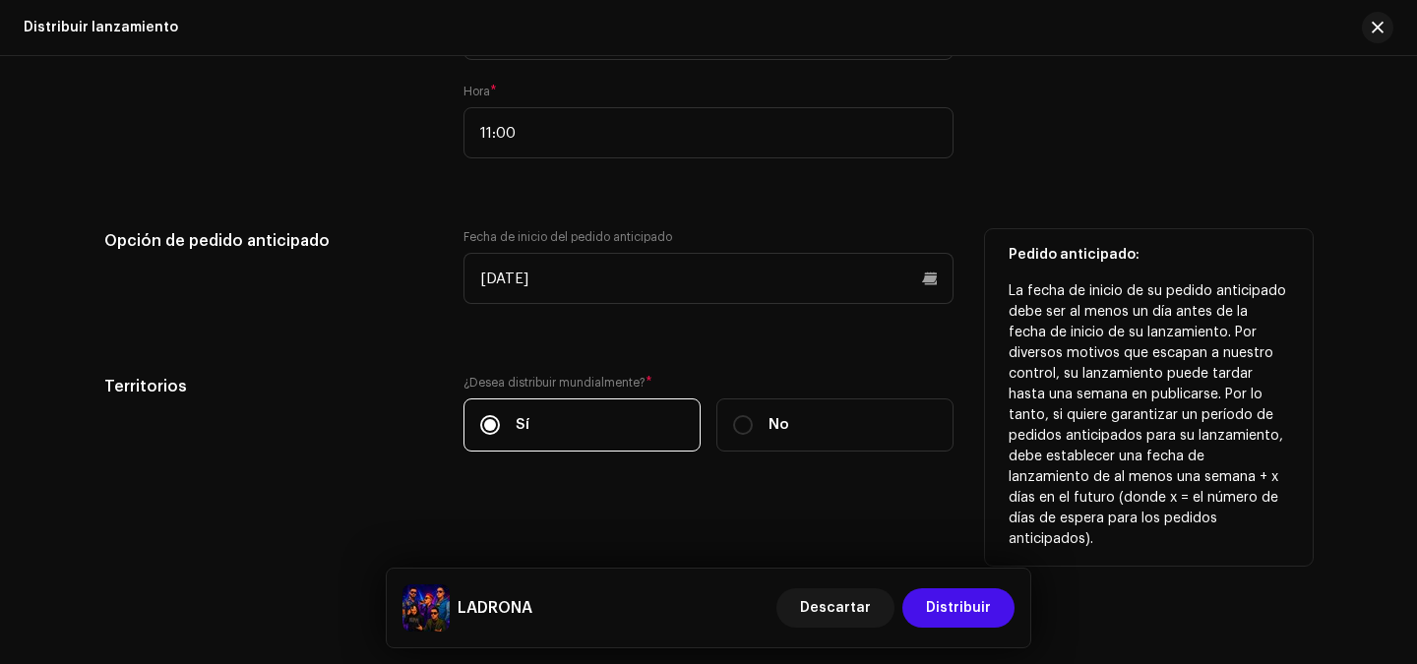
click at [741, 306] on div "Fecha de inicio del pedido anticipado [DATE]" at bounding box center [708, 278] width 490 height 98
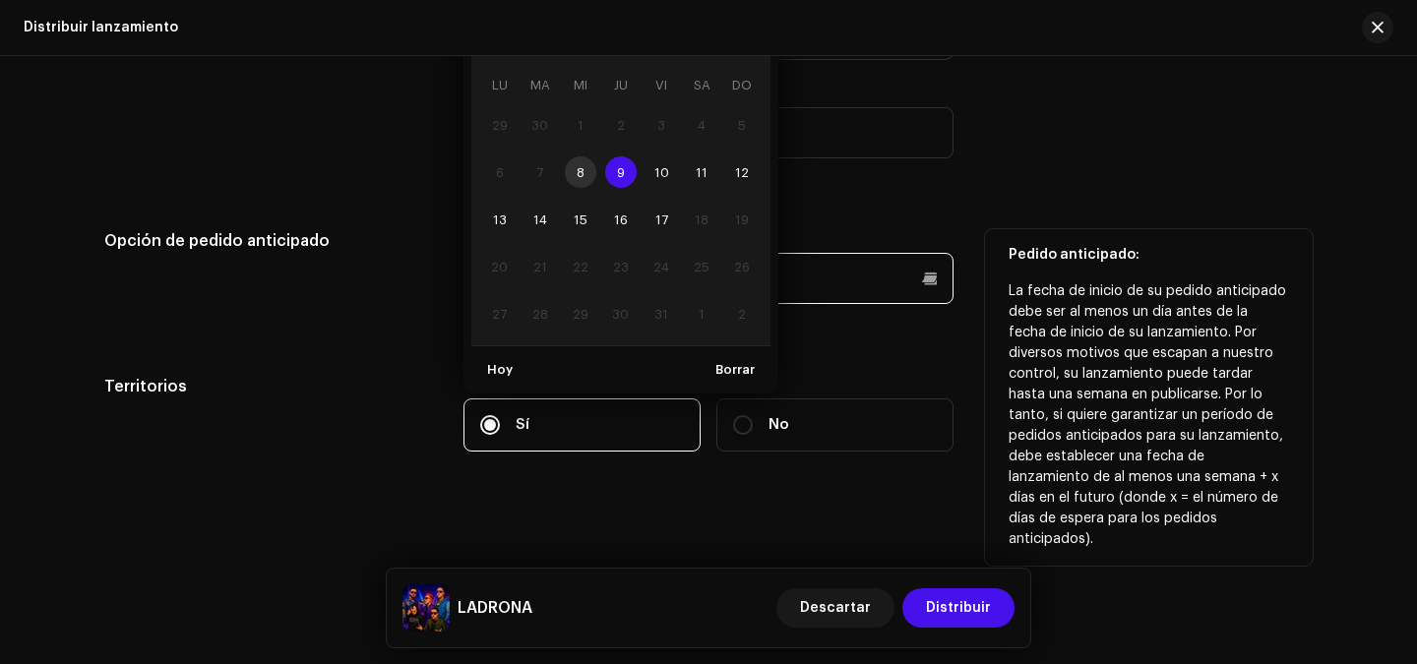
click at [725, 275] on p-datepicker "[DATE] [DATE] LU MA MI JU VI SA DO 29 30 1 2 3 4 5 6 7 8 9 9 10 11 12 13 14 15 …" at bounding box center [708, 278] width 490 height 51
click at [705, 178] on span "11" at bounding box center [701, 171] width 31 height 31
type input "[DATE]"
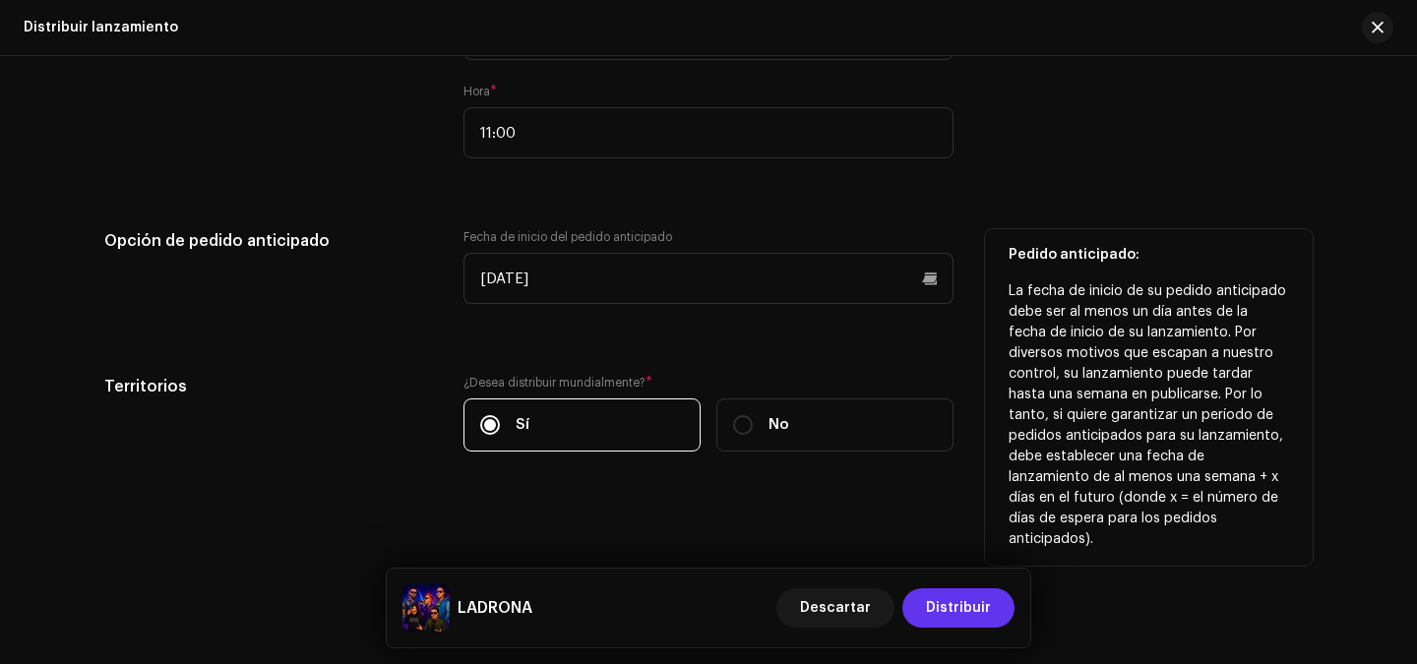
click at [969, 603] on span "Distribuir" at bounding box center [958, 607] width 65 height 39
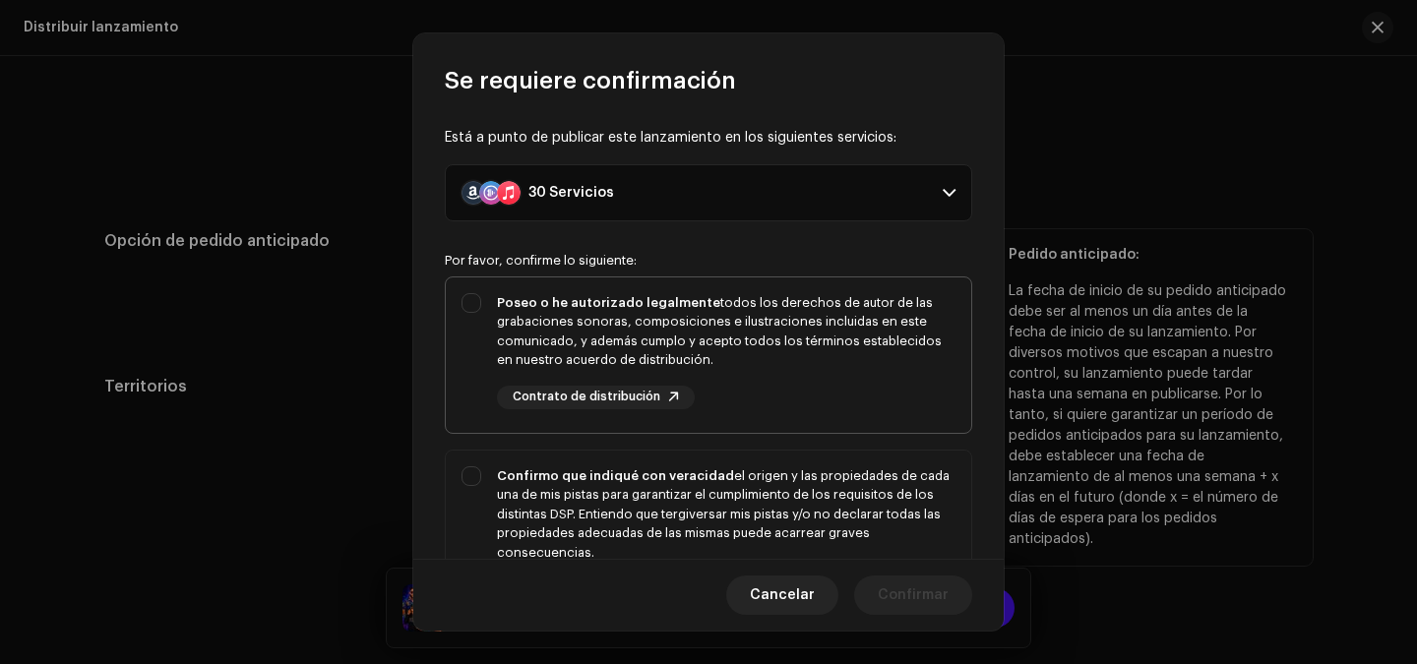
click at [810, 372] on div "Poseo o he autorizado legalmente todos los derechos de autor de las grabaciones…" at bounding box center [726, 351] width 458 height 116
checkbox input "true"
click at [758, 495] on div "Confirmo que indiqué con veracidad el origen y las propiedades de cada una de m…" at bounding box center [726, 514] width 458 height 96
checkbox input "true"
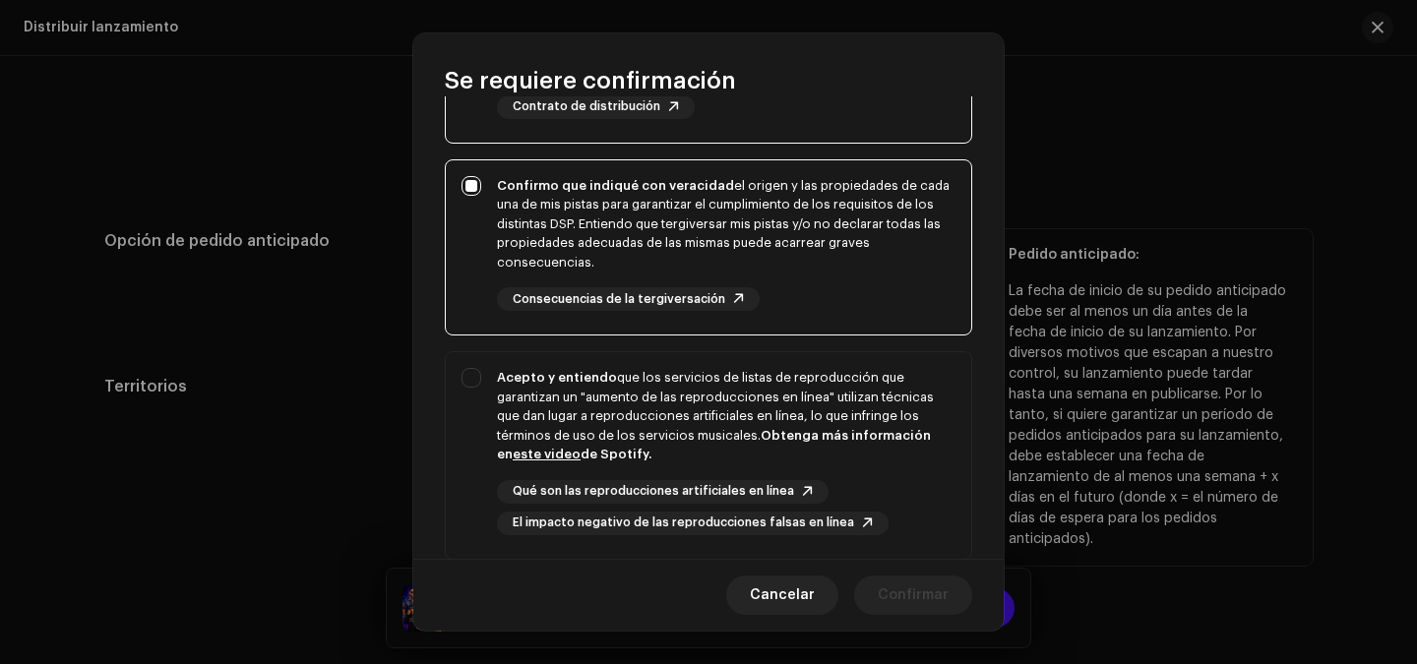
scroll to position [309, 0]
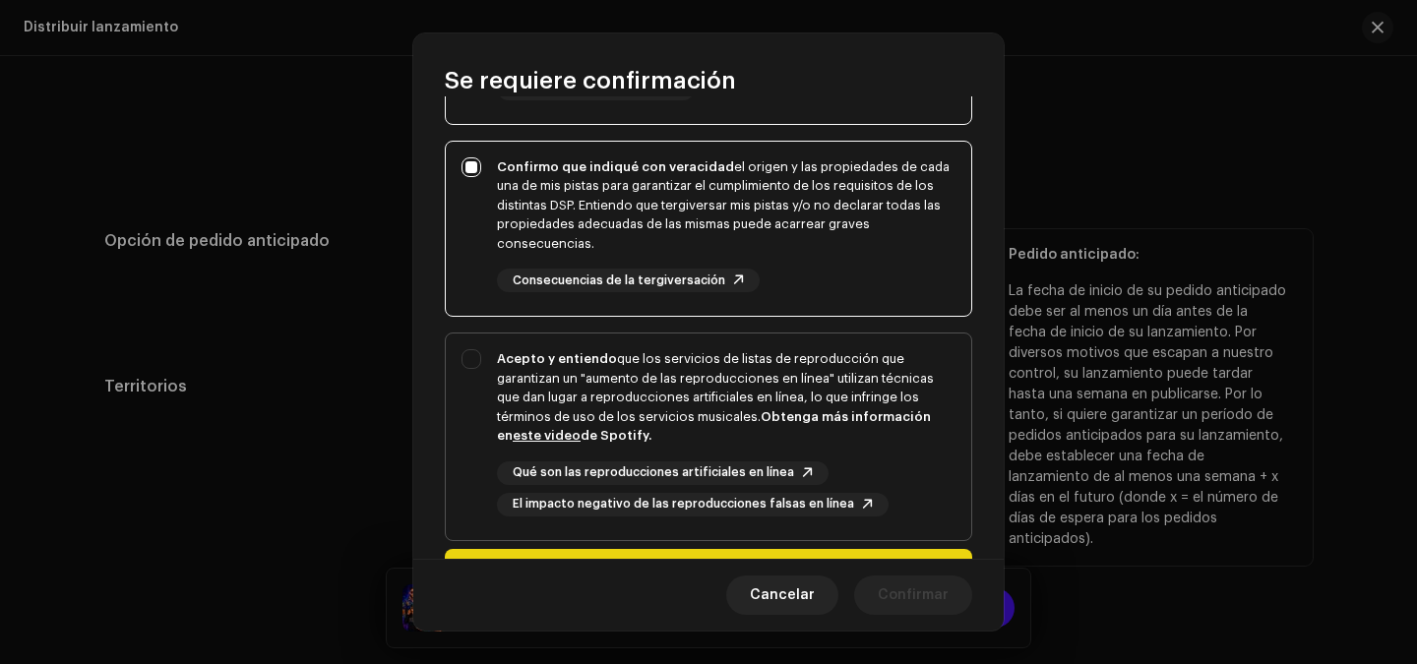
click at [855, 377] on div "Acepto y entiendo que los servicios de listas de reproducción que garantizan un…" at bounding box center [726, 397] width 458 height 96
checkbox input "true"
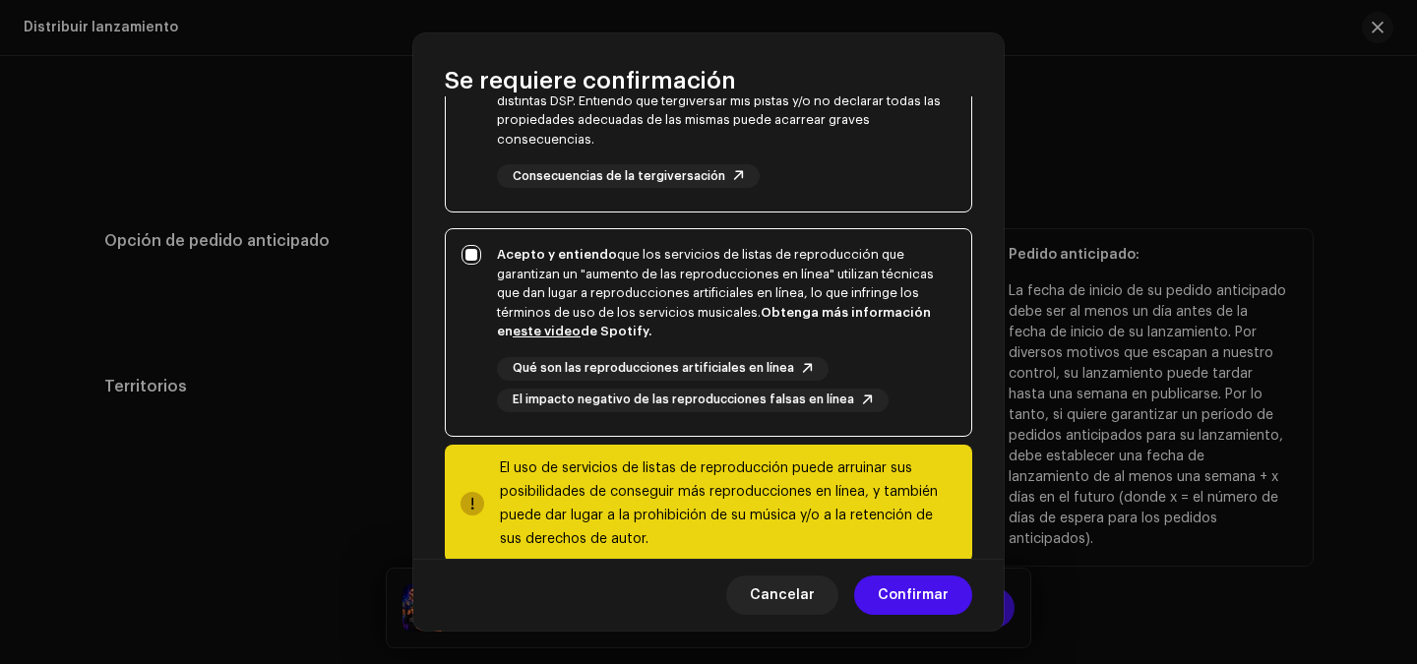
scroll to position [448, 0]
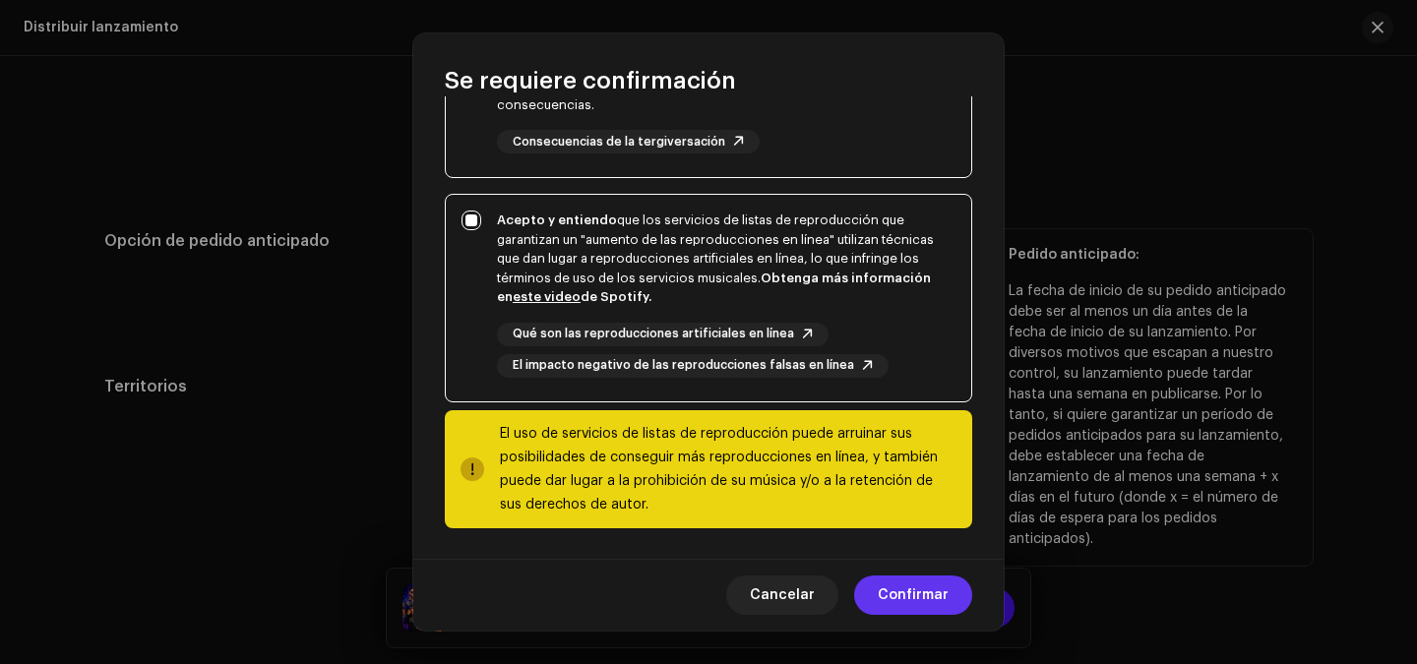
click at [905, 586] on span "Confirmar" at bounding box center [912, 594] width 71 height 39
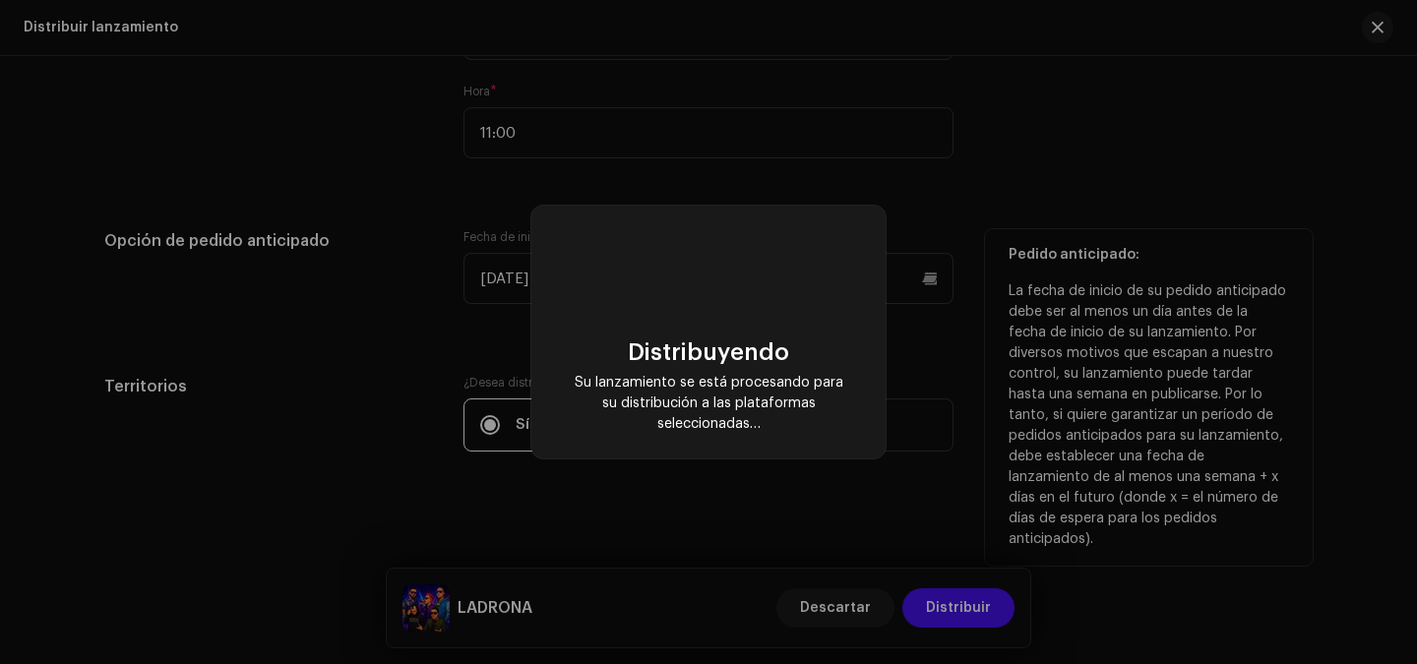
checkbox input "false"
